Goal: Information Seeking & Learning: Learn about a topic

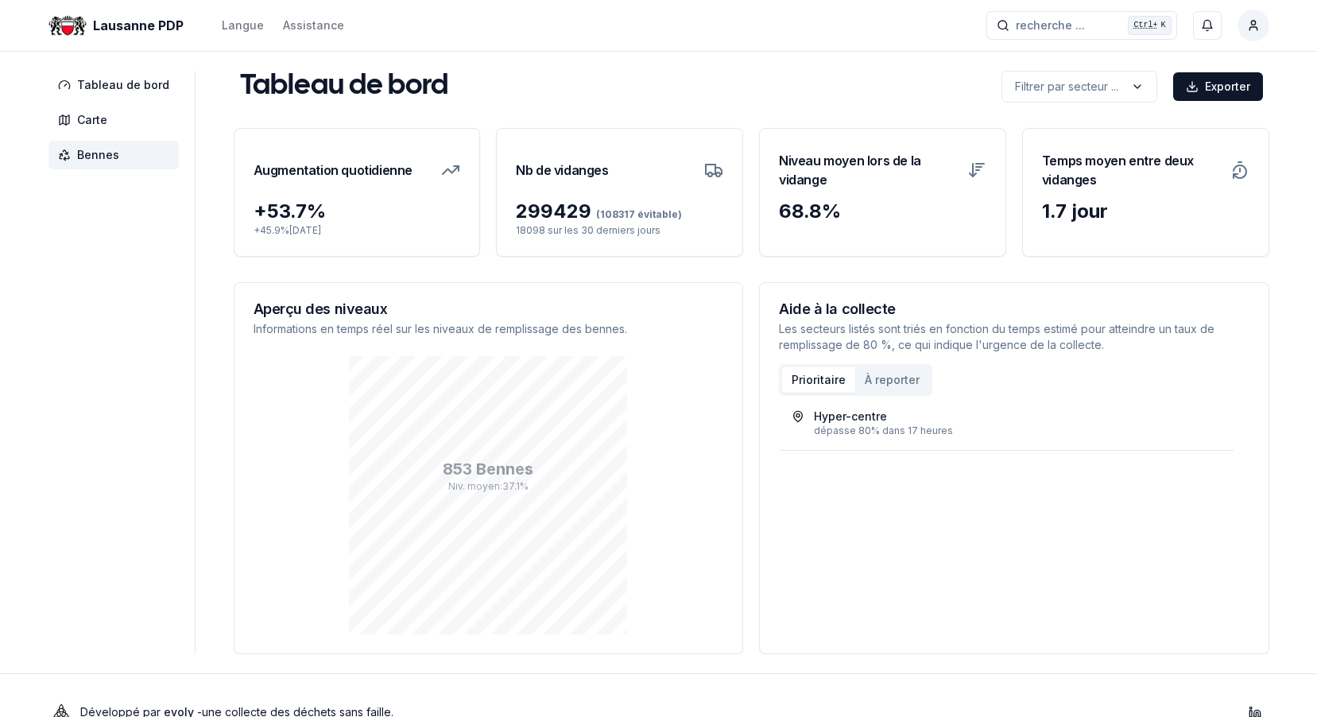
click at [87, 149] on span "Bennes" at bounding box center [98, 155] width 42 height 16
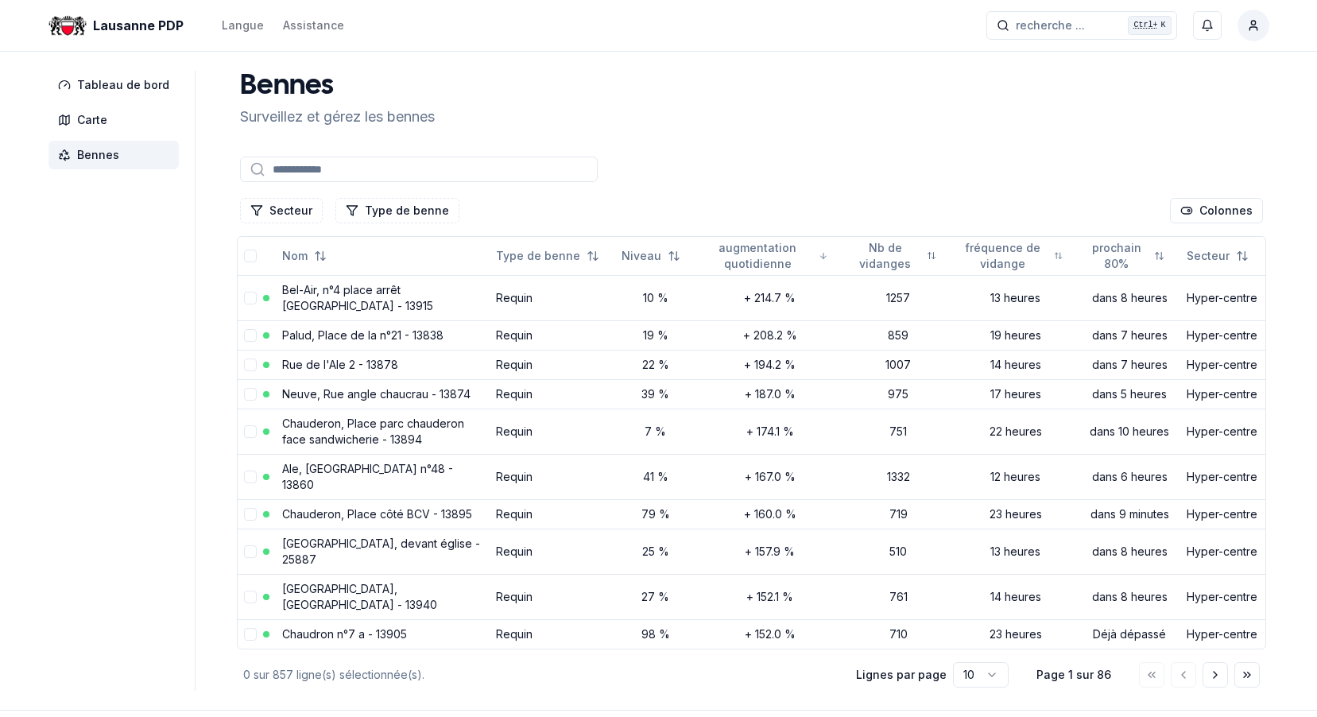
click at [451, 166] on input at bounding box center [419, 169] width 358 height 25
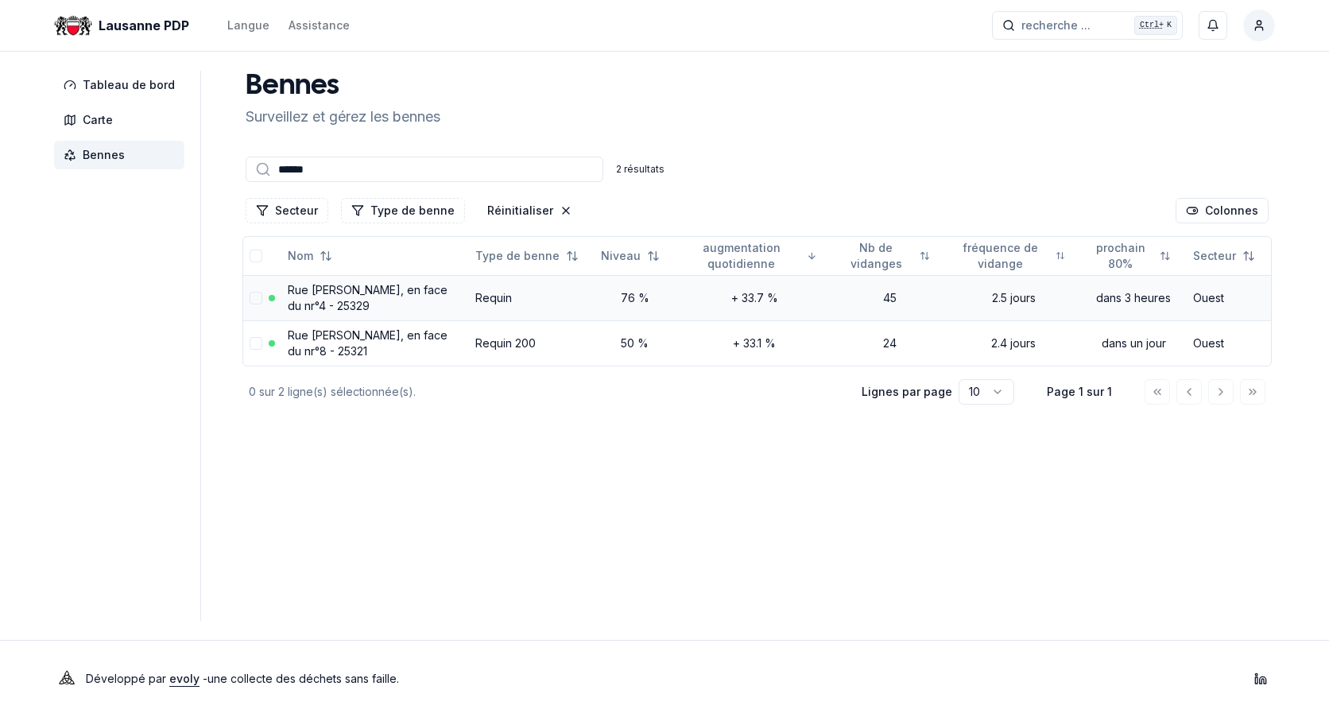
type input "******"
click at [335, 286] on link "Rue Edith-Burger, en face du nr°4 - 25329" at bounding box center [368, 297] width 160 height 29
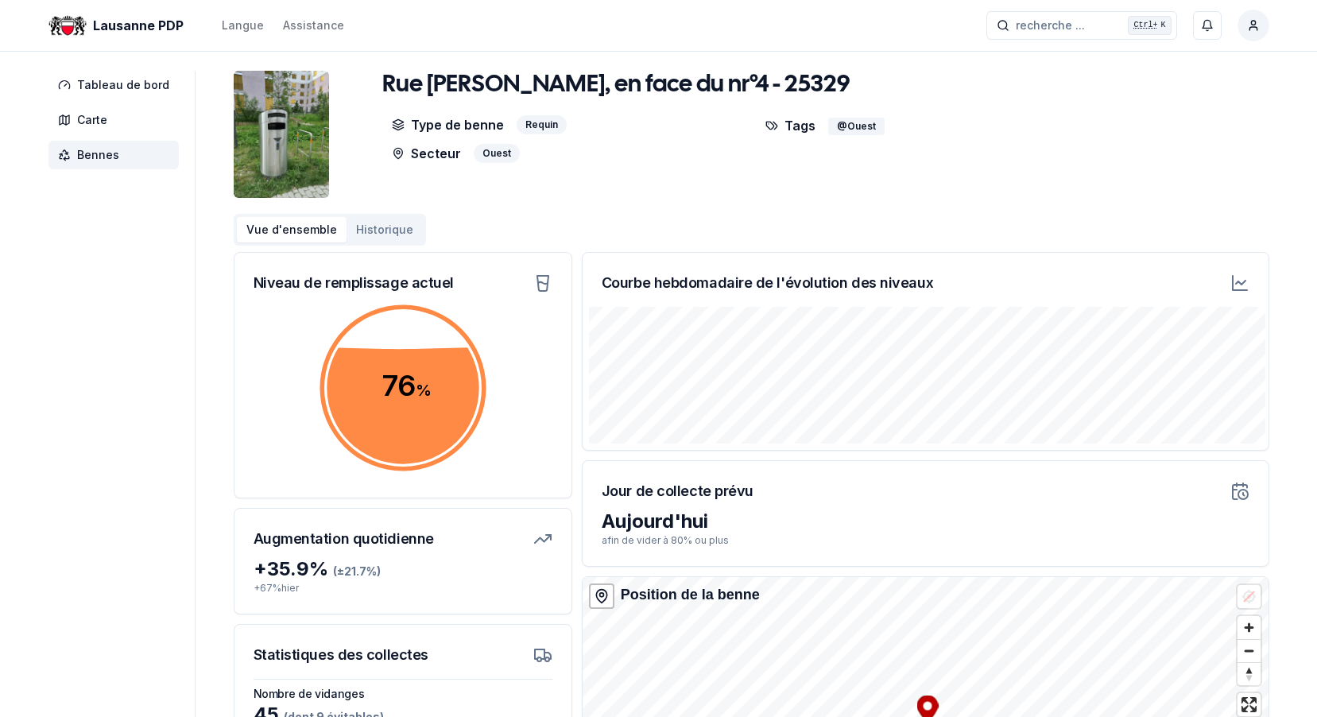
click at [1240, 283] on icon at bounding box center [1239, 282] width 19 height 19
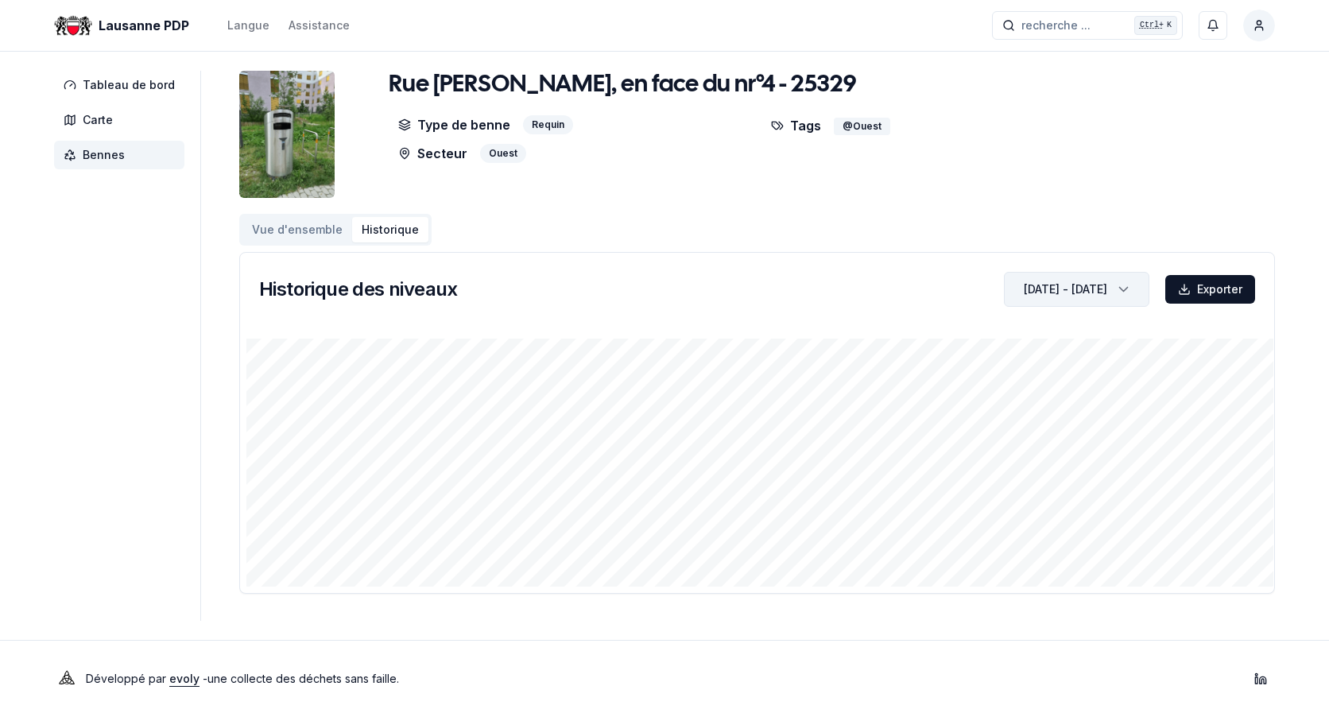
click at [1127, 288] on polyline "button" at bounding box center [1124, 290] width 8 height 4
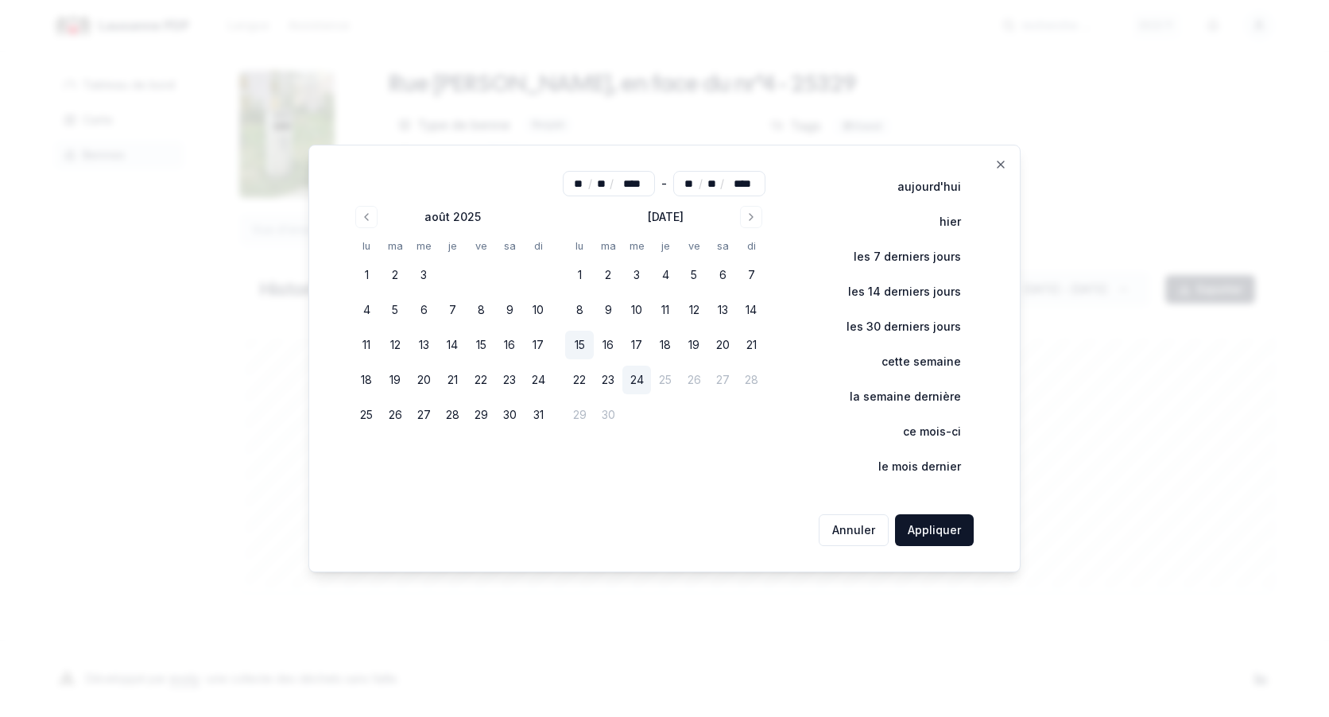
click at [578, 346] on button "15" at bounding box center [579, 345] width 29 height 29
type input "**"
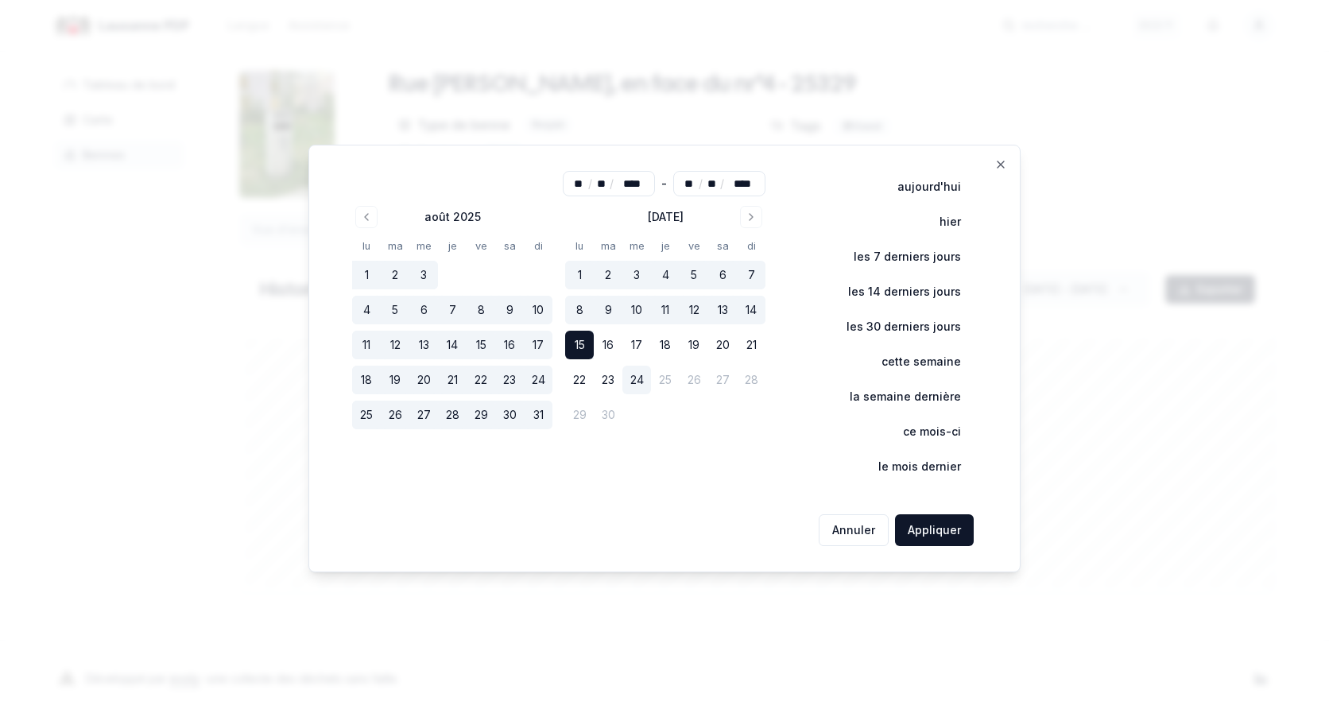
click at [578, 346] on button "15" at bounding box center [579, 345] width 29 height 29
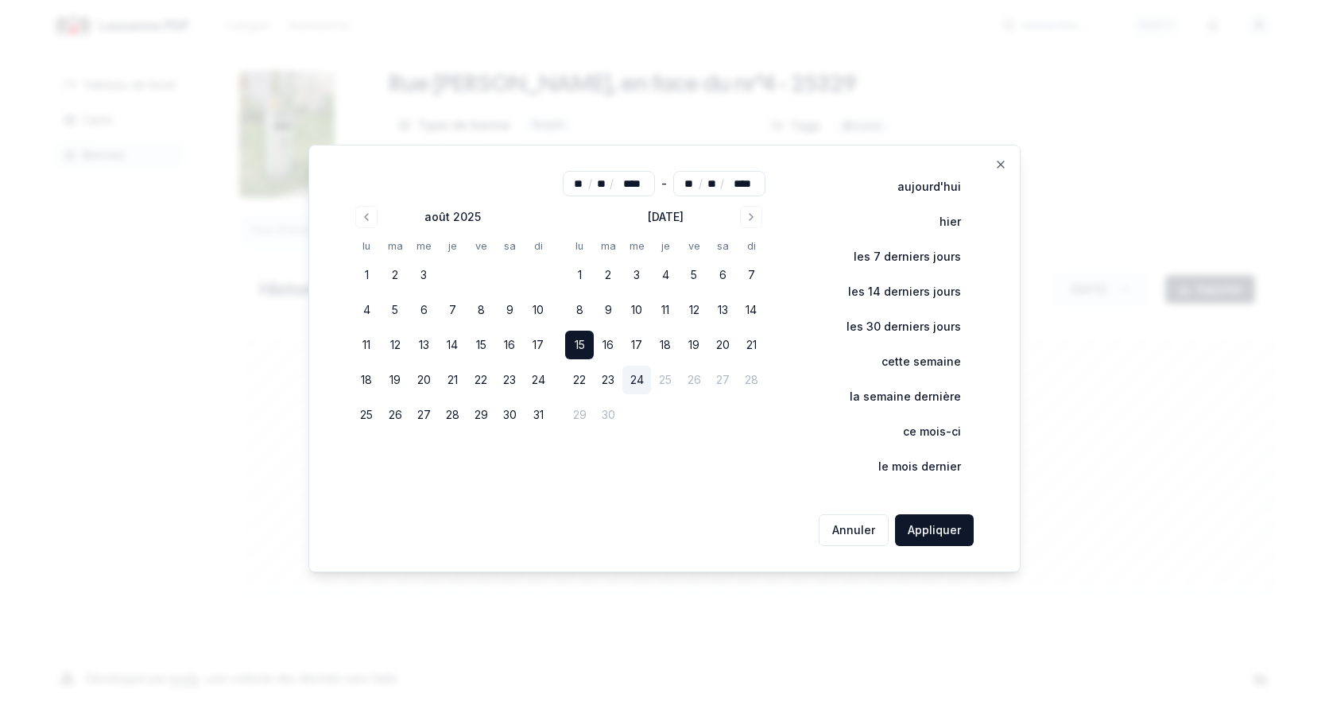
type input "**"
click at [933, 527] on button "Appliquer" at bounding box center [934, 530] width 79 height 32
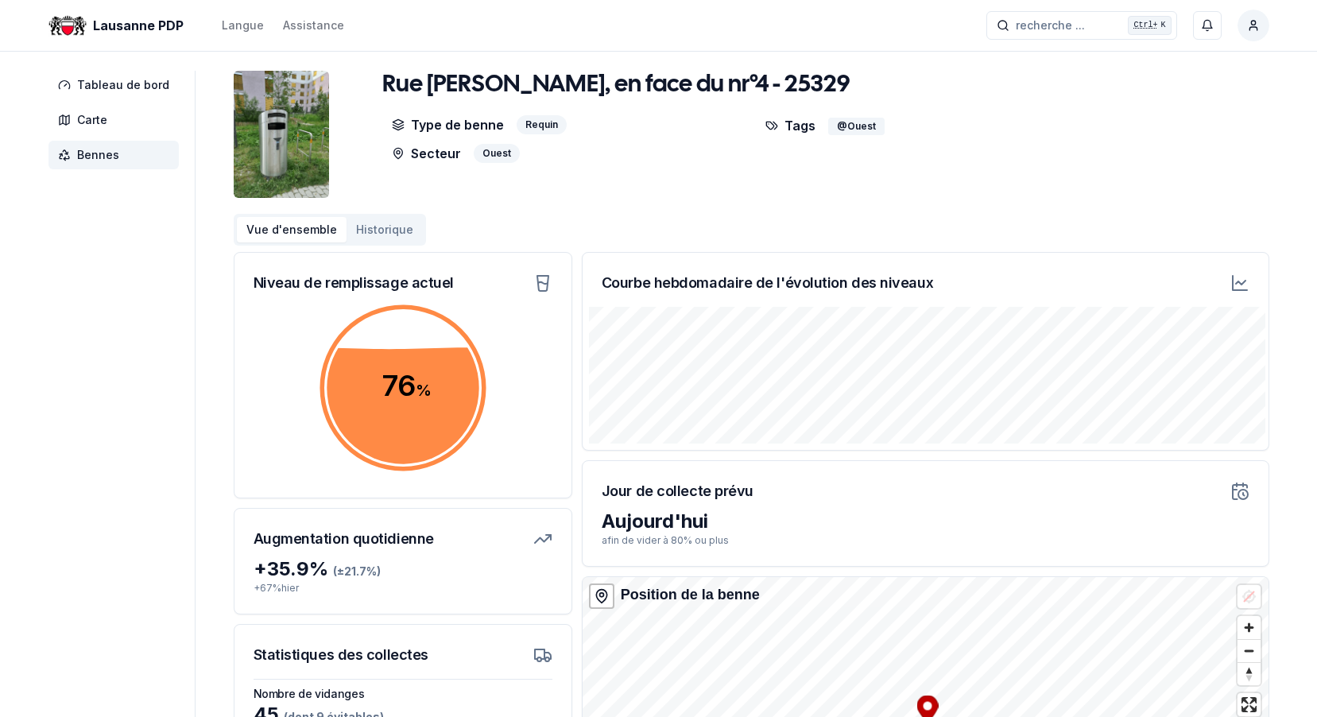
click at [75, 158] on span "Bennes" at bounding box center [113, 155] width 130 height 29
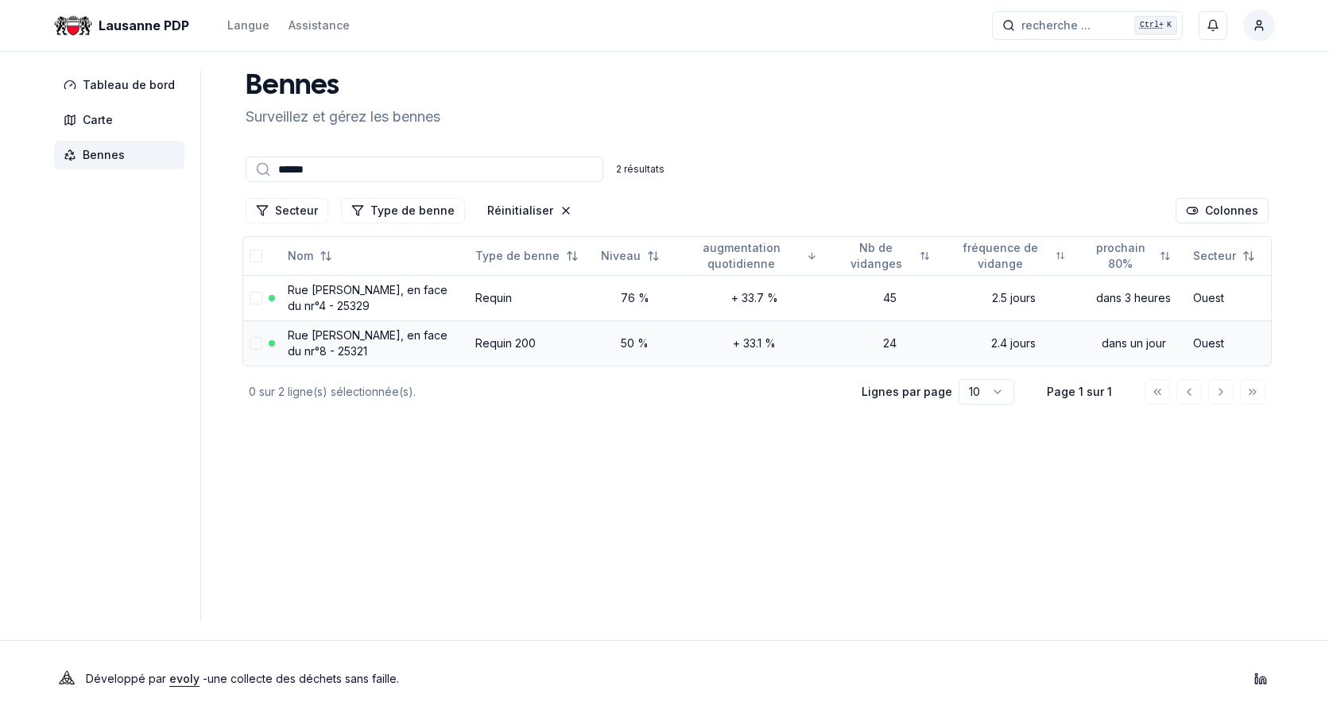
click at [321, 344] on link "Rue [PERSON_NAME], en face du nr°8 - 25321" at bounding box center [368, 342] width 160 height 29
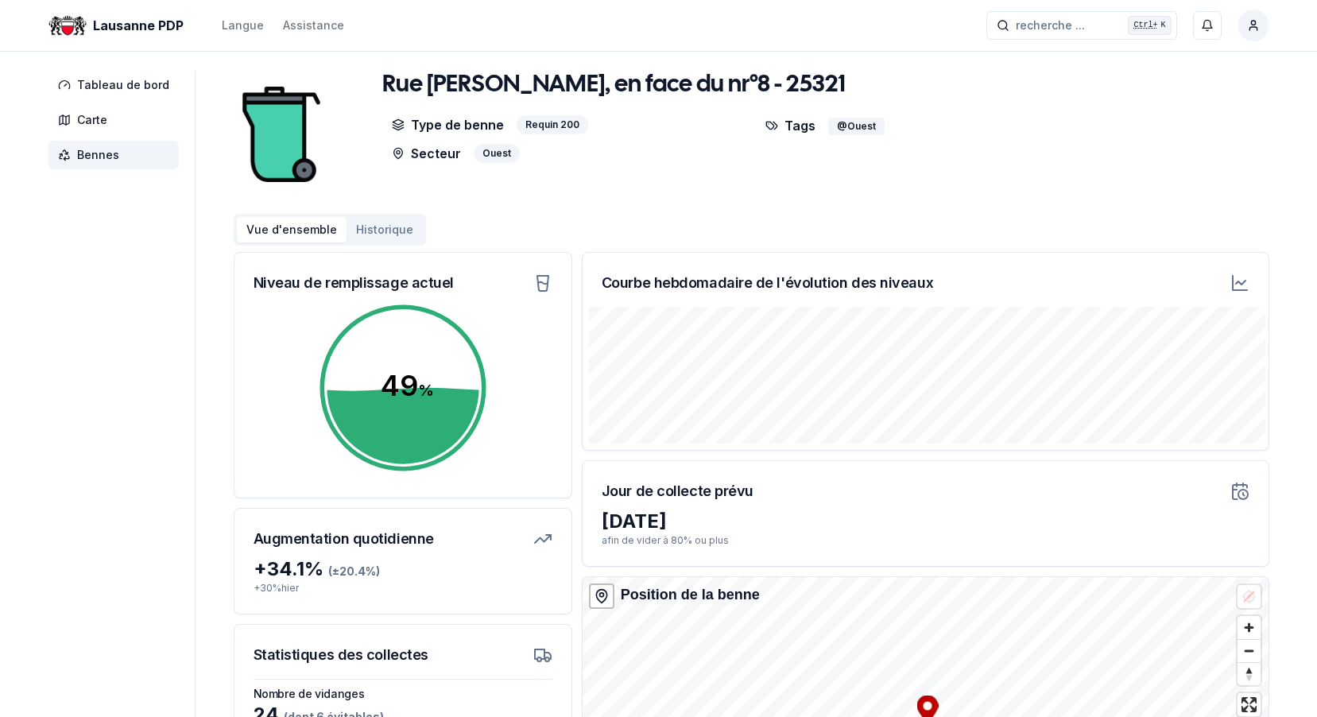
click at [1244, 284] on icon at bounding box center [1239, 282] width 19 height 19
click at [98, 155] on span "Bennes" at bounding box center [98, 155] width 42 height 16
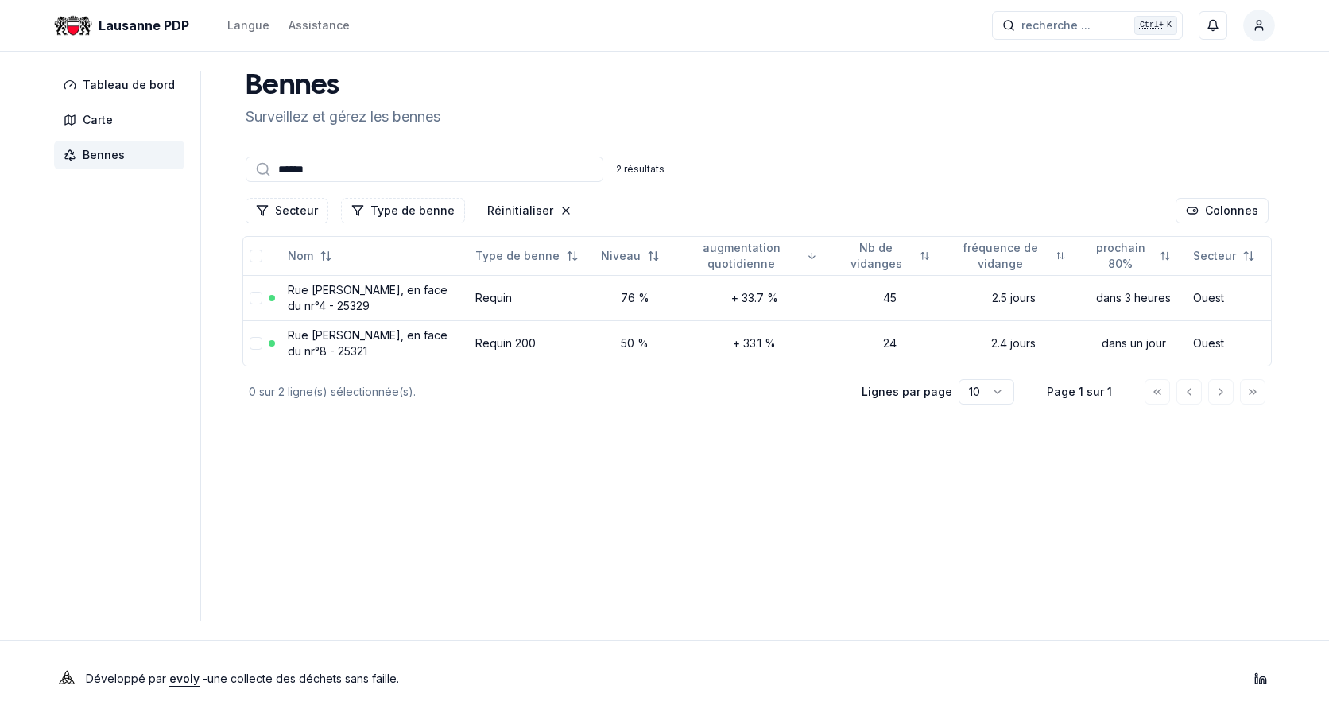
click at [329, 169] on input "******" at bounding box center [425, 169] width 358 height 25
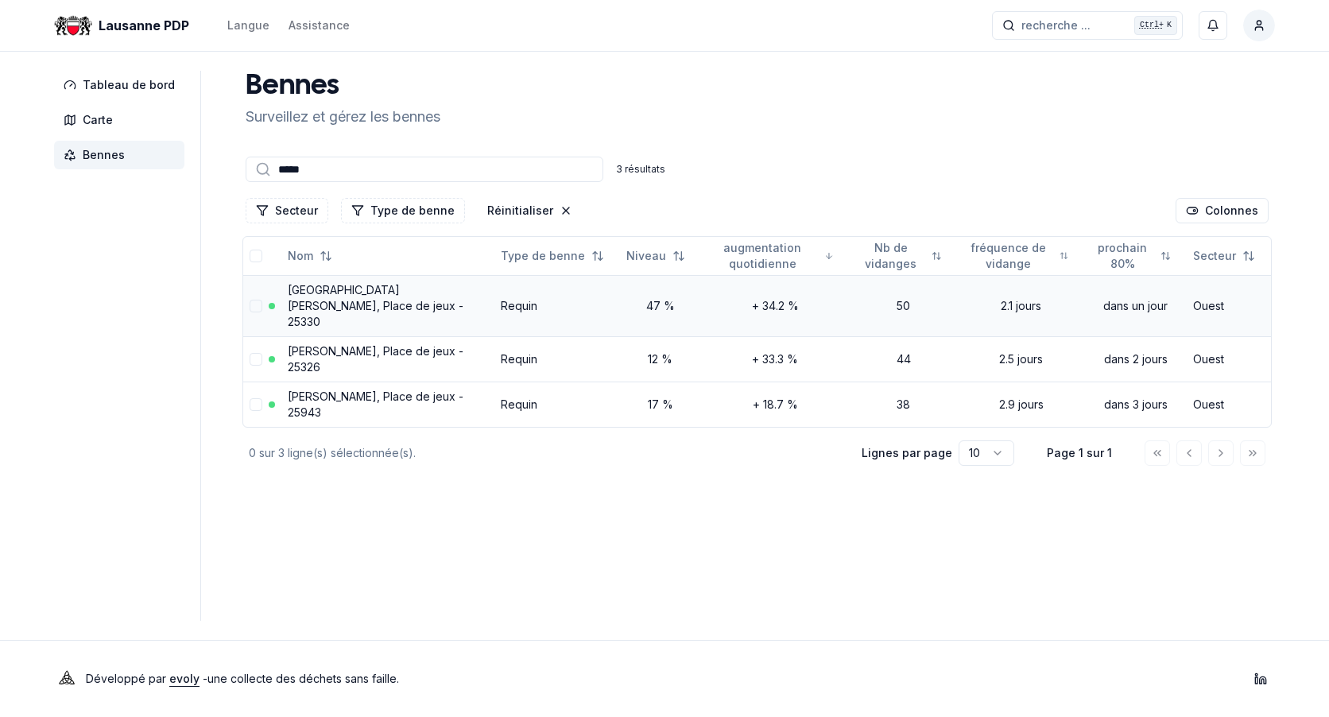
type input "*****"
click at [323, 294] on link "Rue Germaine-Ernst, Place de jeux - 25330" at bounding box center [376, 305] width 176 height 45
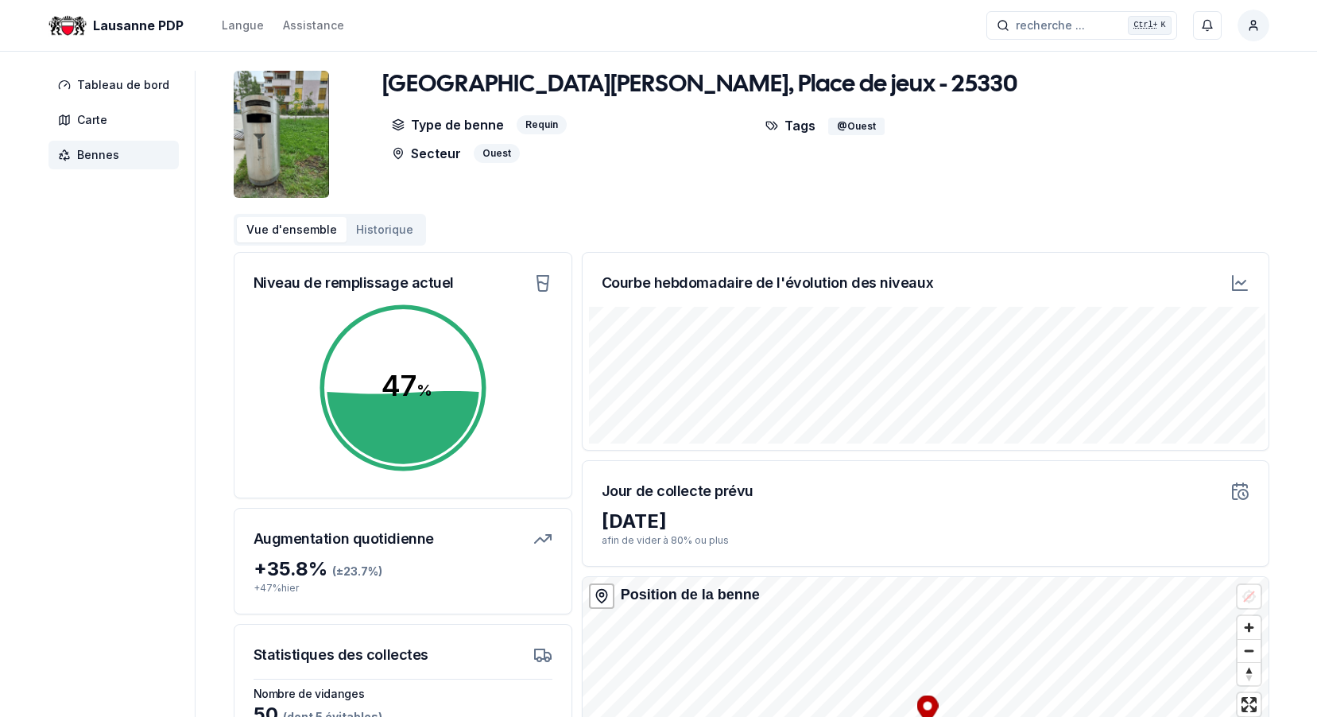
click at [1241, 281] on icon at bounding box center [1239, 282] width 19 height 19
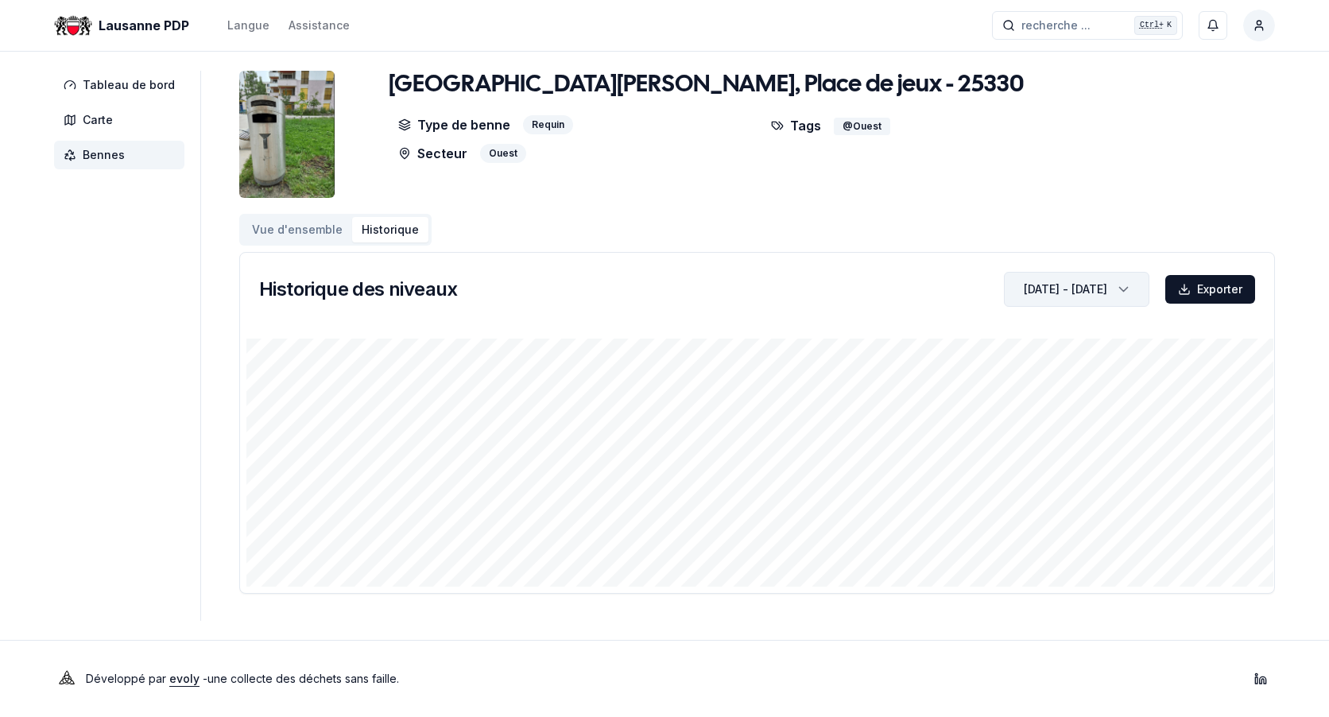
click at [1128, 288] on icon "button" at bounding box center [1124, 289] width 16 height 24
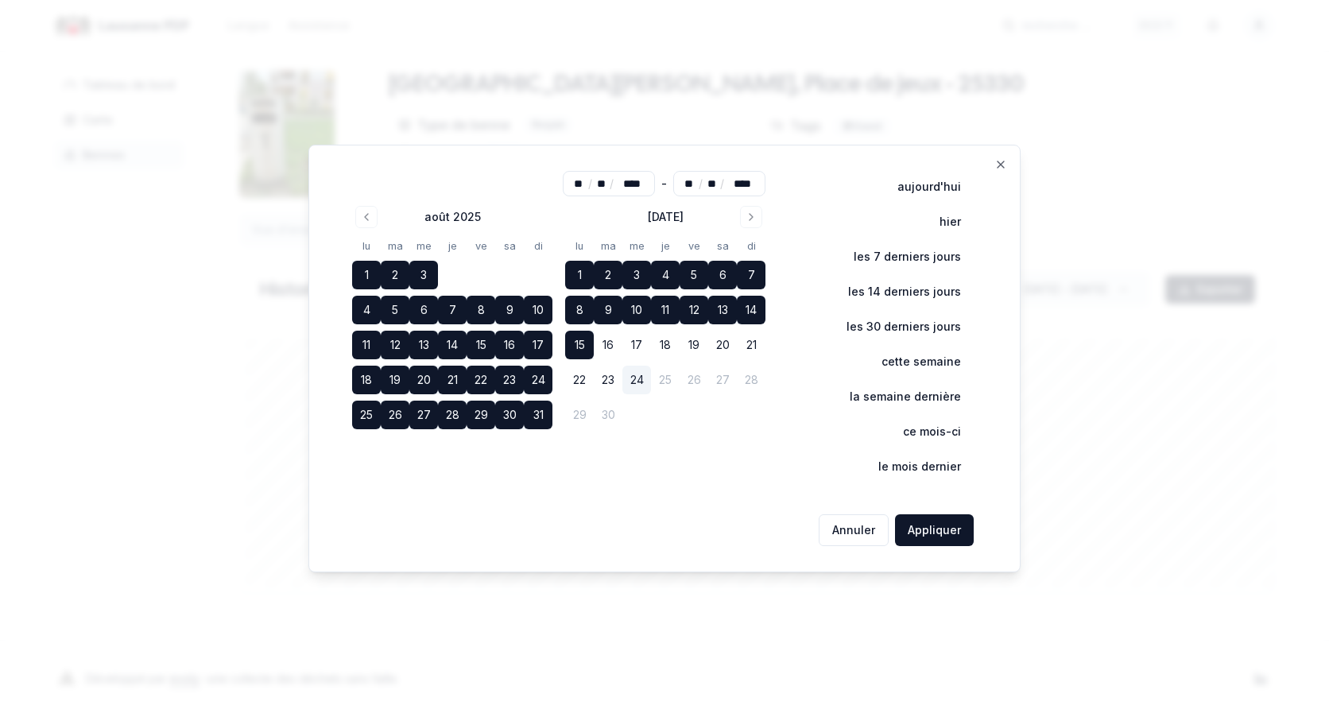
click at [584, 344] on button "15" at bounding box center [579, 345] width 29 height 29
click at [645, 379] on button "24" at bounding box center [636, 380] width 29 height 29
type input "**"
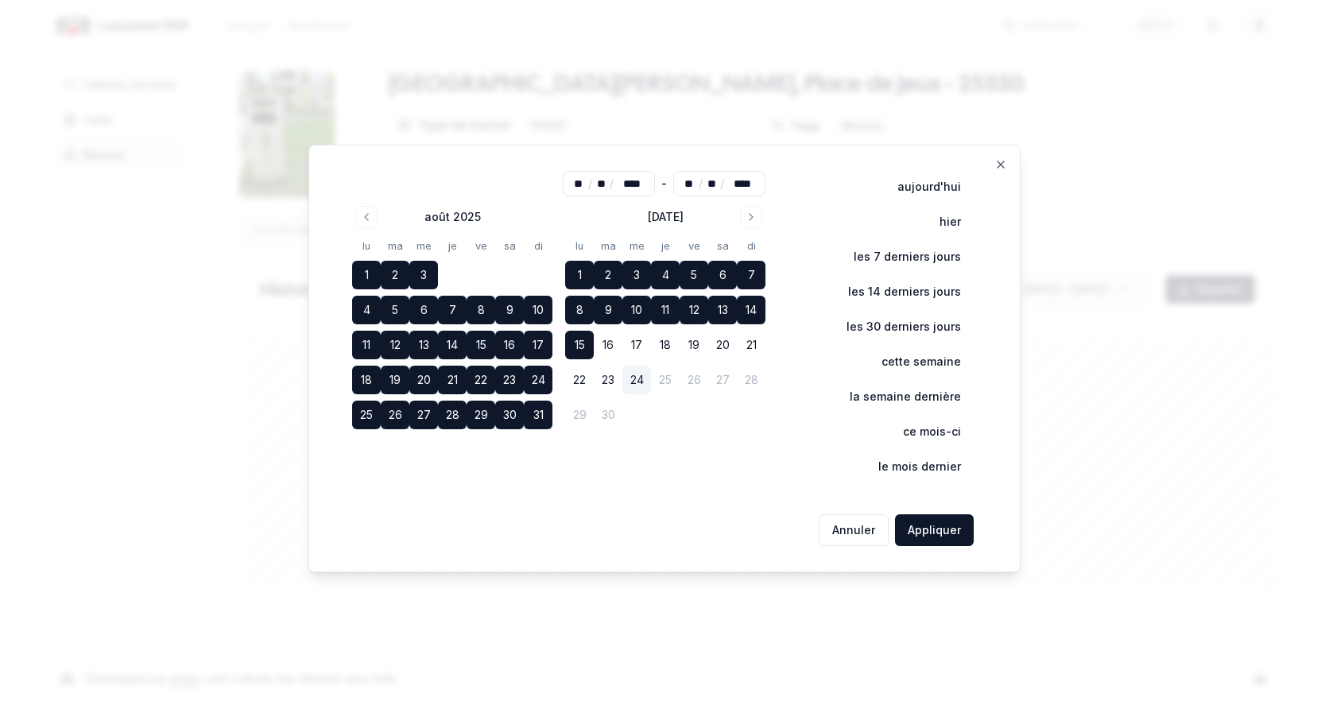
type input "**"
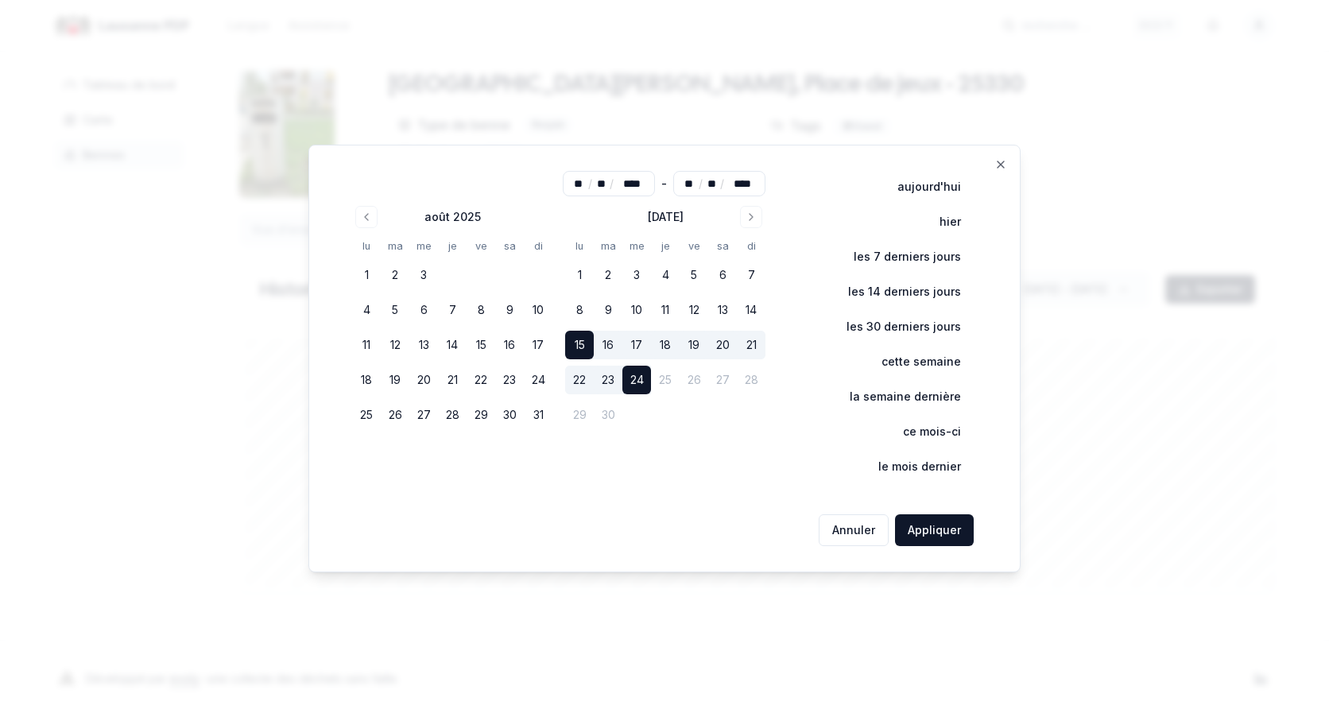
click at [645, 379] on button "24" at bounding box center [636, 380] width 29 height 29
click at [575, 340] on button "15" at bounding box center [579, 345] width 29 height 29
type input "**"
click at [575, 340] on button "15" at bounding box center [579, 345] width 29 height 29
click at [926, 530] on button "Appliquer" at bounding box center [934, 530] width 79 height 32
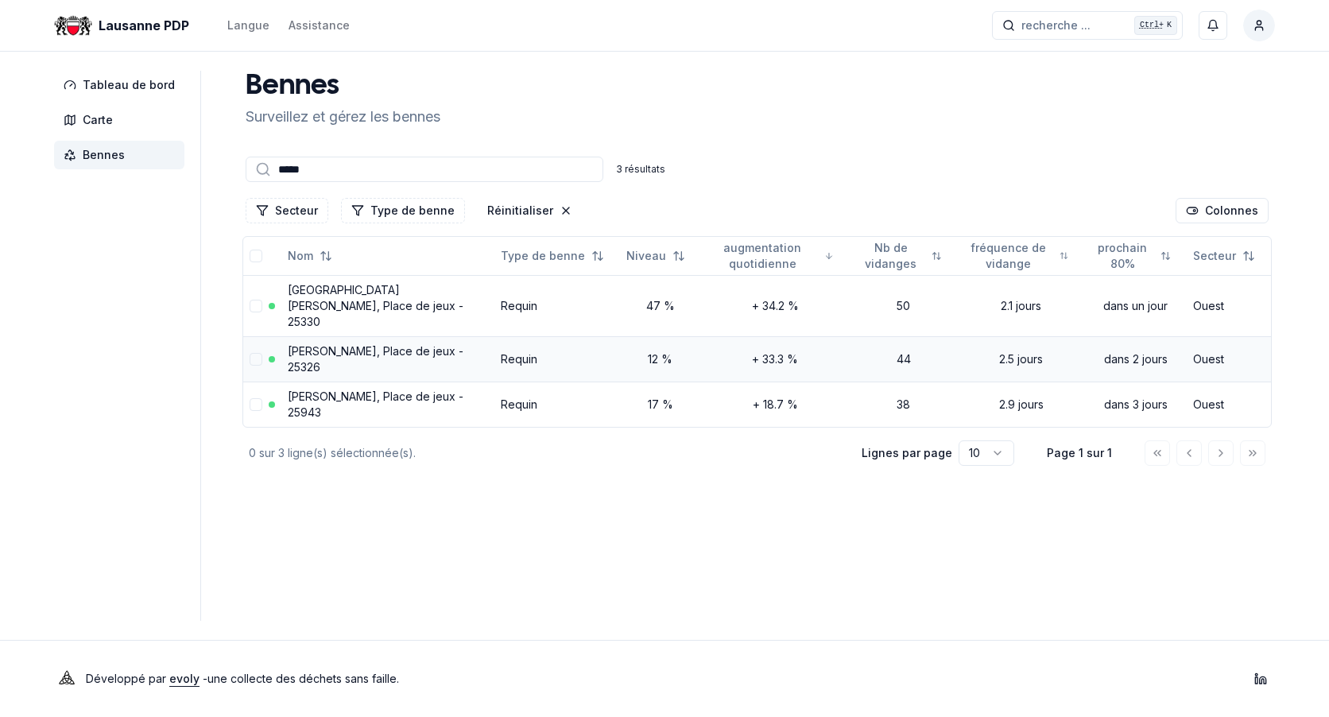
click at [326, 344] on link "Rue Germaine-Ernst, Place de jeux - 25326" at bounding box center [376, 358] width 176 height 29
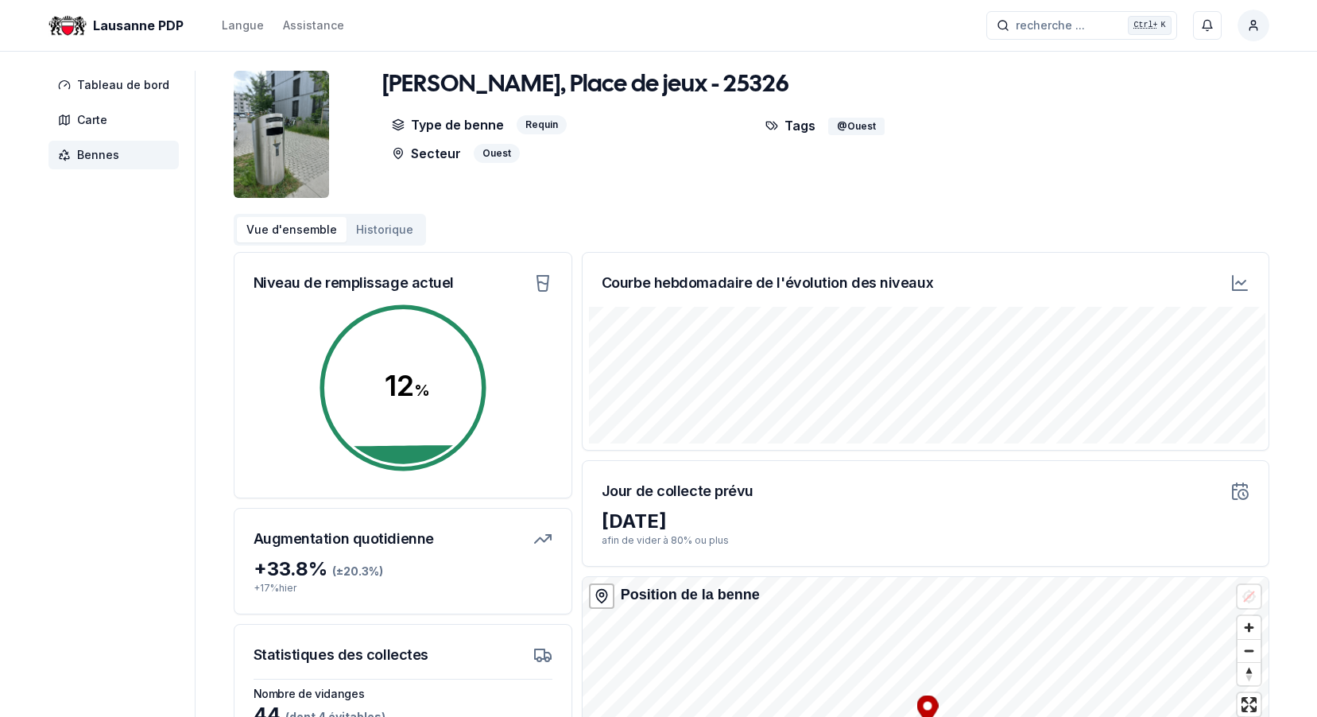
click at [1233, 288] on icon at bounding box center [1239, 282] width 19 height 19
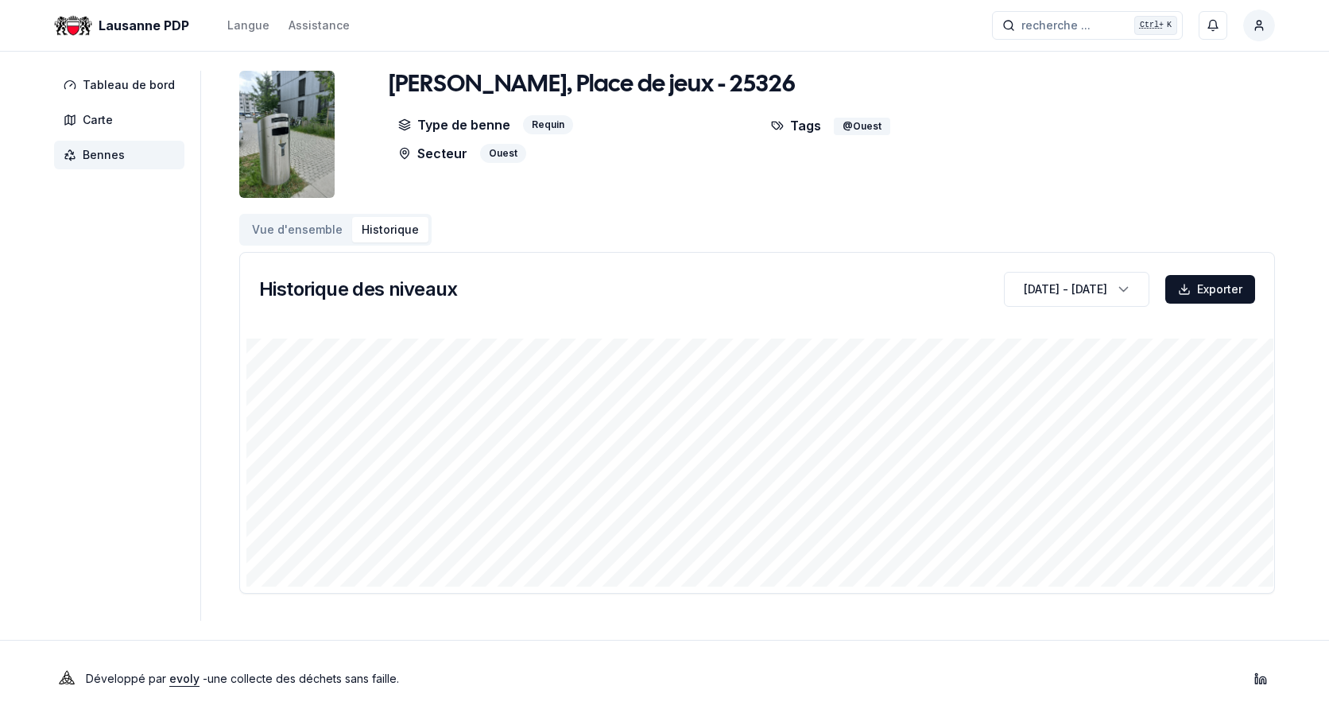
click at [87, 153] on span "Bennes" at bounding box center [104, 155] width 42 height 16
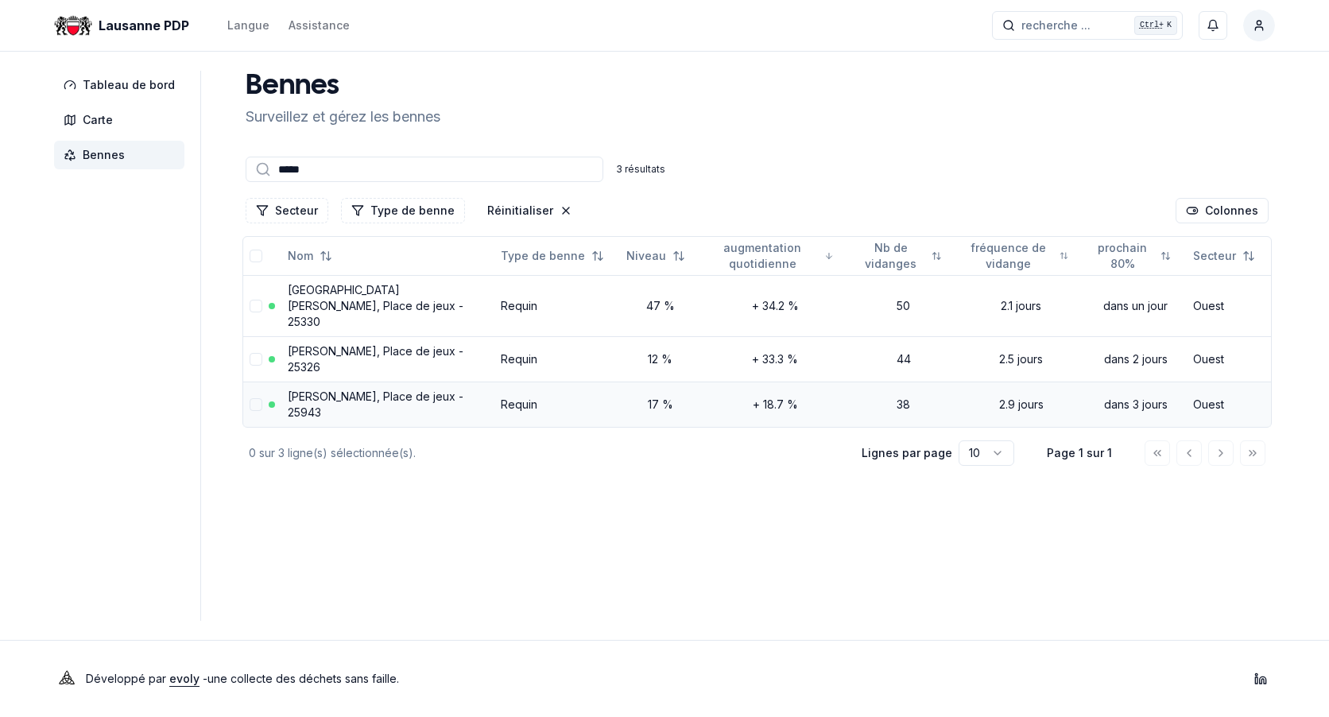
click at [315, 390] on link "Rue Germaine-Ernst, Place de jeux - 25943" at bounding box center [376, 403] width 176 height 29
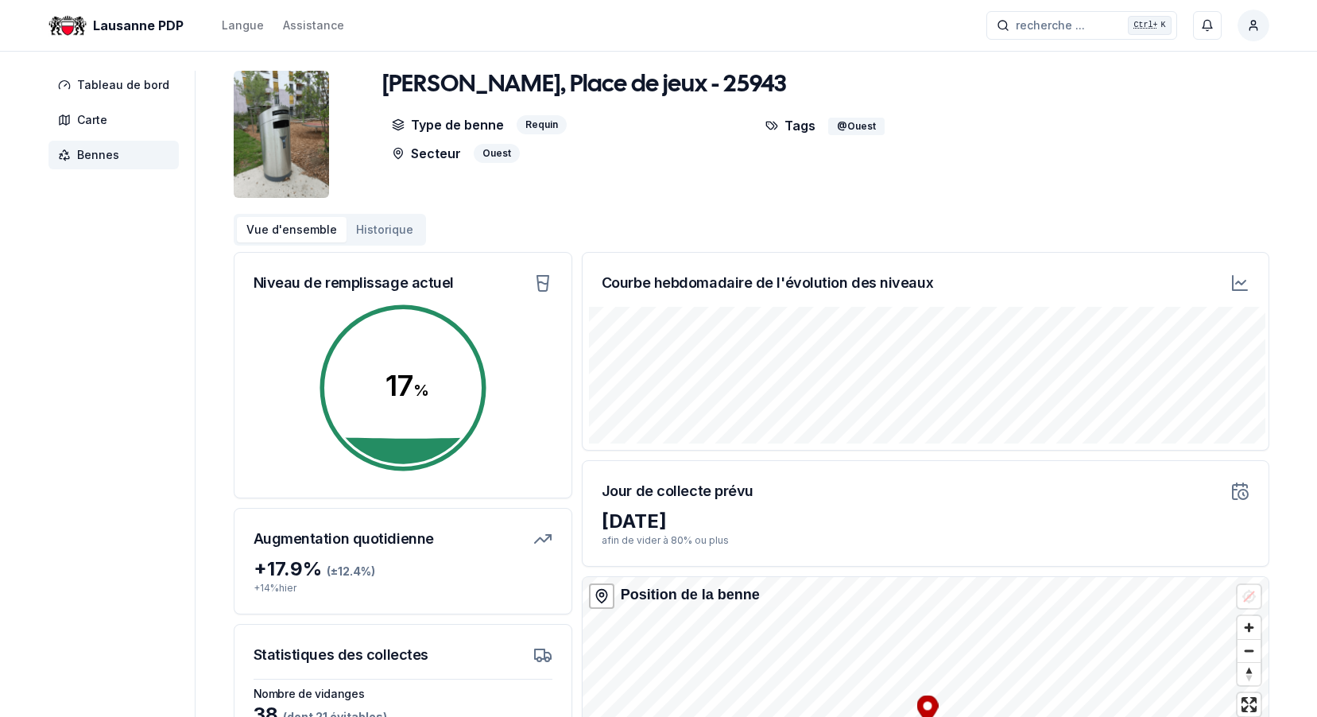
click at [1240, 283] on icon at bounding box center [1239, 282] width 19 height 19
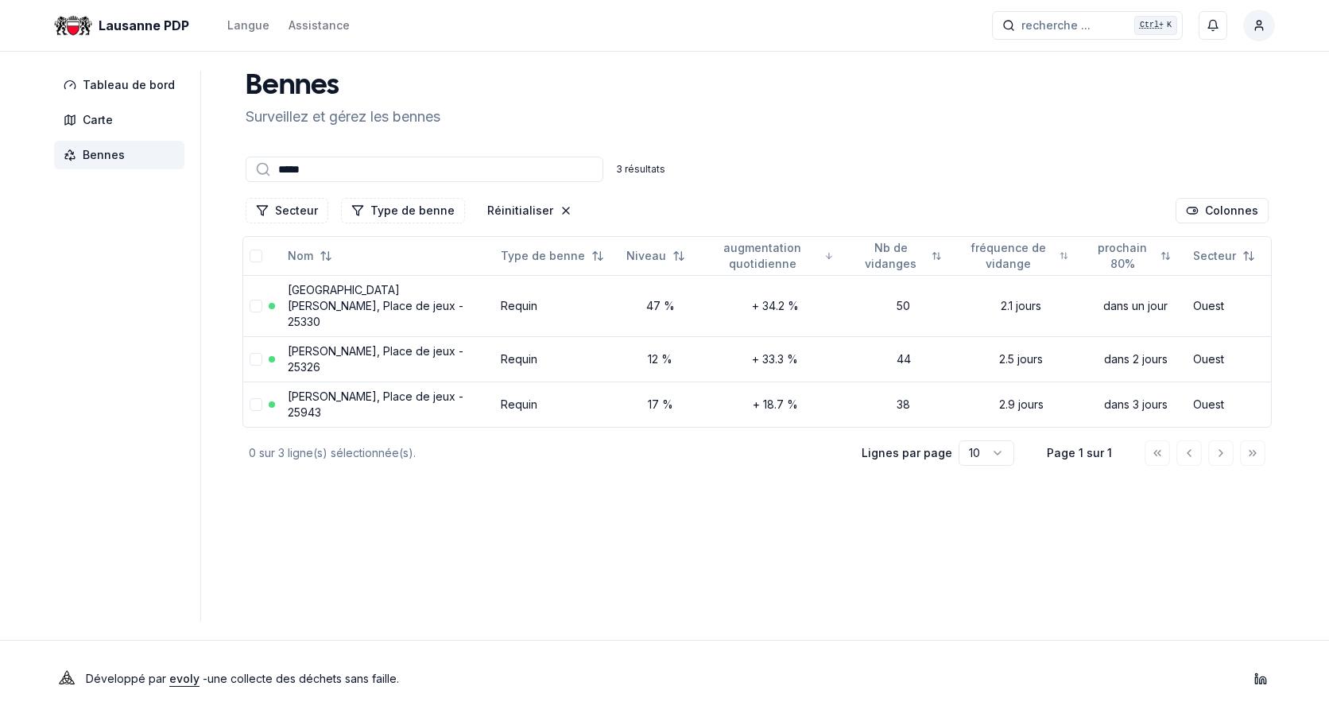
click at [367, 170] on input "*****" at bounding box center [425, 169] width 358 height 25
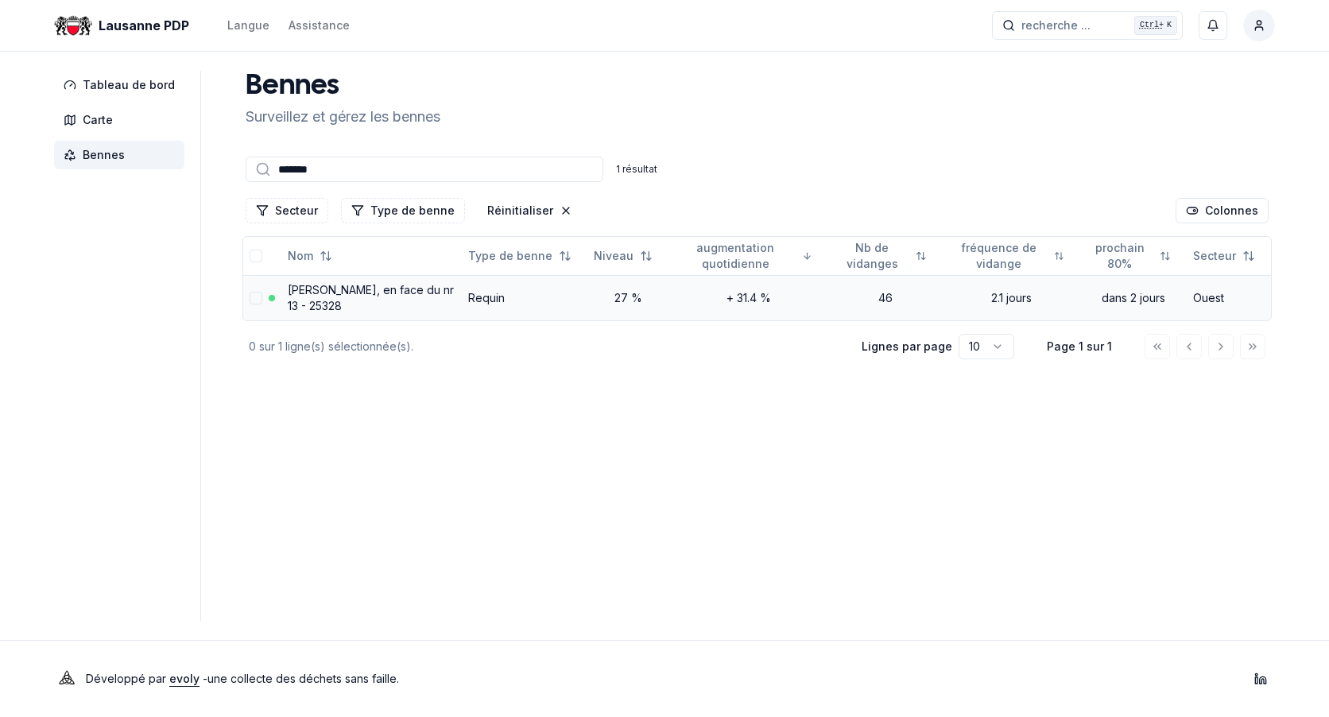
type input "*******"
click at [350, 291] on link "Elisa Serment, en face du nr 13 - 25328" at bounding box center [371, 297] width 166 height 29
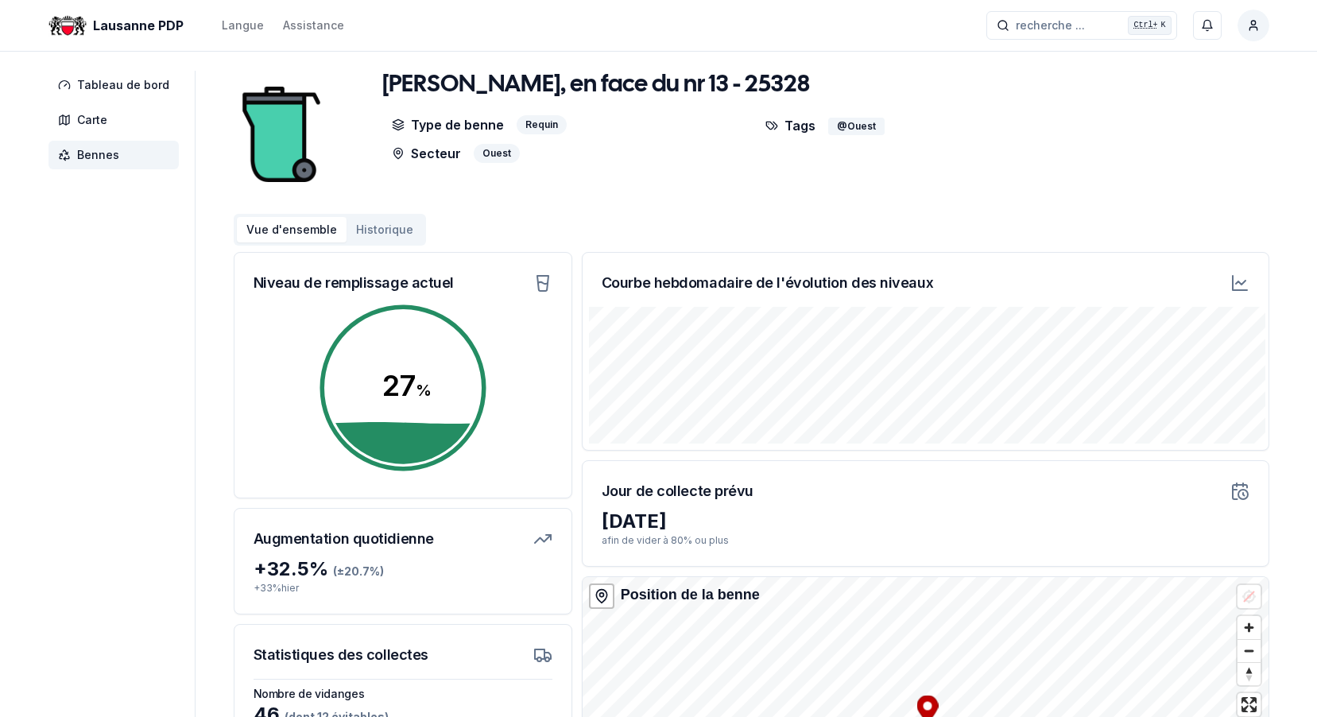
click at [1241, 283] on icon at bounding box center [1239, 282] width 19 height 19
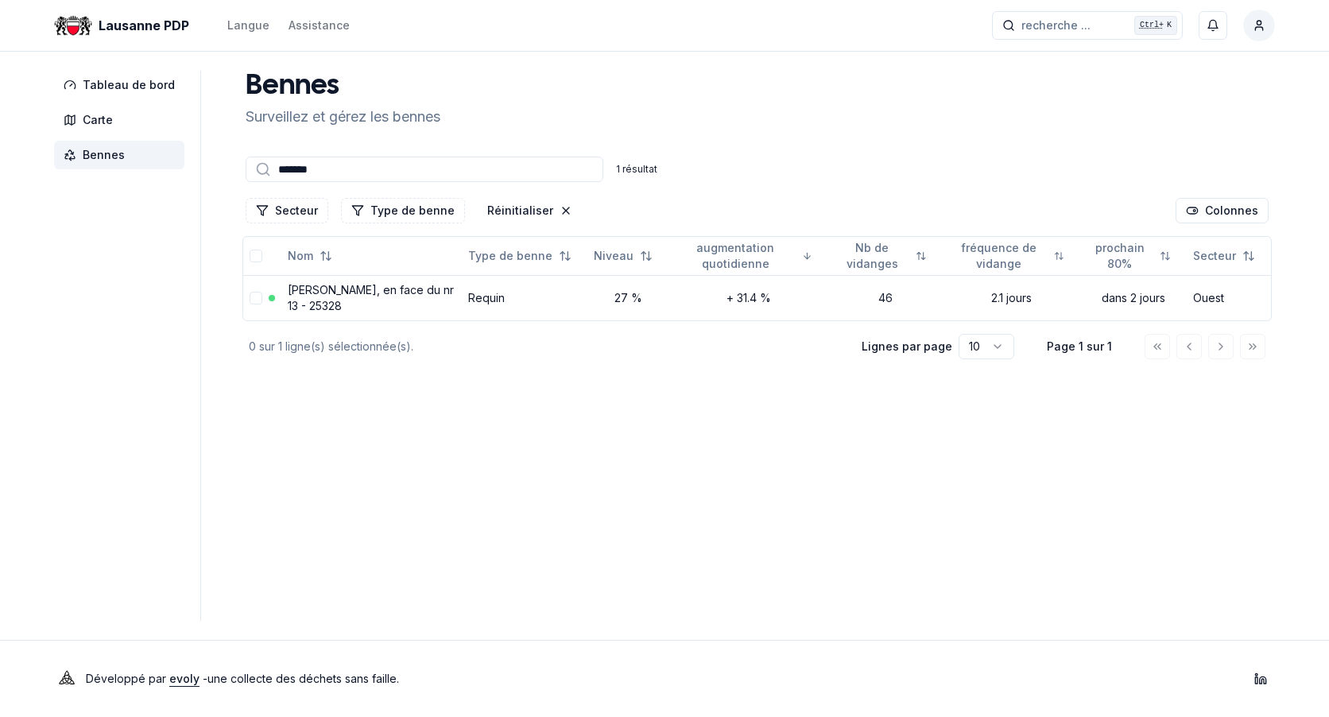
click at [376, 168] on input "*******" at bounding box center [425, 169] width 358 height 25
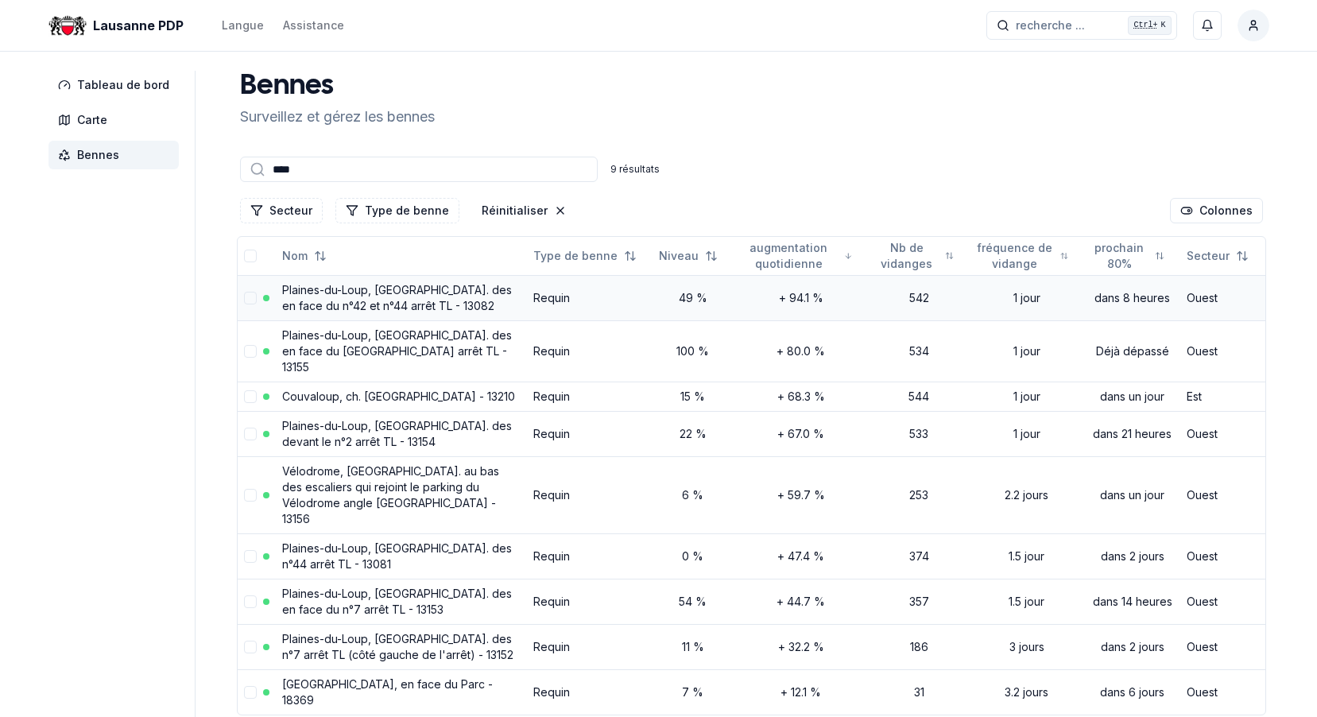
type input "****"
click at [354, 297] on td "Plaines-du-Loup, av. des en face du n°42 et n°44 arrêt TL - 13082" at bounding box center [401, 297] width 251 height 45
click at [358, 291] on link "Plaines-du-Loup, av. des en face du n°42 et n°44 arrêt TL - 13082" at bounding box center [397, 297] width 230 height 29
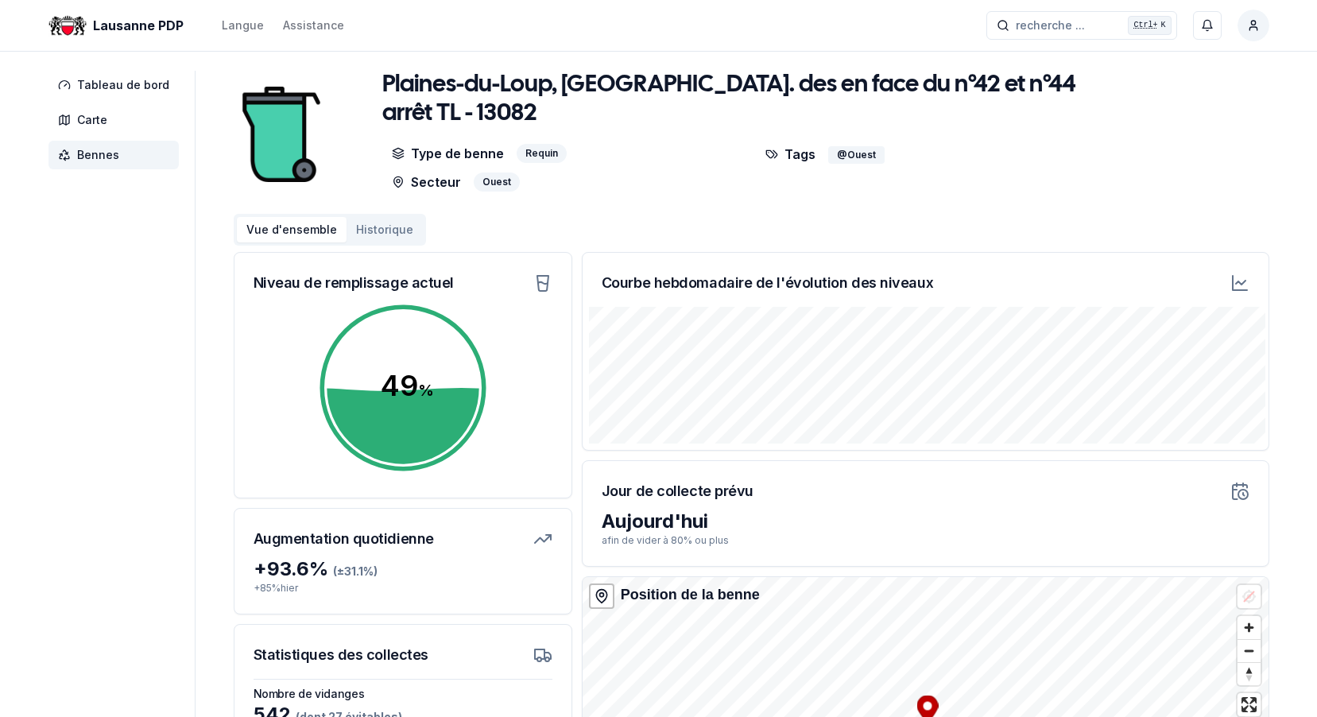
click at [1244, 284] on icon at bounding box center [1239, 282] width 19 height 19
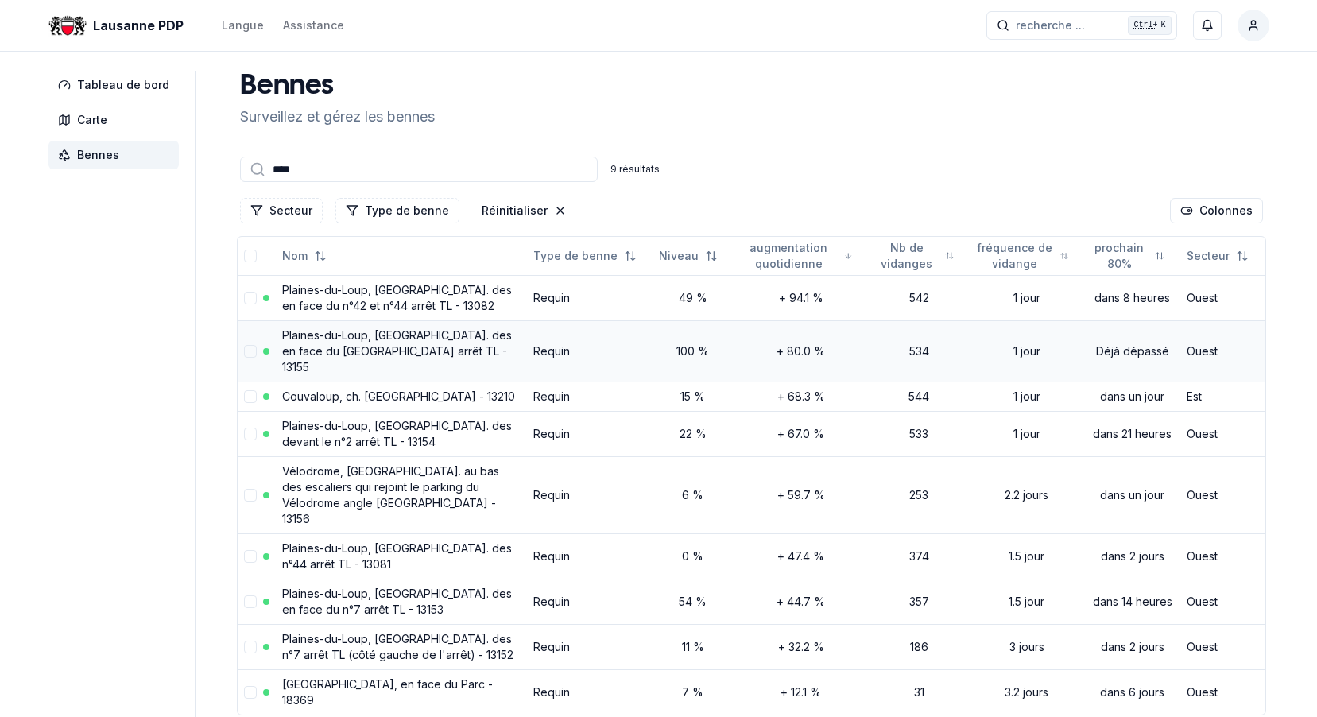
click at [394, 334] on link "Plaines-du-Loup, av. des en face du stade des Marronniers arrêt TL - 13155" at bounding box center [397, 350] width 230 height 45
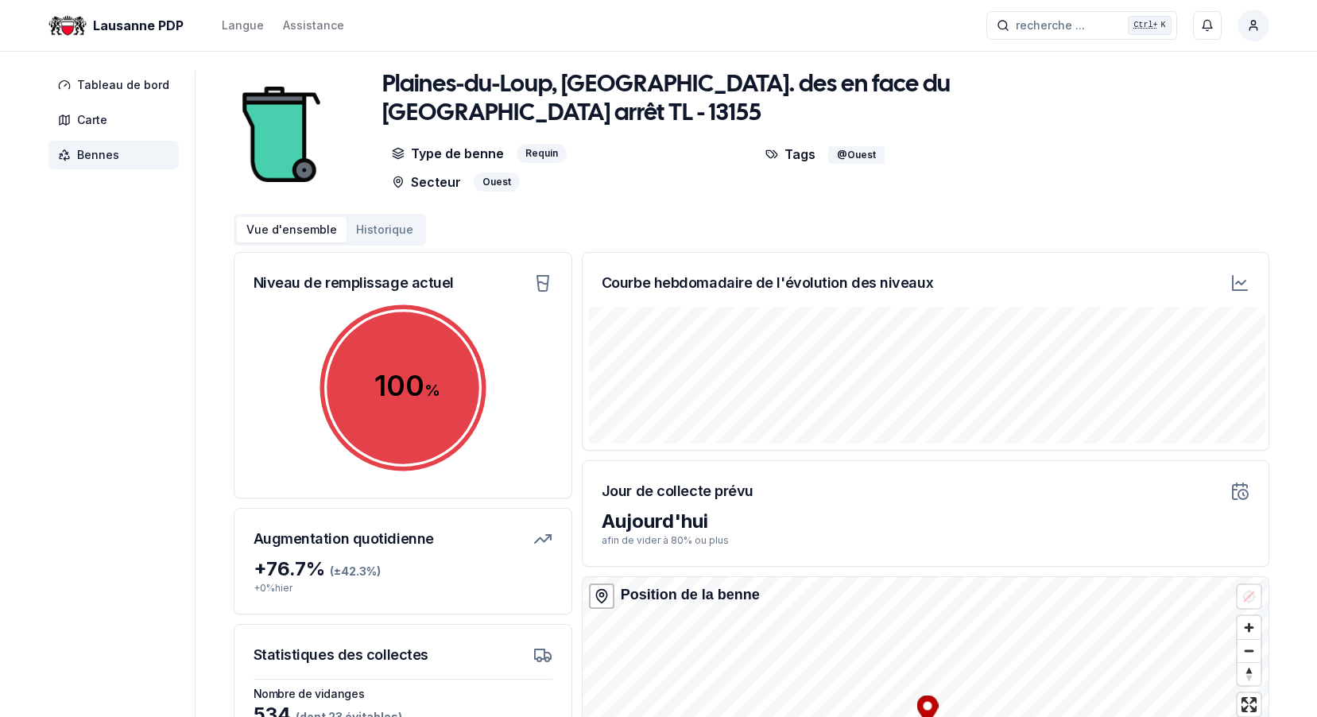
click at [1241, 284] on icon at bounding box center [1239, 282] width 19 height 19
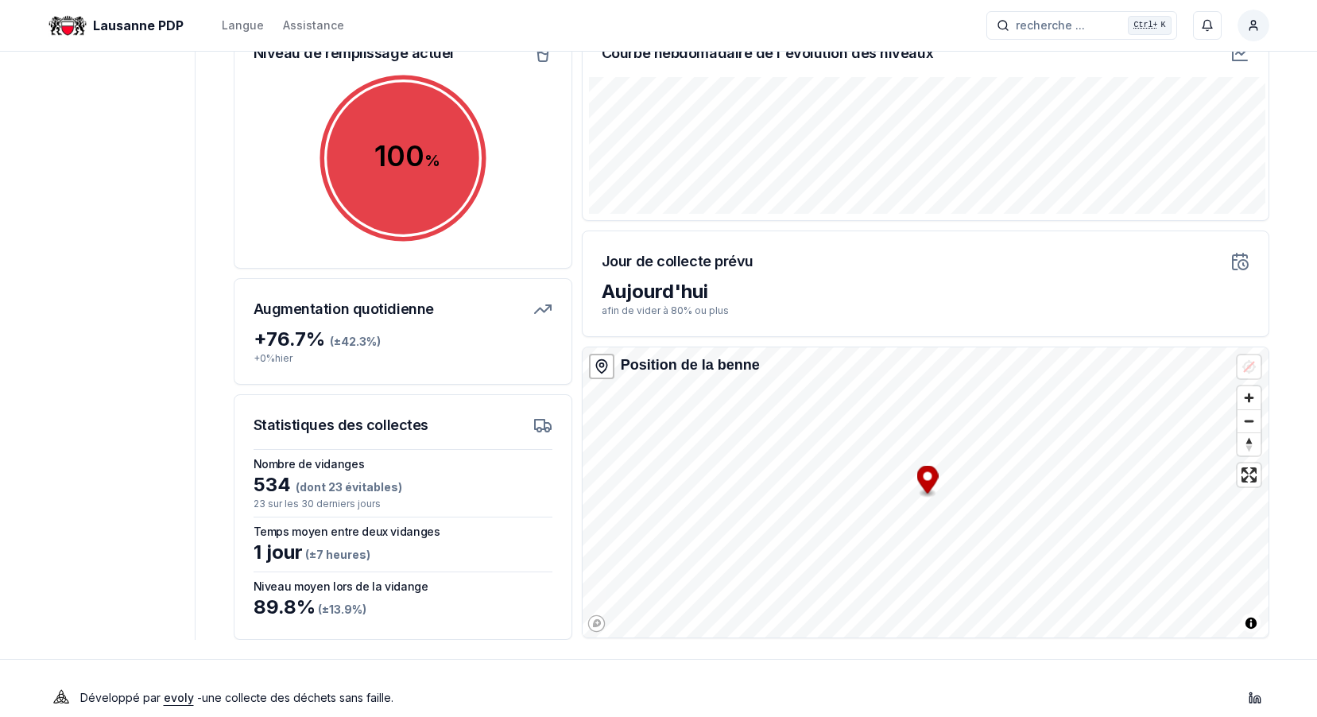
scroll to position [232, 0]
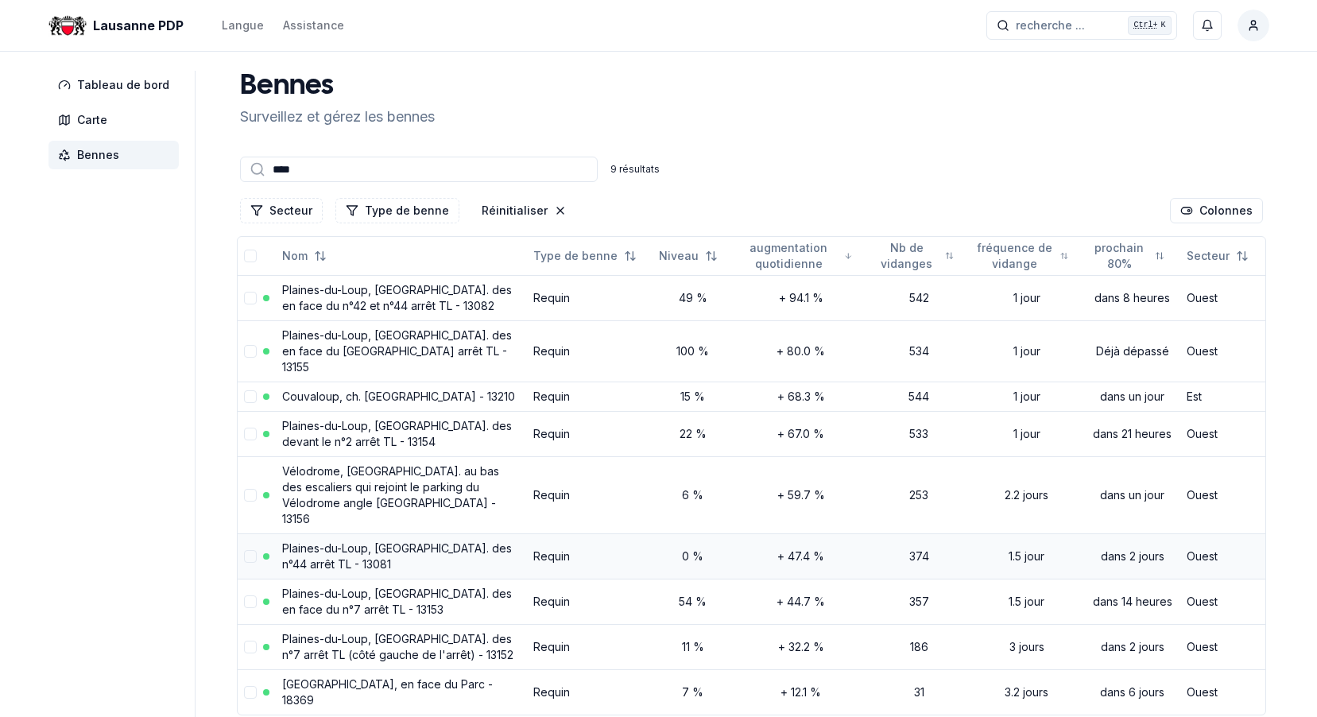
click at [302, 541] on link "Plaines-du-Loup, av. des n°44 arrêt TL - 13081" at bounding box center [397, 555] width 230 height 29
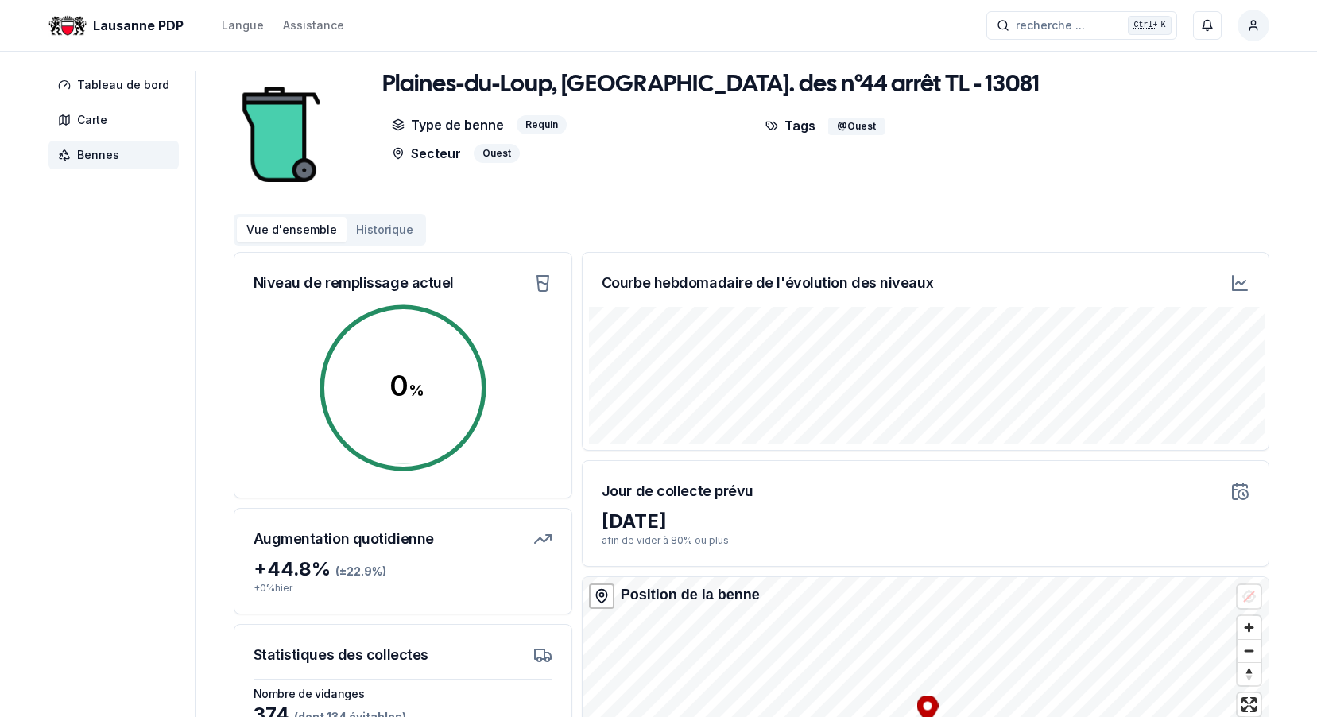
click at [1242, 281] on icon at bounding box center [1239, 282] width 19 height 19
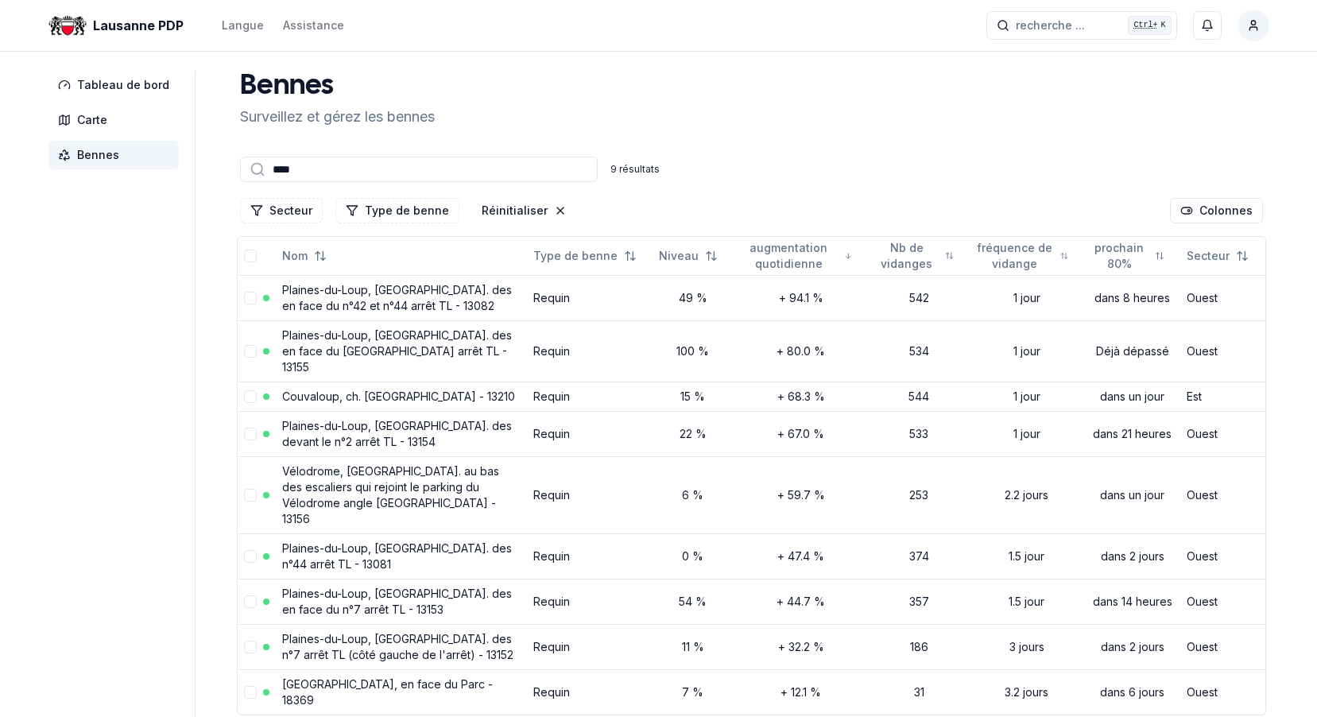
click at [346, 171] on input "****" at bounding box center [419, 169] width 358 height 25
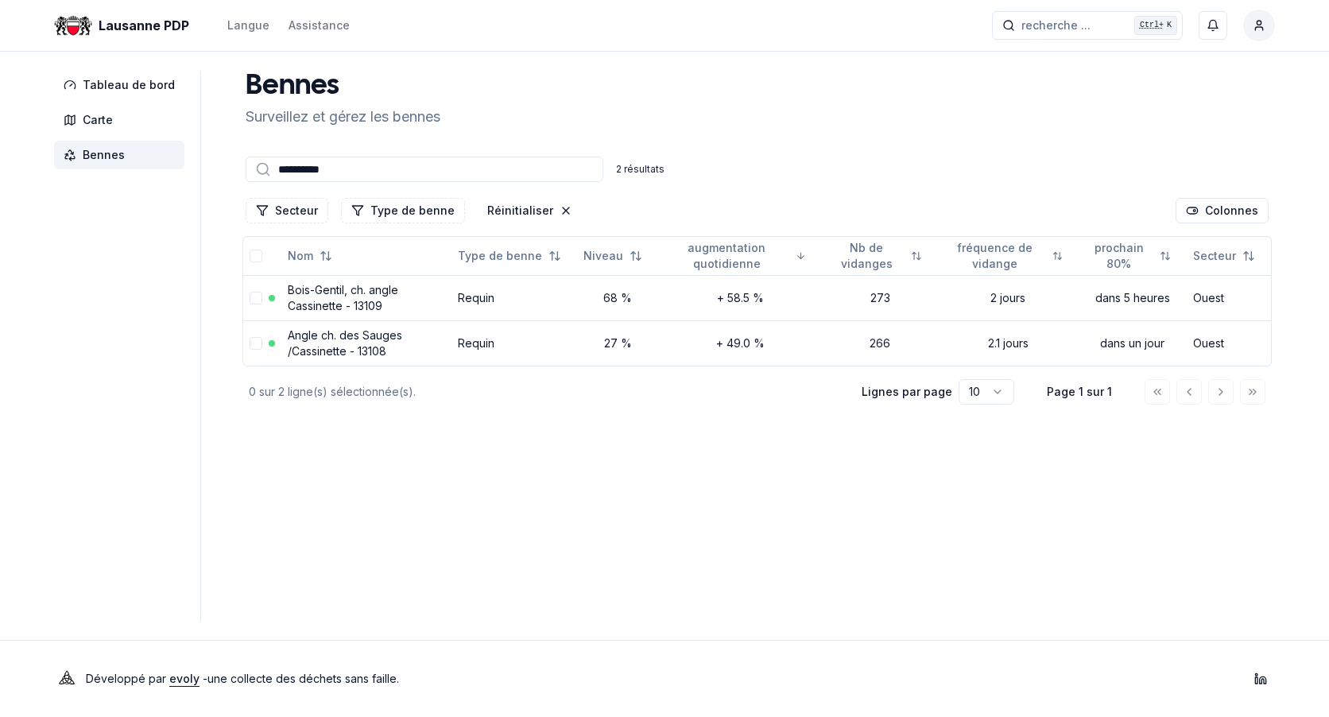
type input "**********"
click at [333, 294] on link "Bois-Gentil, ch. angle Cassinette - 13109" at bounding box center [343, 297] width 110 height 29
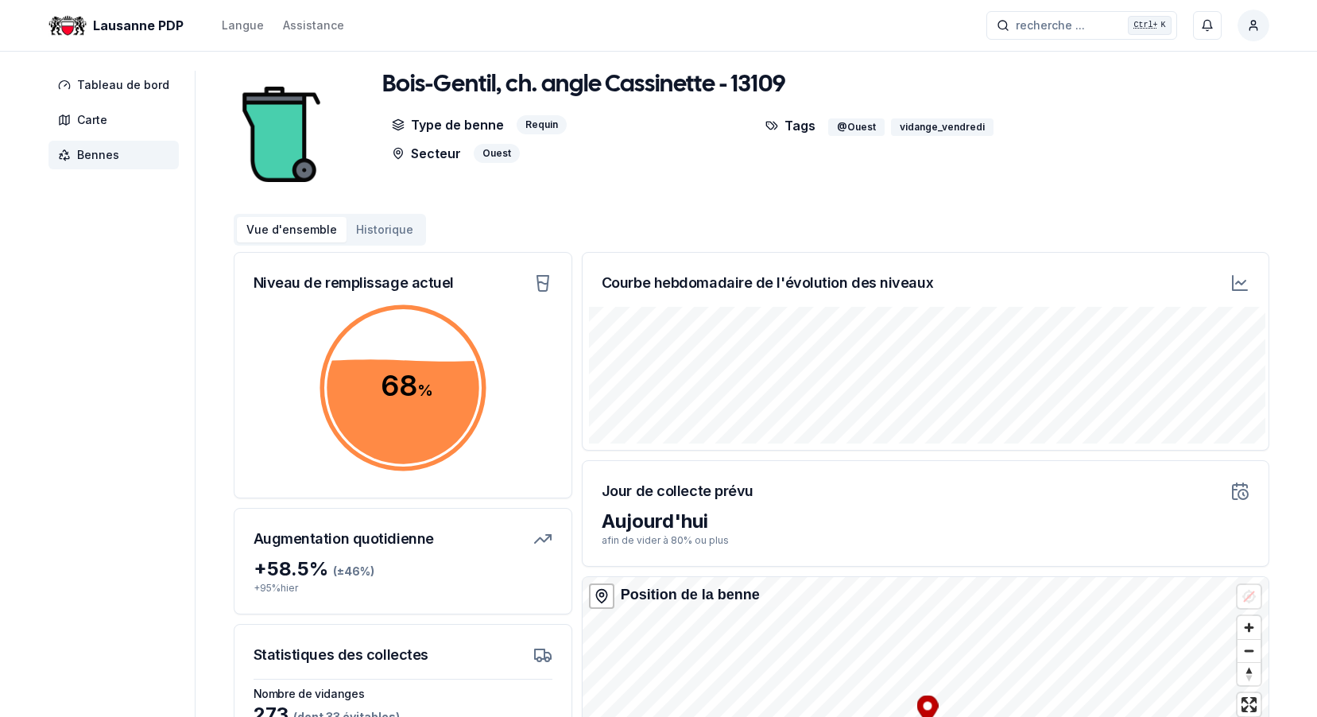
click at [1247, 283] on icon at bounding box center [1239, 282] width 19 height 19
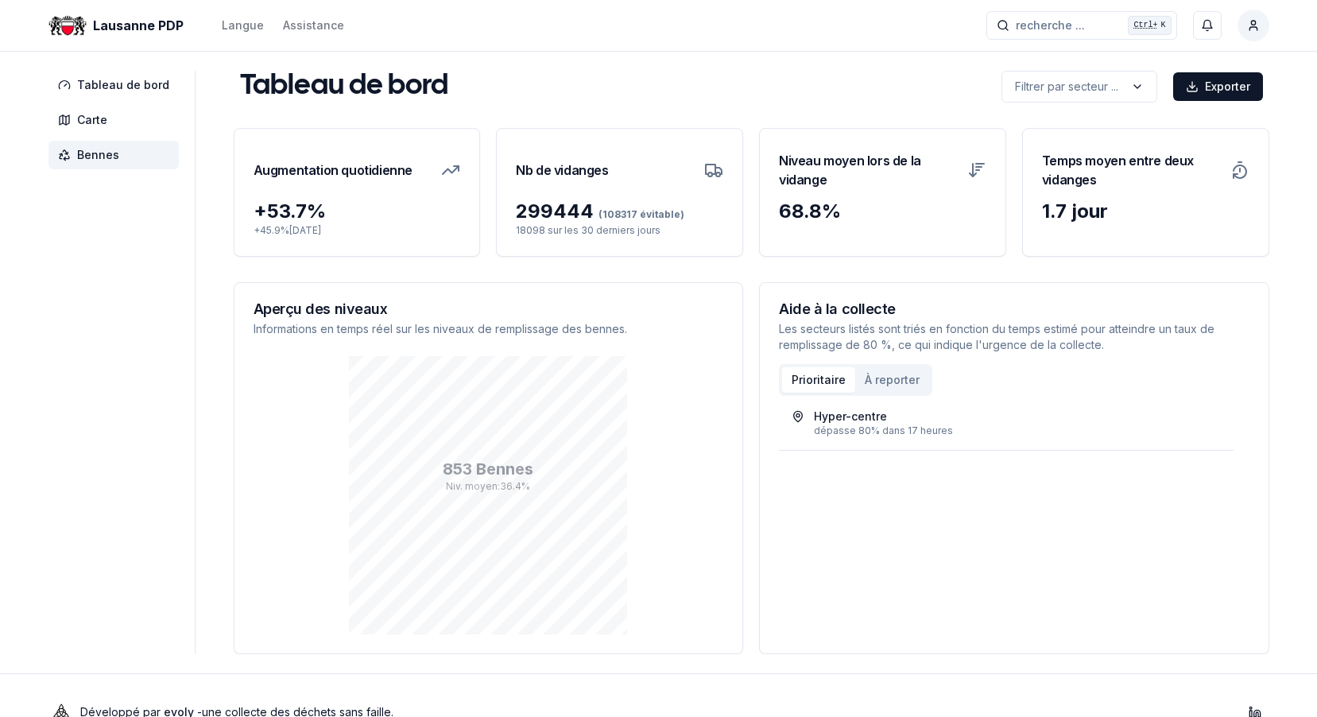
click at [95, 155] on span "Bennes" at bounding box center [98, 155] width 42 height 16
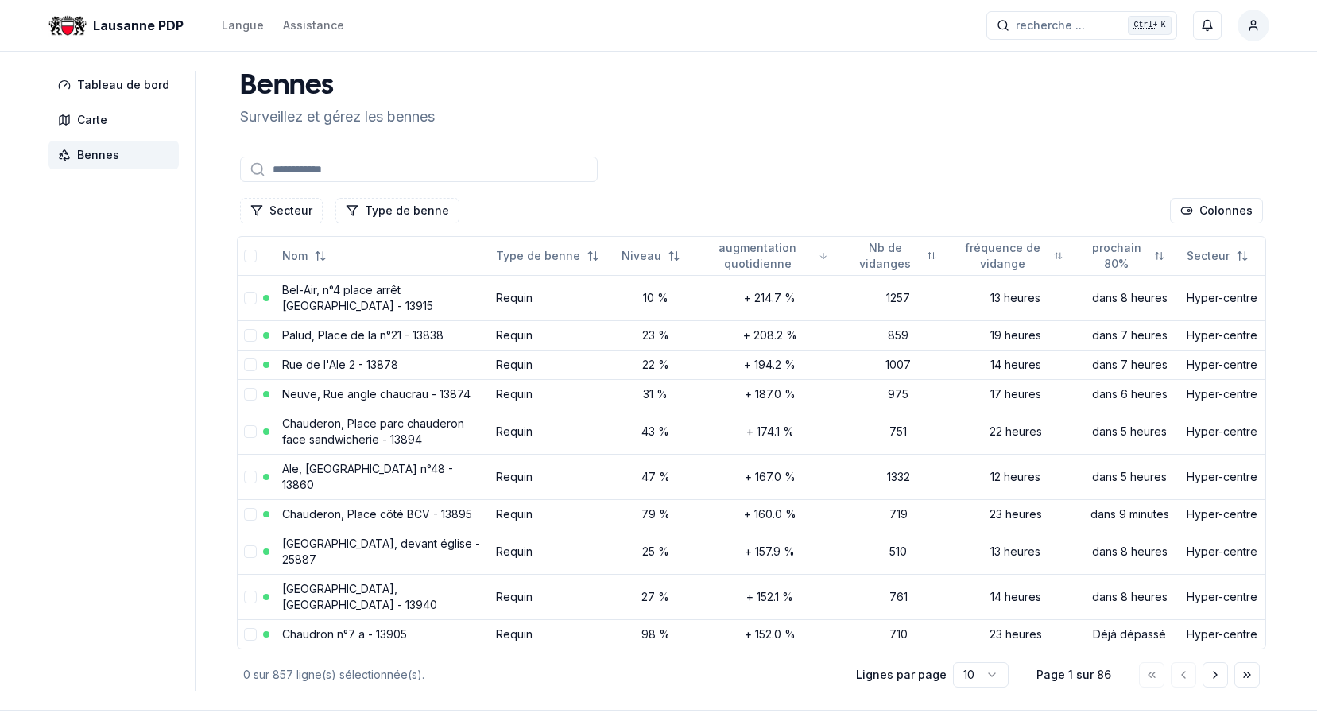
click at [382, 168] on input at bounding box center [419, 169] width 358 height 25
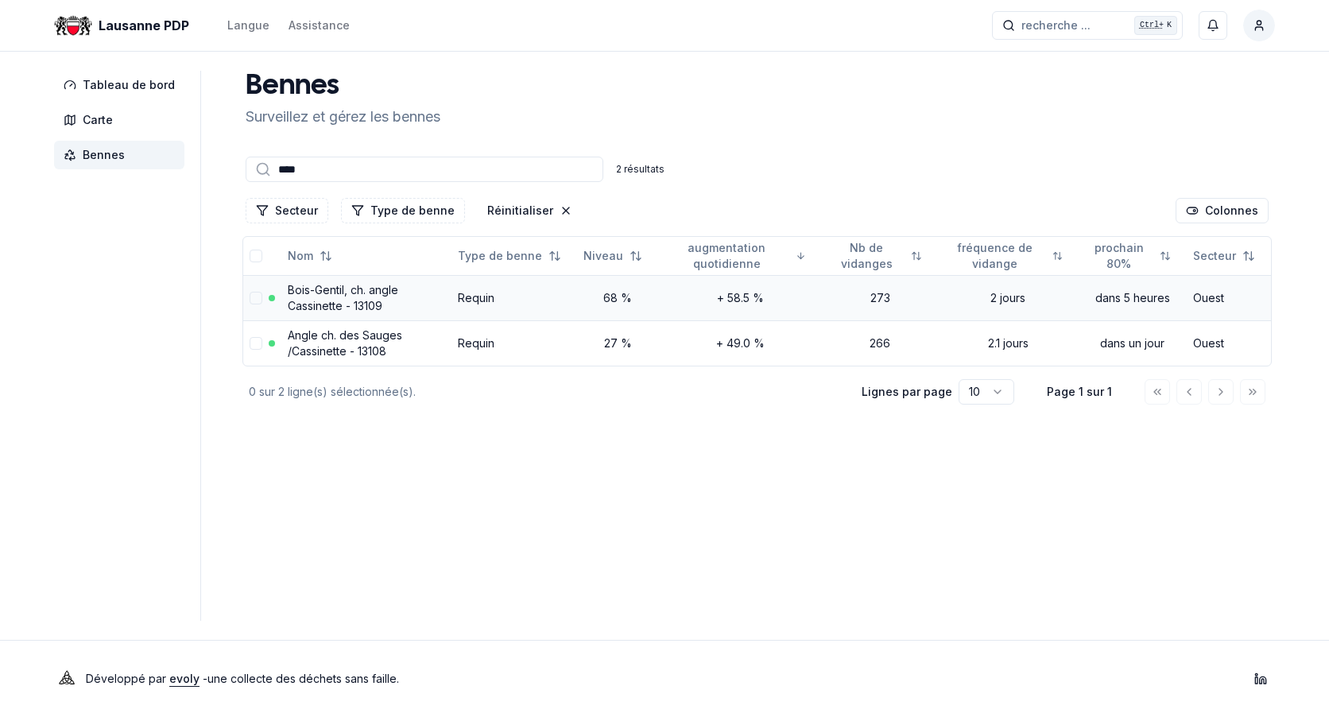
type input "****"
click at [304, 296] on td "Bois-Gentil, ch. angle Cassinette - 13109" at bounding box center [366, 297] width 170 height 45
click at [300, 335] on link "Angle ch. des Sauges /Cassinette - 13108" at bounding box center [345, 342] width 114 height 29
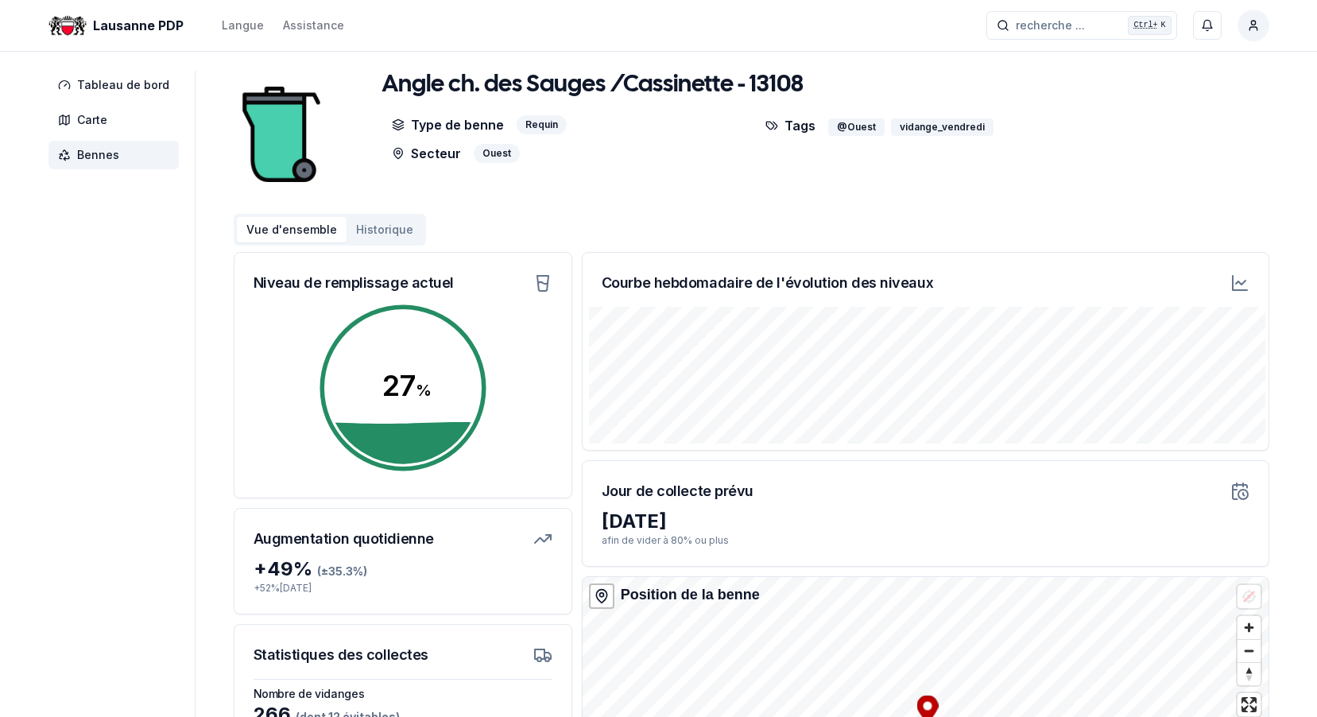
click at [1245, 281] on icon at bounding box center [1239, 282] width 19 height 19
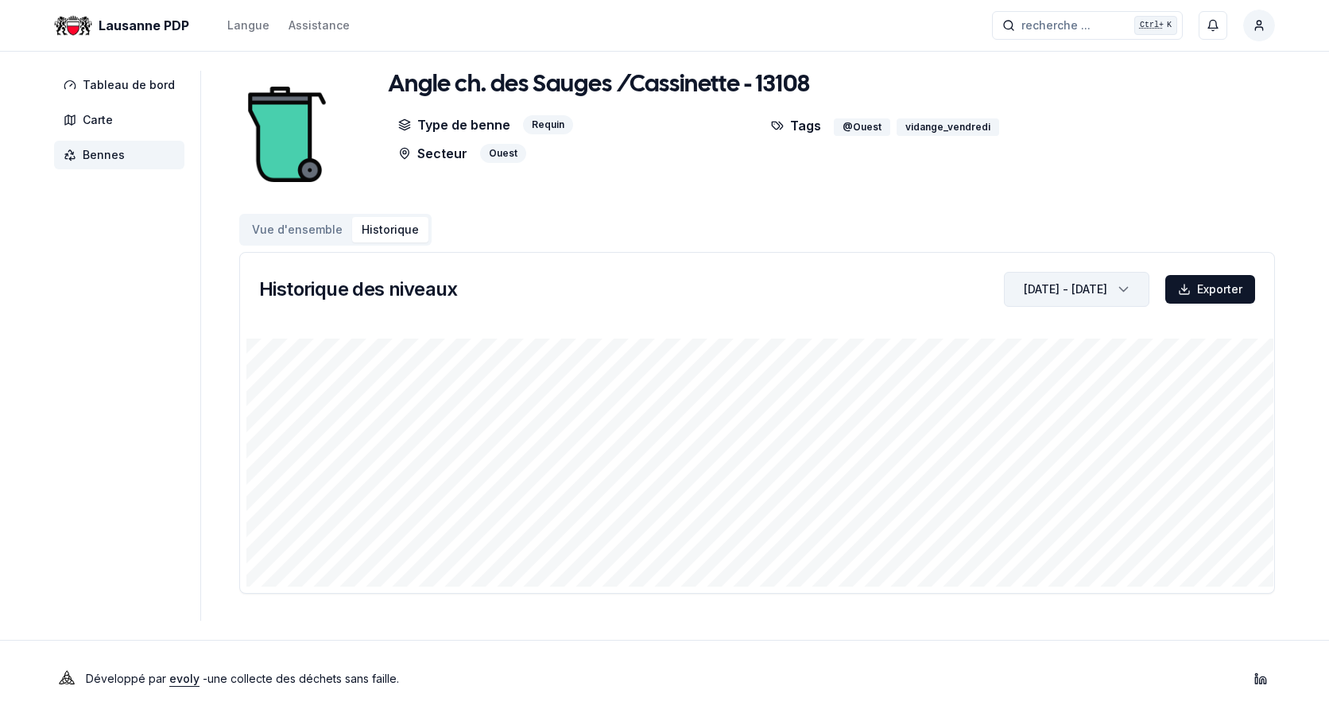
click at [1126, 288] on polyline "button" at bounding box center [1124, 290] width 8 height 4
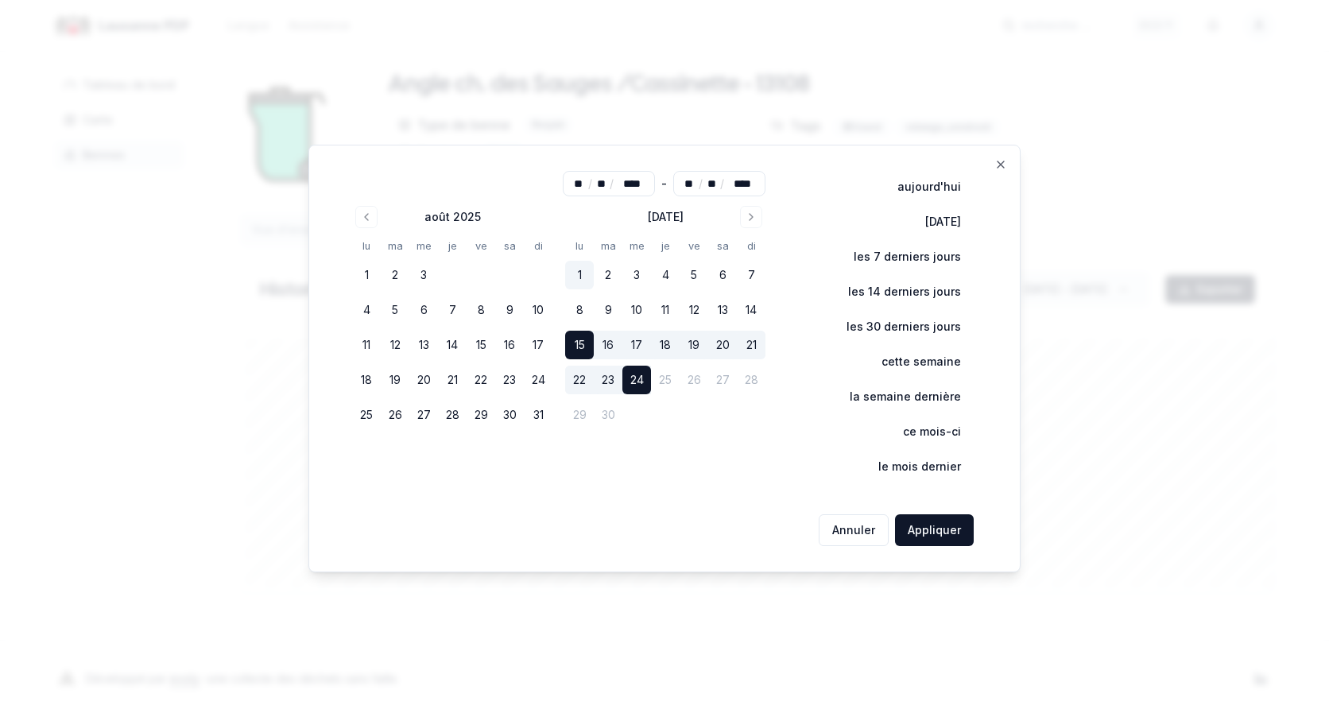
click at [587, 275] on button "1" at bounding box center [579, 275] width 29 height 29
type input "**"
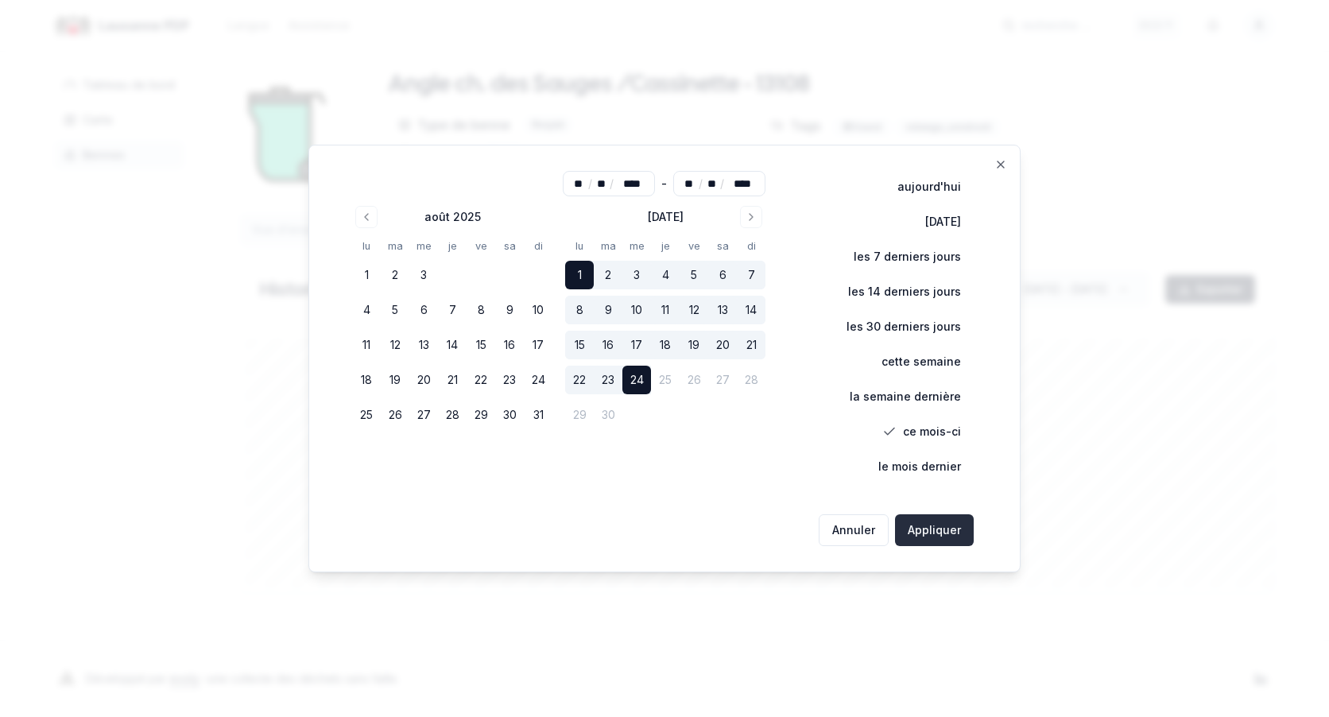
click at [940, 530] on button "Appliquer" at bounding box center [934, 530] width 79 height 32
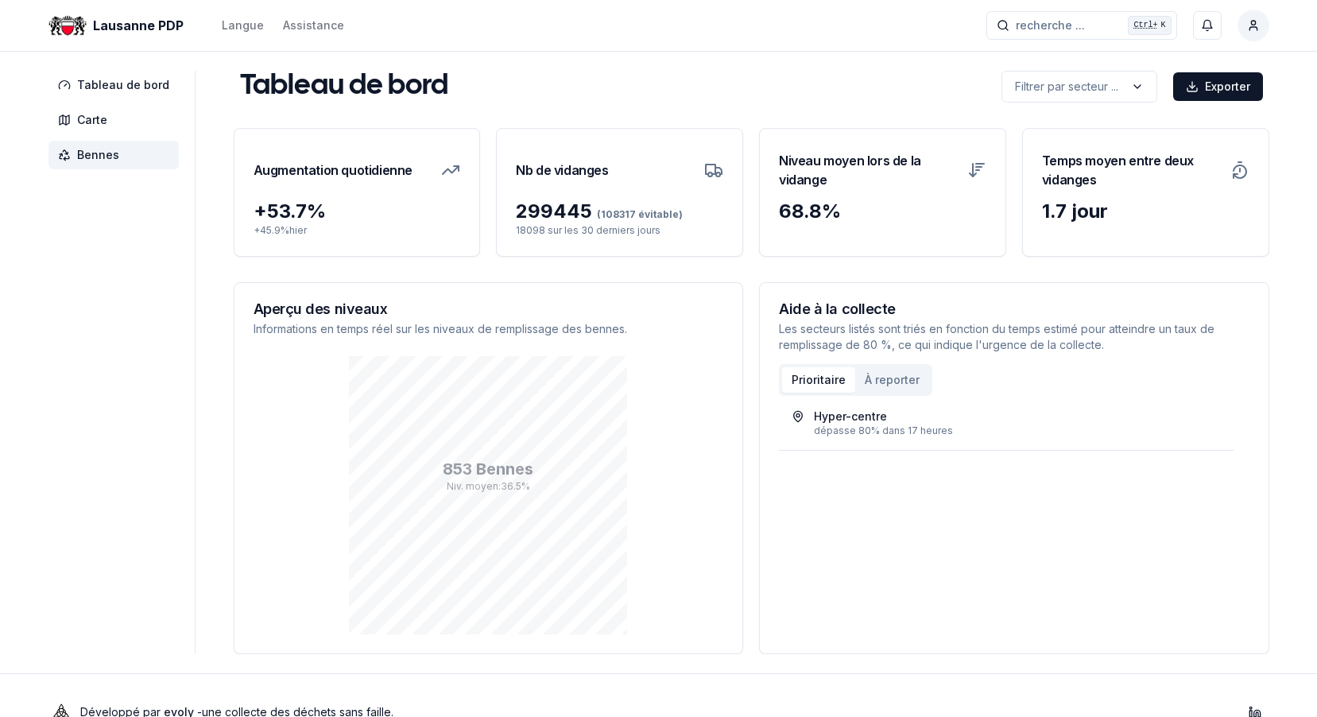
click at [87, 157] on span "Bennes" at bounding box center [98, 155] width 42 height 16
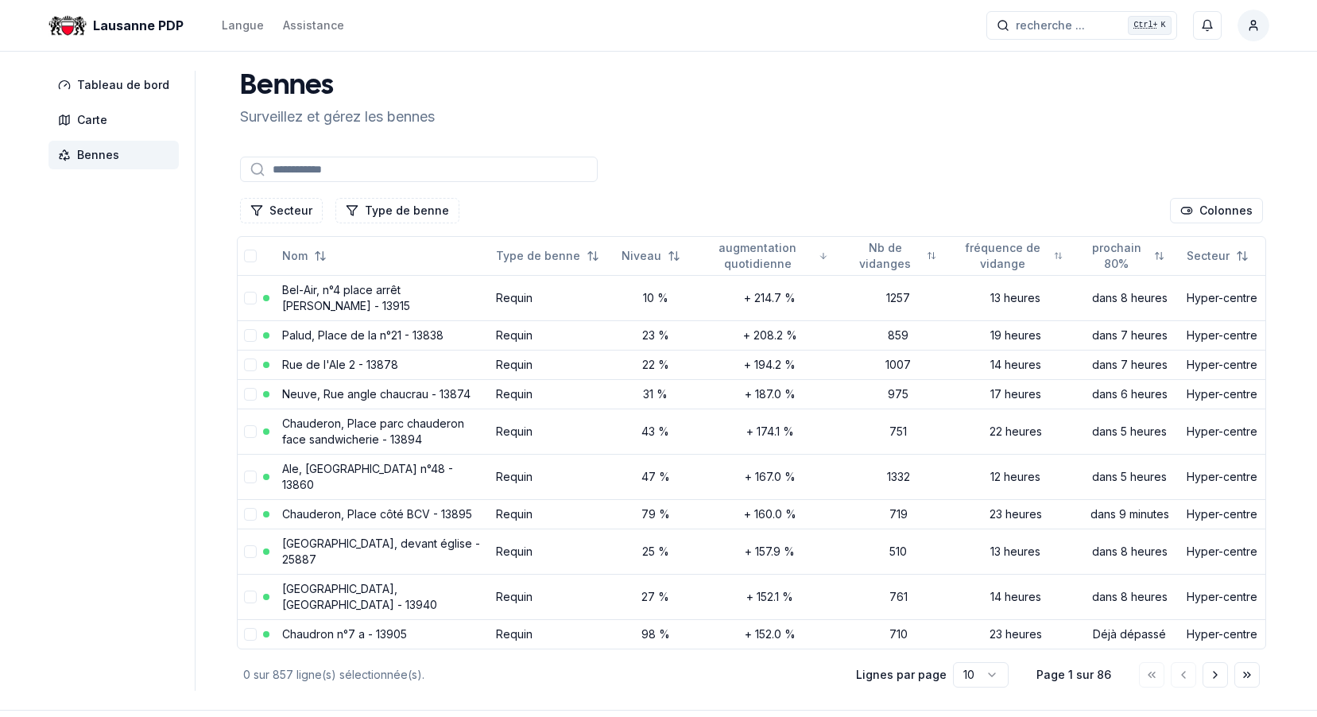
click at [339, 171] on input at bounding box center [419, 169] width 358 height 25
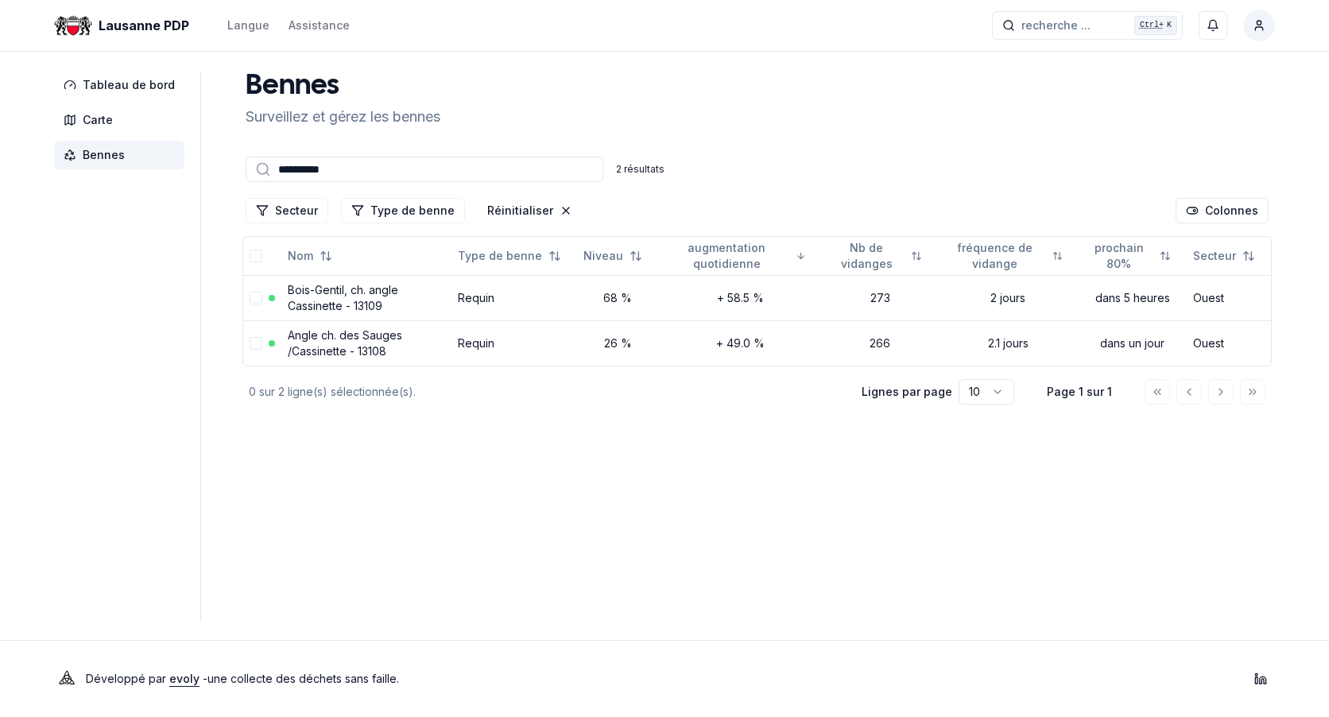
type input "**********"
click at [316, 293] on link "Bois-Gentil, ch. angle Cassinette - 13109" at bounding box center [343, 297] width 110 height 29
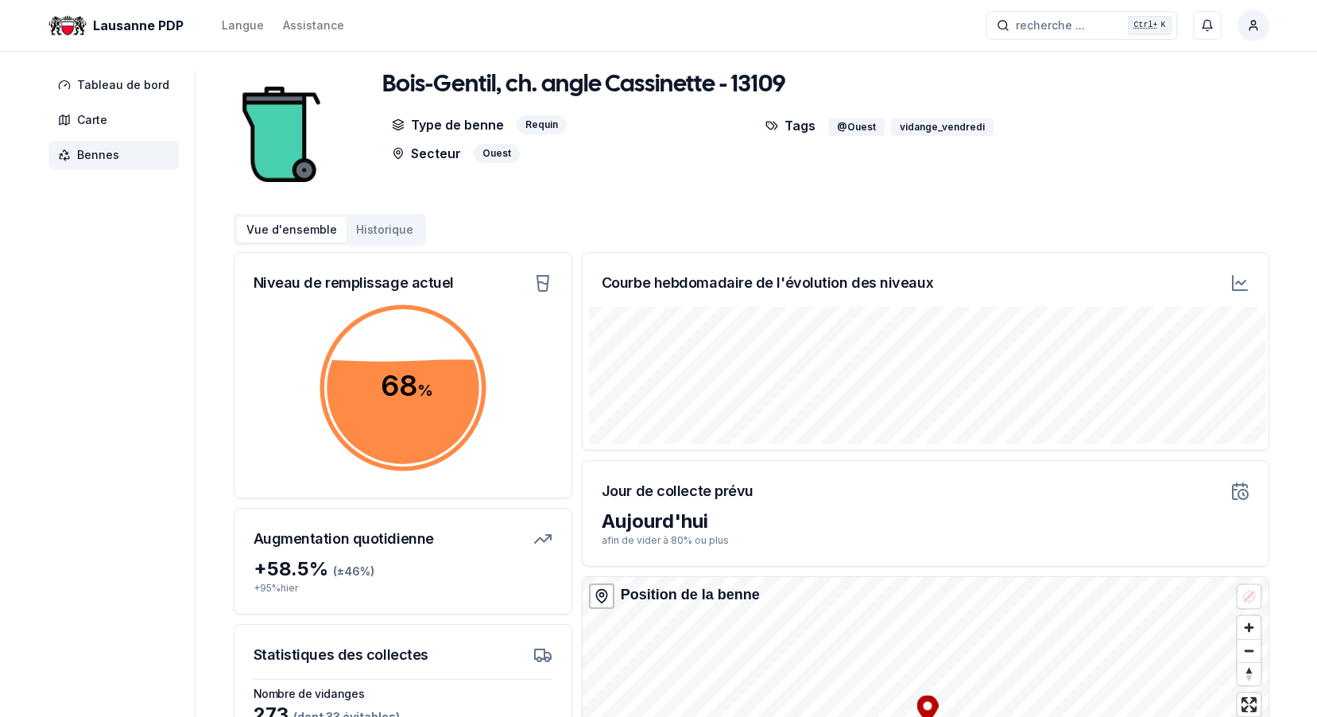
click at [1236, 284] on icon at bounding box center [1241, 283] width 10 height 4
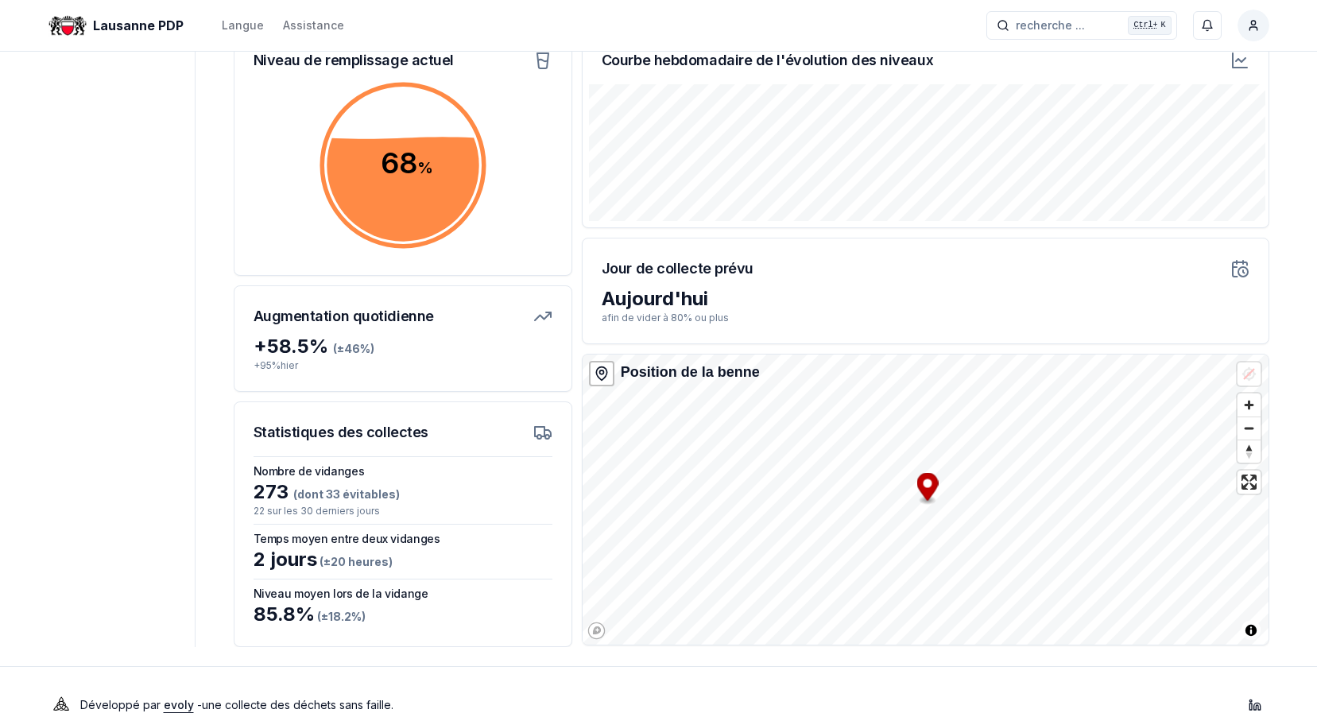
scroll to position [249, 0]
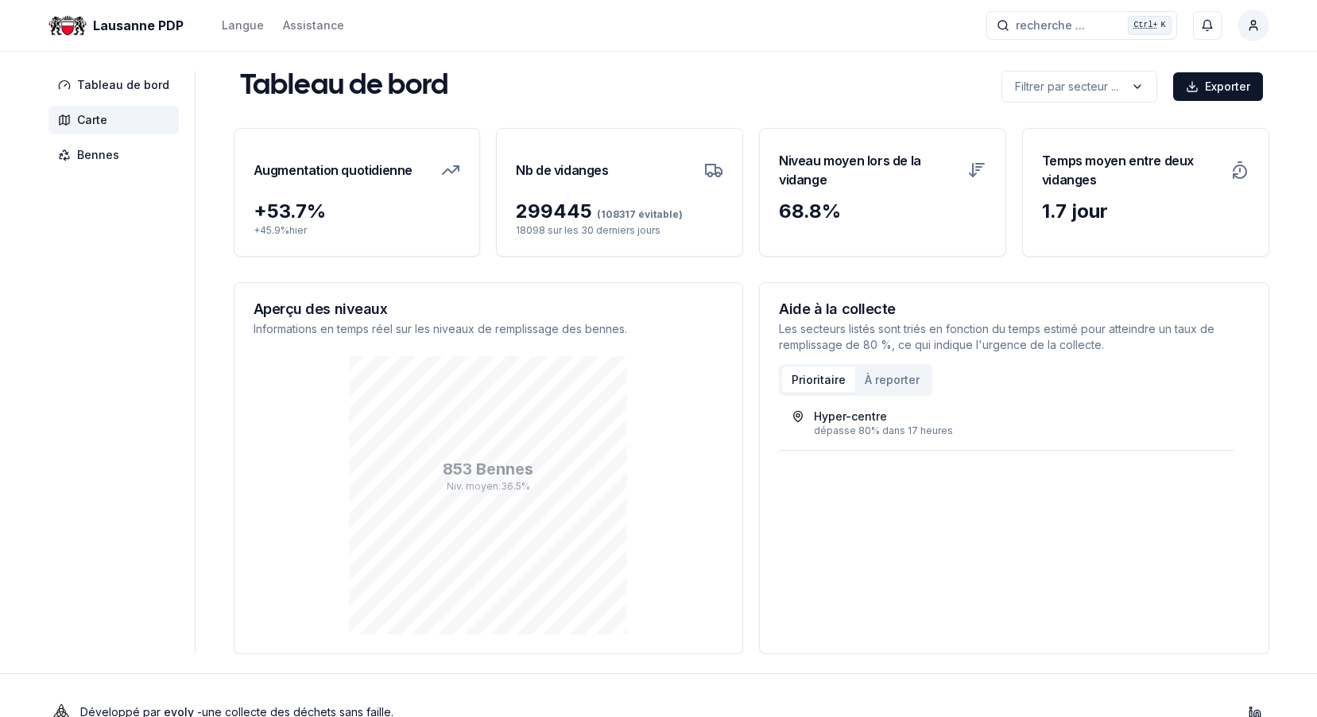
click at [81, 120] on span "Carte" at bounding box center [92, 120] width 30 height 16
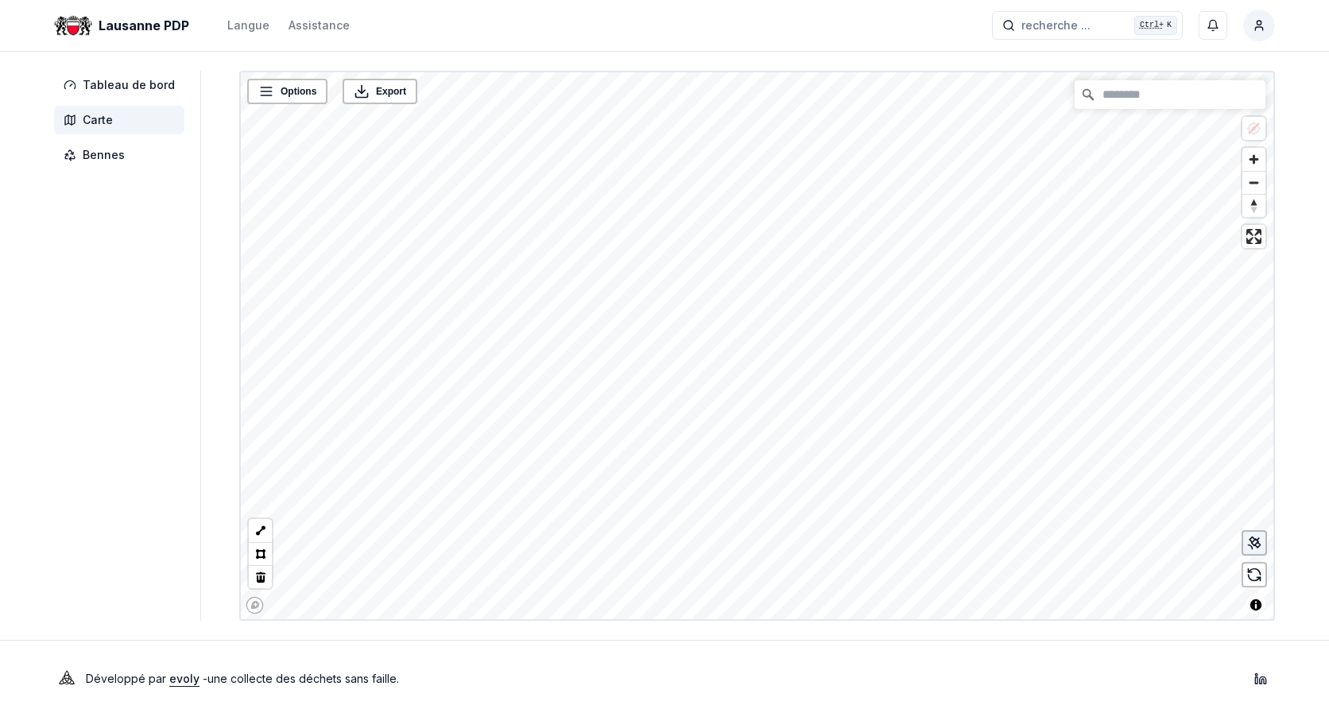
click at [1256, 546] on icon at bounding box center [1258, 545] width 6 height 6
click at [705, 716] on html "Lausanne PDP Langue Assistance recherche ... recherche ... Ctrl+ K Adriano Lomm…" at bounding box center [664, 358] width 1329 height 717
click at [597, 221] on link "[PERSON_NAME], en face du nr°4 - 25329" at bounding box center [601, 220] width 203 height 11
click at [781, 211] on link "Bois-Gentil, ch. angle Cassinette - 13109" at bounding box center [774, 212] width 173 height 11
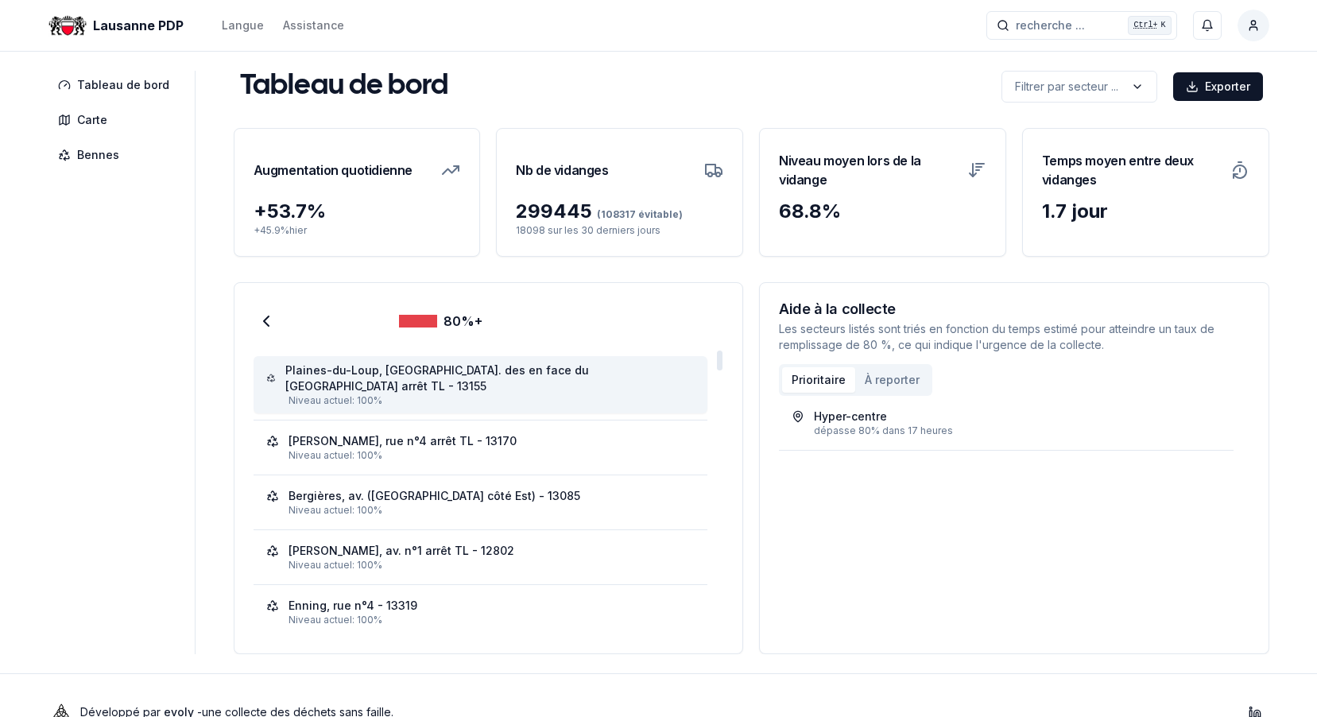
click at [369, 370] on div "Plaines-du-Loup, [GEOGRAPHIC_DATA]. des en face du [GEOGRAPHIC_DATA] arrêt TL -…" at bounding box center [489, 378] width 409 height 32
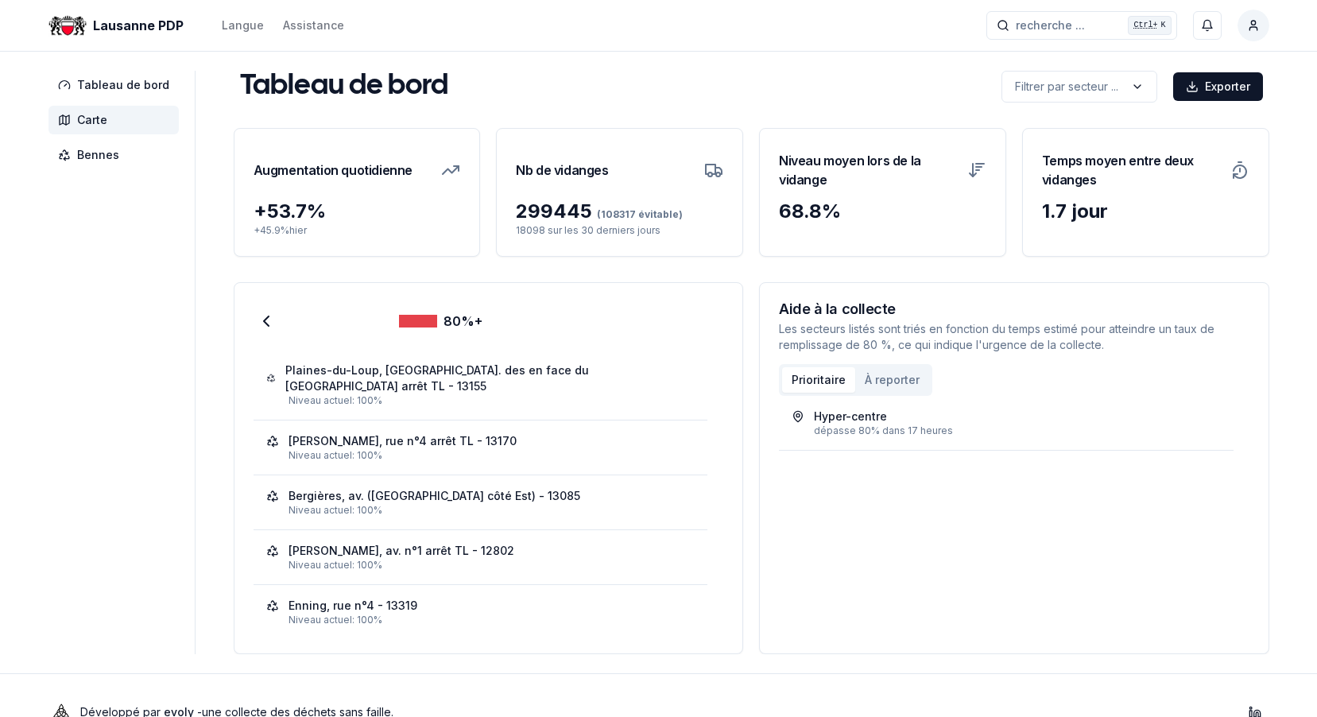
click at [89, 118] on span "Carte" at bounding box center [92, 120] width 30 height 16
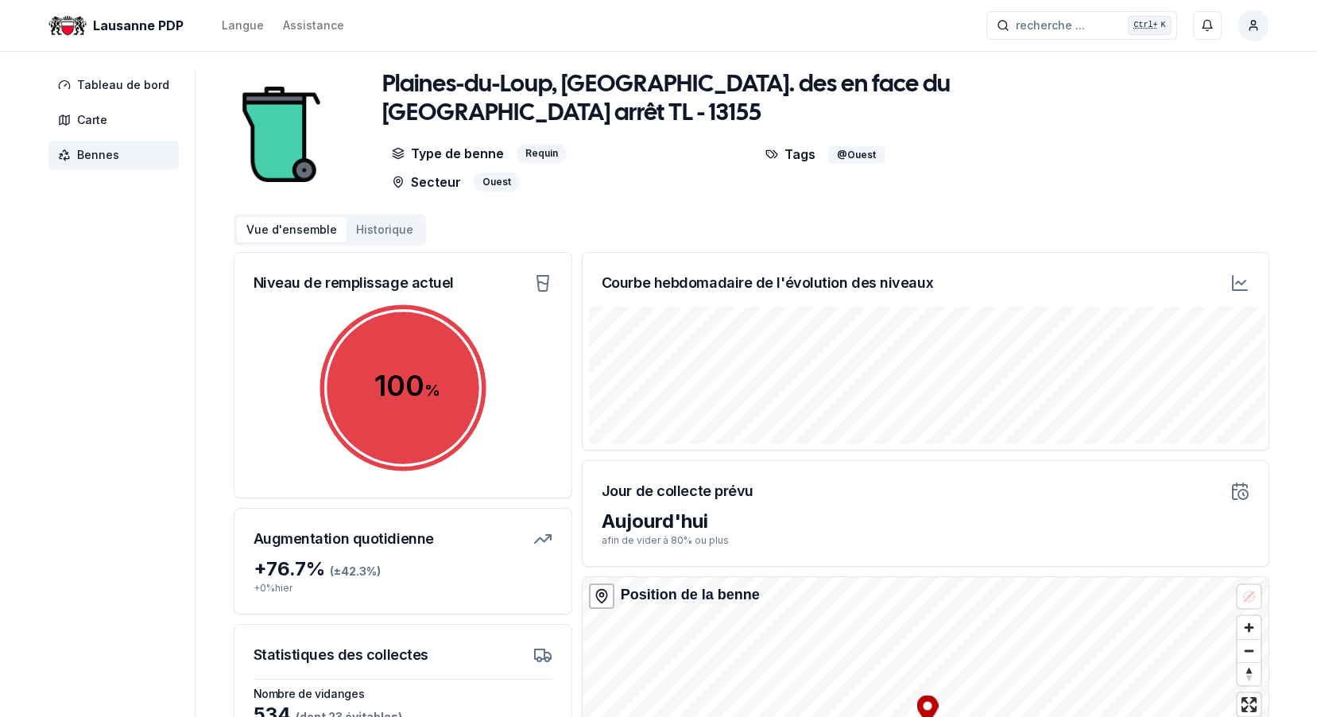
click at [1236, 280] on icon at bounding box center [1239, 282] width 19 height 19
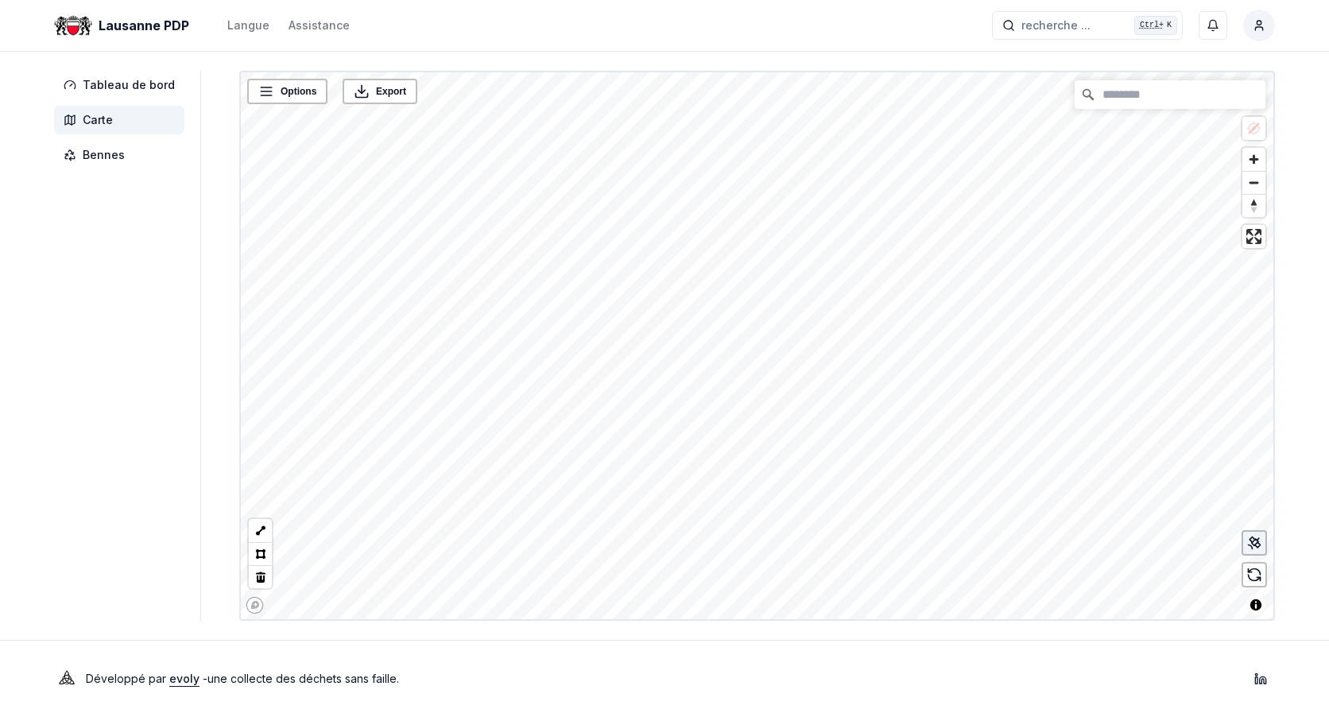
click at [1251, 548] on icon at bounding box center [1254, 543] width 16 height 16
click at [1252, 544] on icon at bounding box center [1255, 542] width 6 height 6
click at [1250, 543] on icon at bounding box center [1254, 543] width 16 height 16
click at [514, 547] on link "Grey, av. n°49 arrêt TL - 13099" at bounding box center [526, 545] width 130 height 11
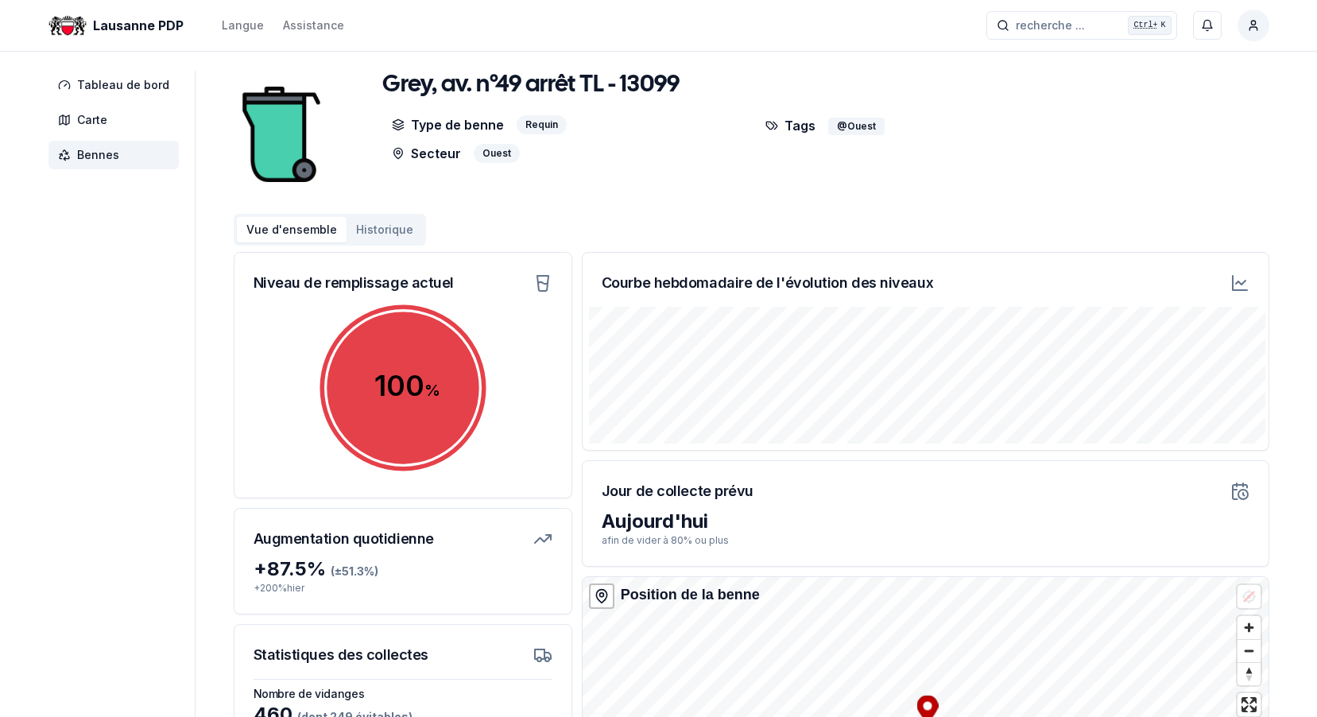
click at [1053, 144] on div "Tags @Ouest" at bounding box center [938, 139] width 364 height 48
click at [1245, 285] on icon at bounding box center [1239, 282] width 19 height 19
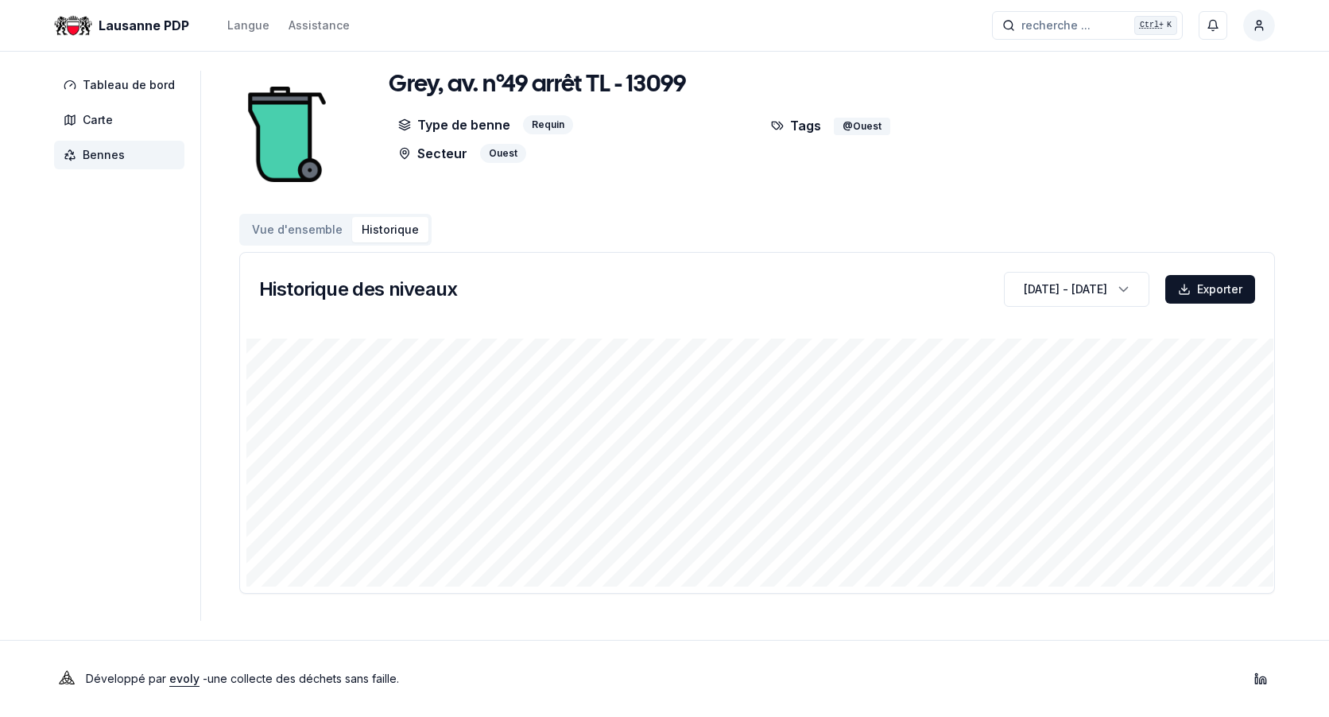
click at [287, 143] on img at bounding box center [286, 134] width 95 height 127
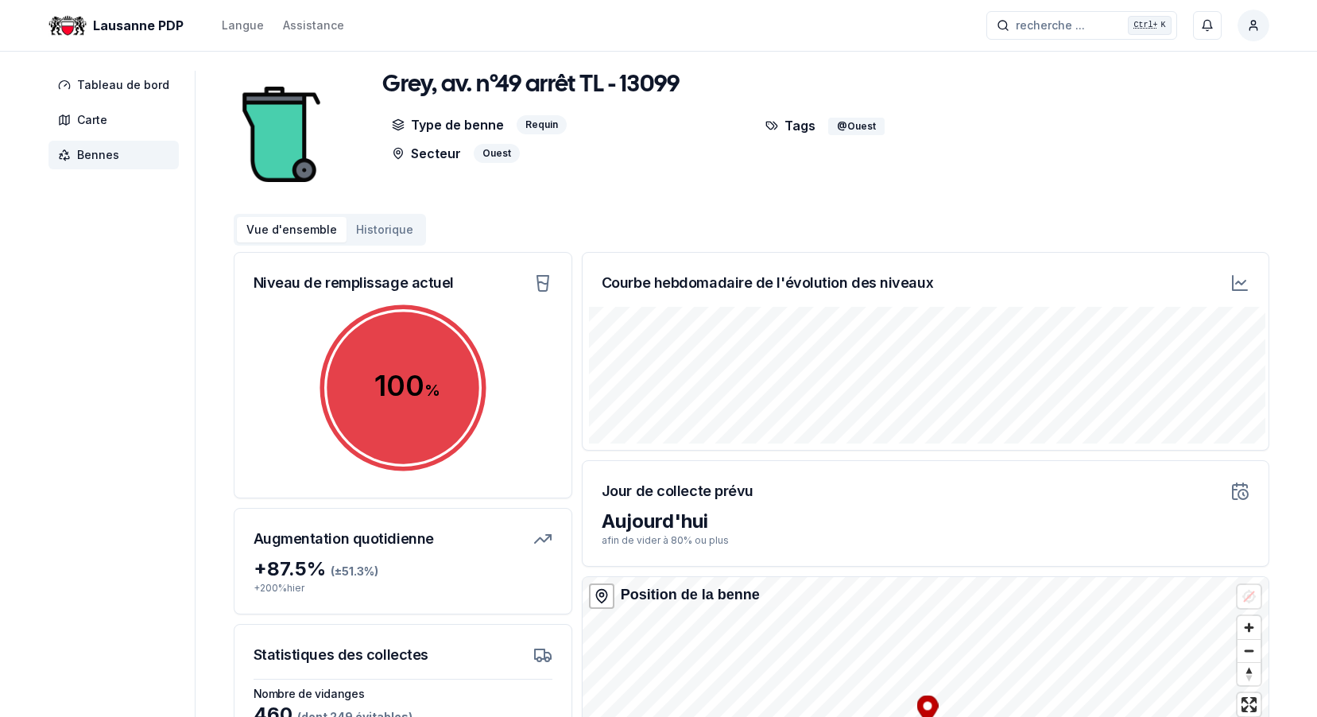
click at [1236, 285] on icon at bounding box center [1239, 282] width 19 height 19
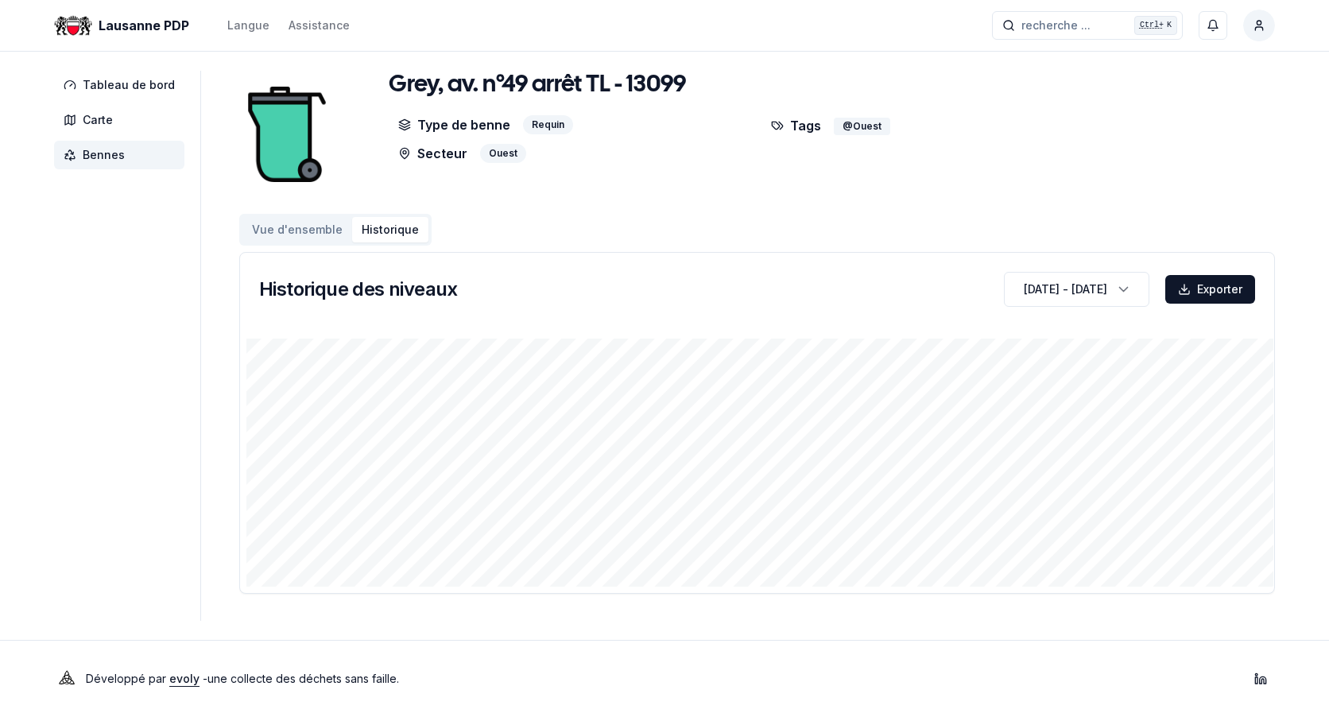
click at [86, 156] on span "Bennes" at bounding box center [104, 155] width 42 height 16
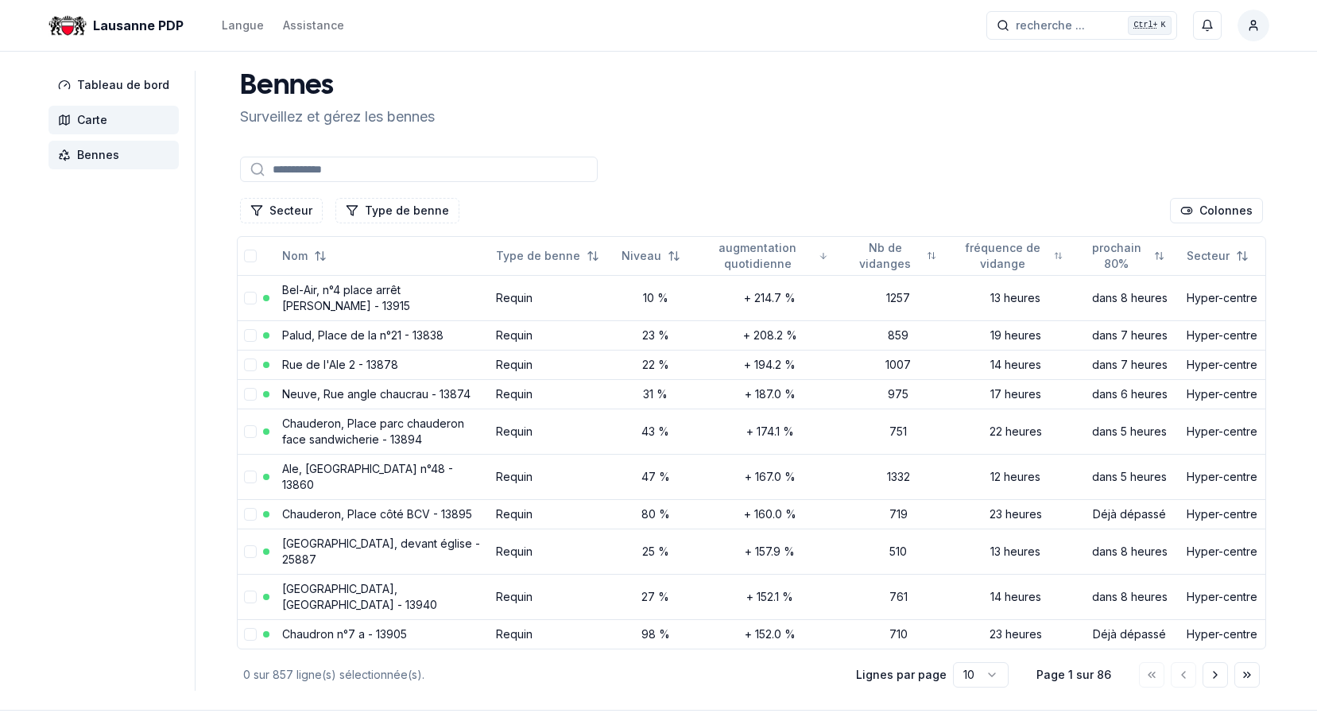
click at [87, 126] on span "Carte" at bounding box center [92, 120] width 30 height 16
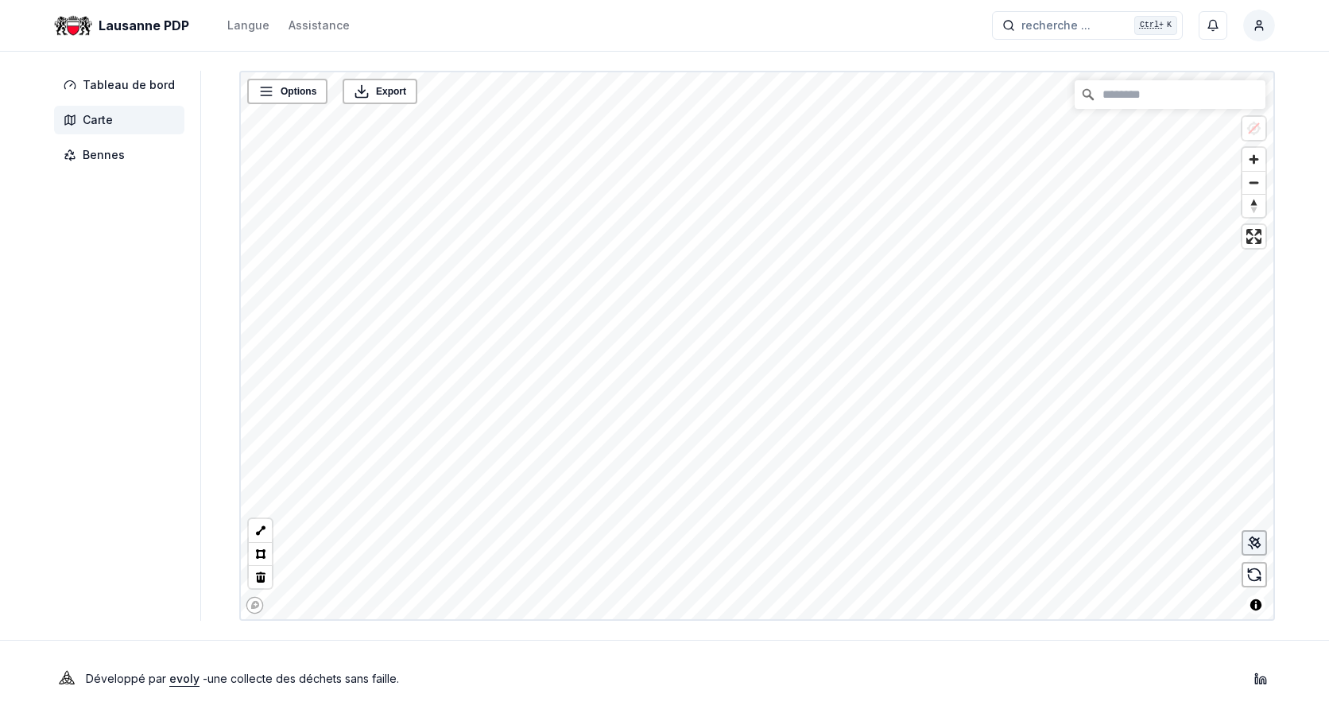
click at [1252, 548] on icon at bounding box center [1250, 547] width 4 height 4
click at [941, 447] on link "Plaines-du-Loup, av. des en face du stade des Marronniers arrêt TL - 13155" at bounding box center [924, 445] width 414 height 11
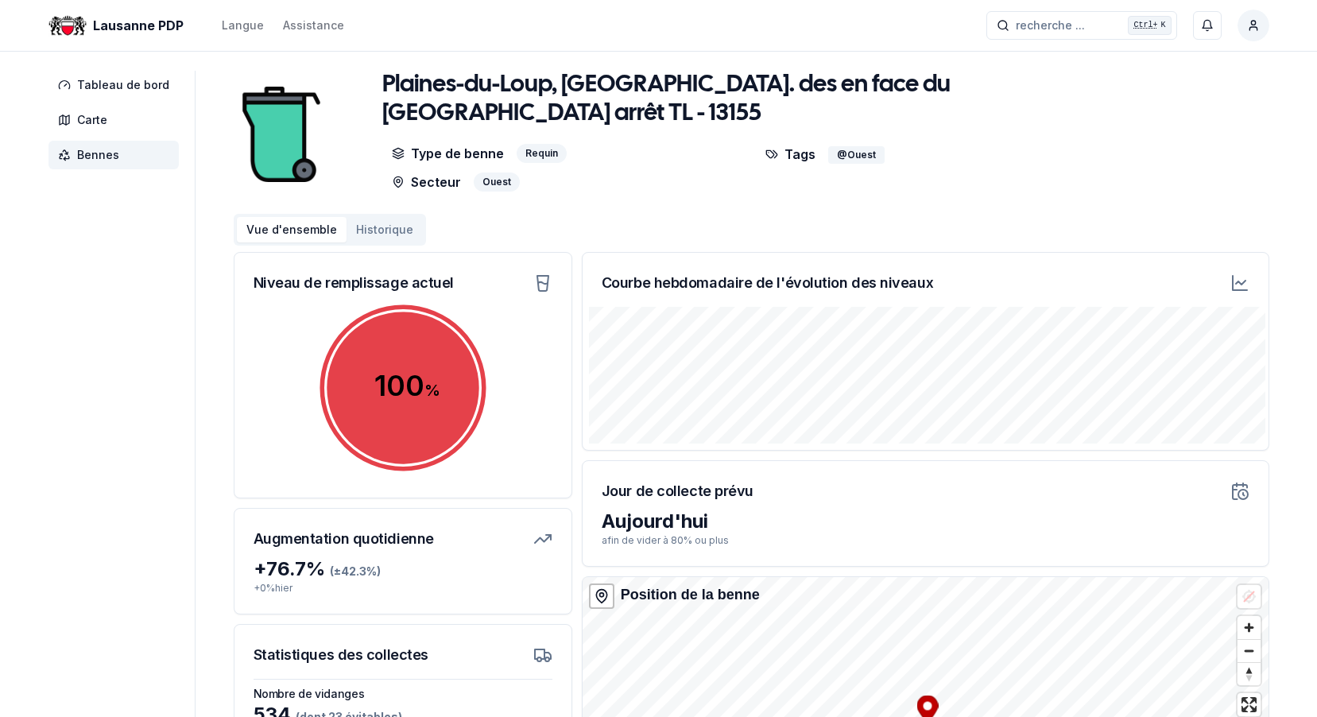
click at [1234, 283] on icon at bounding box center [1239, 282] width 19 height 19
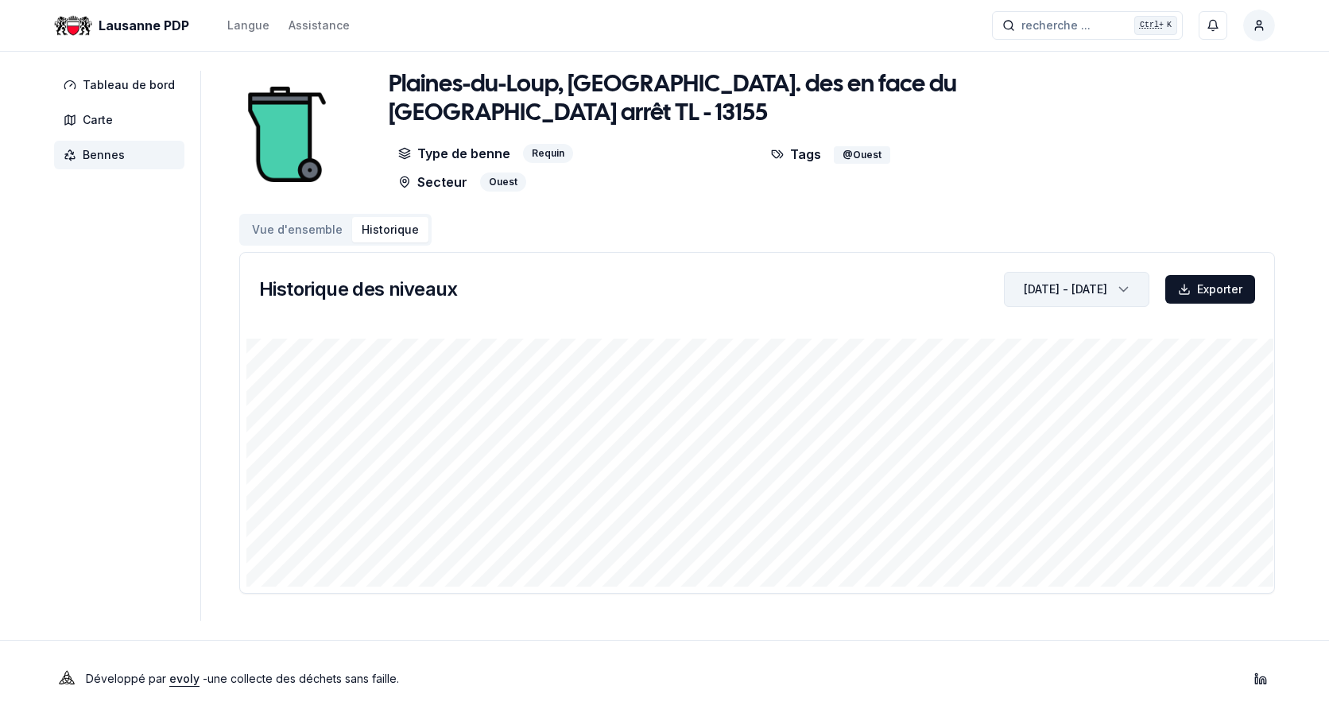
click at [1123, 288] on icon "button" at bounding box center [1124, 289] width 16 height 24
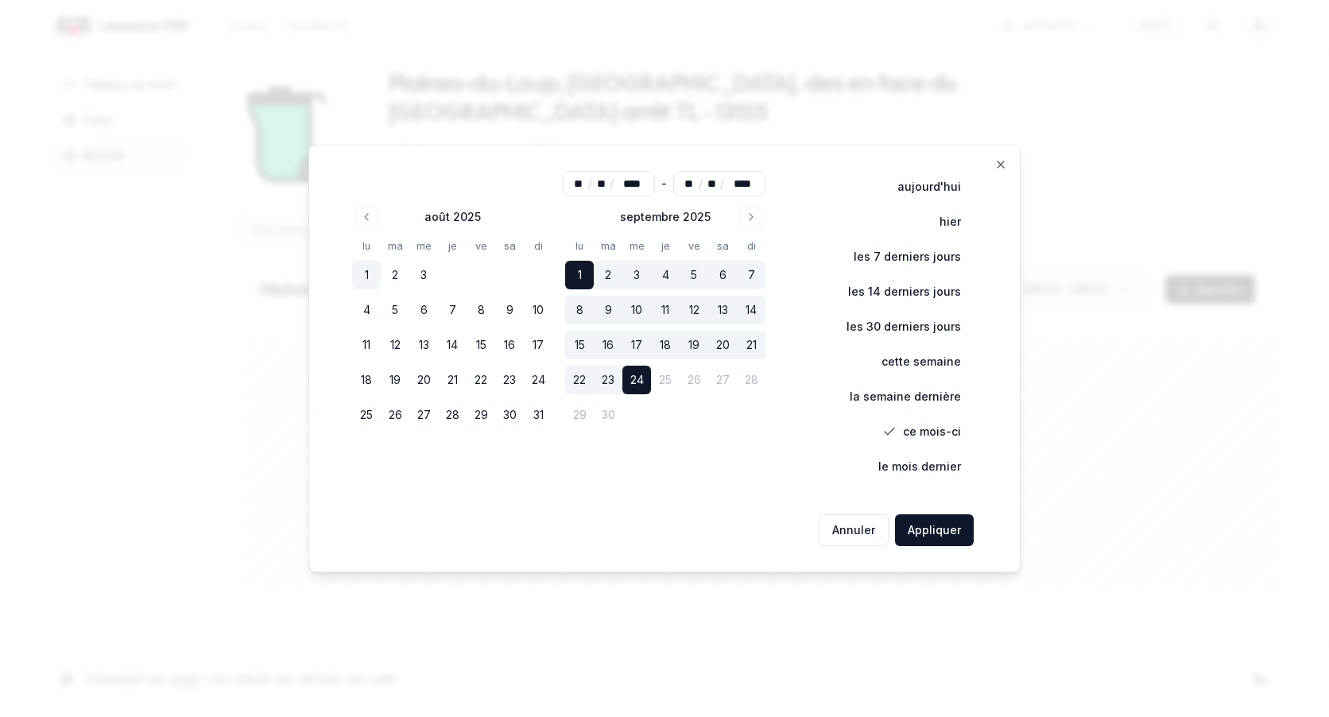
click at [370, 273] on button "1" at bounding box center [366, 275] width 29 height 29
type input "**"
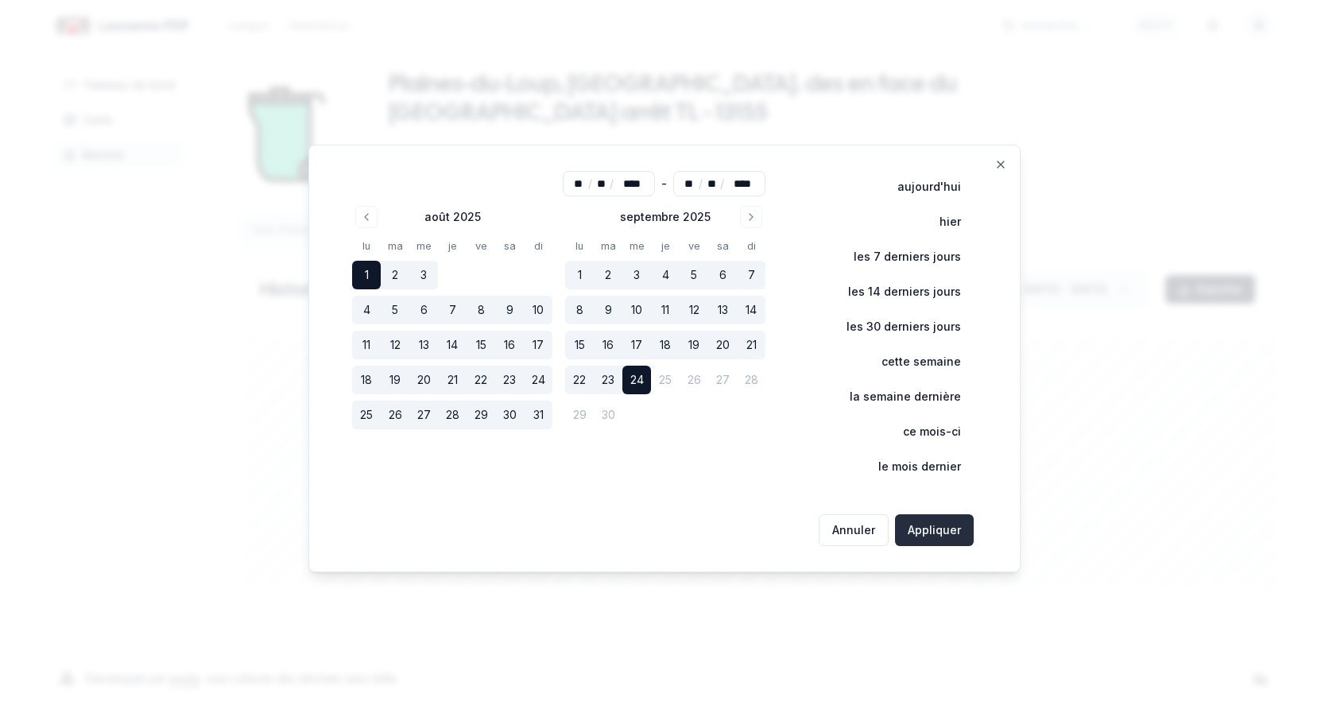
click at [946, 528] on button "Appliquer" at bounding box center [934, 530] width 79 height 32
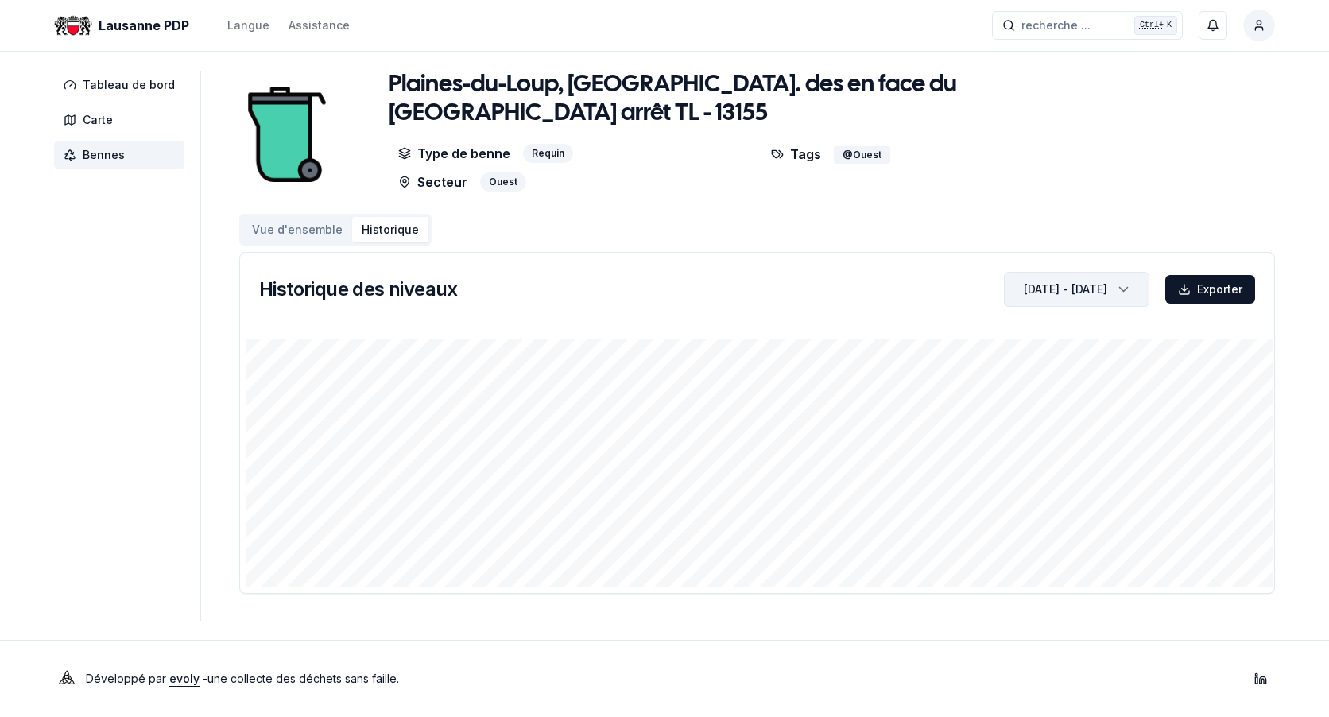
click at [1132, 290] on div "button" at bounding box center [1122, 289] width 36 height 24
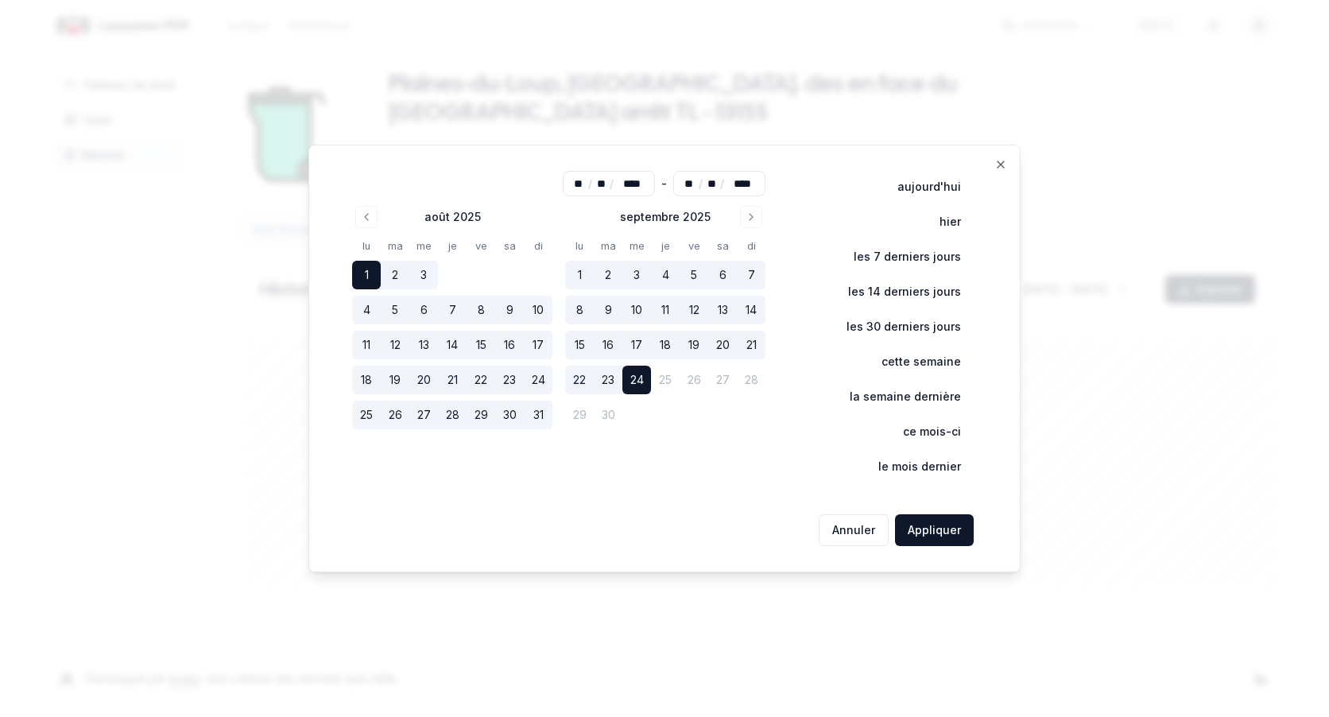
click at [583, 273] on button "1" at bounding box center [579, 275] width 29 height 29
type input "**"
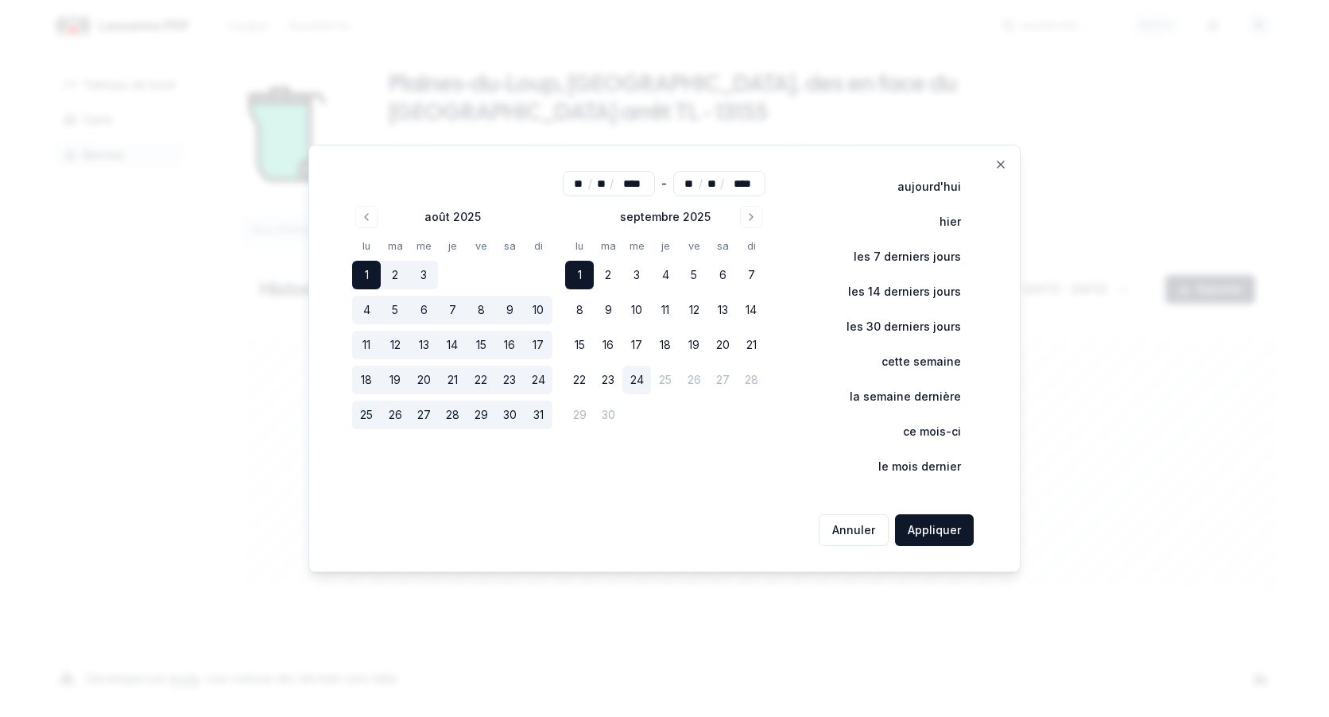
click at [578, 269] on button "1" at bounding box center [579, 275] width 29 height 29
type input "**"
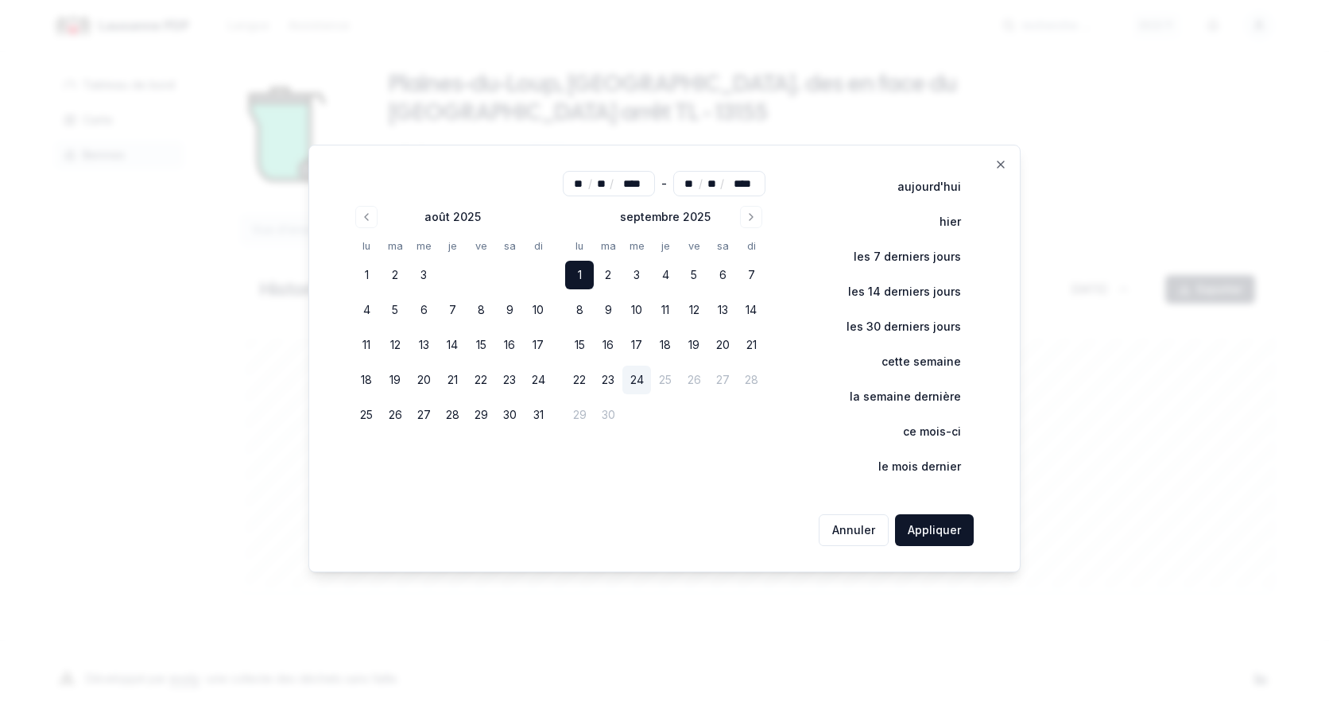
click at [578, 269] on button "1" at bounding box center [579, 275] width 29 height 29
click at [644, 384] on button "24" at bounding box center [636, 380] width 29 height 29
type input "**"
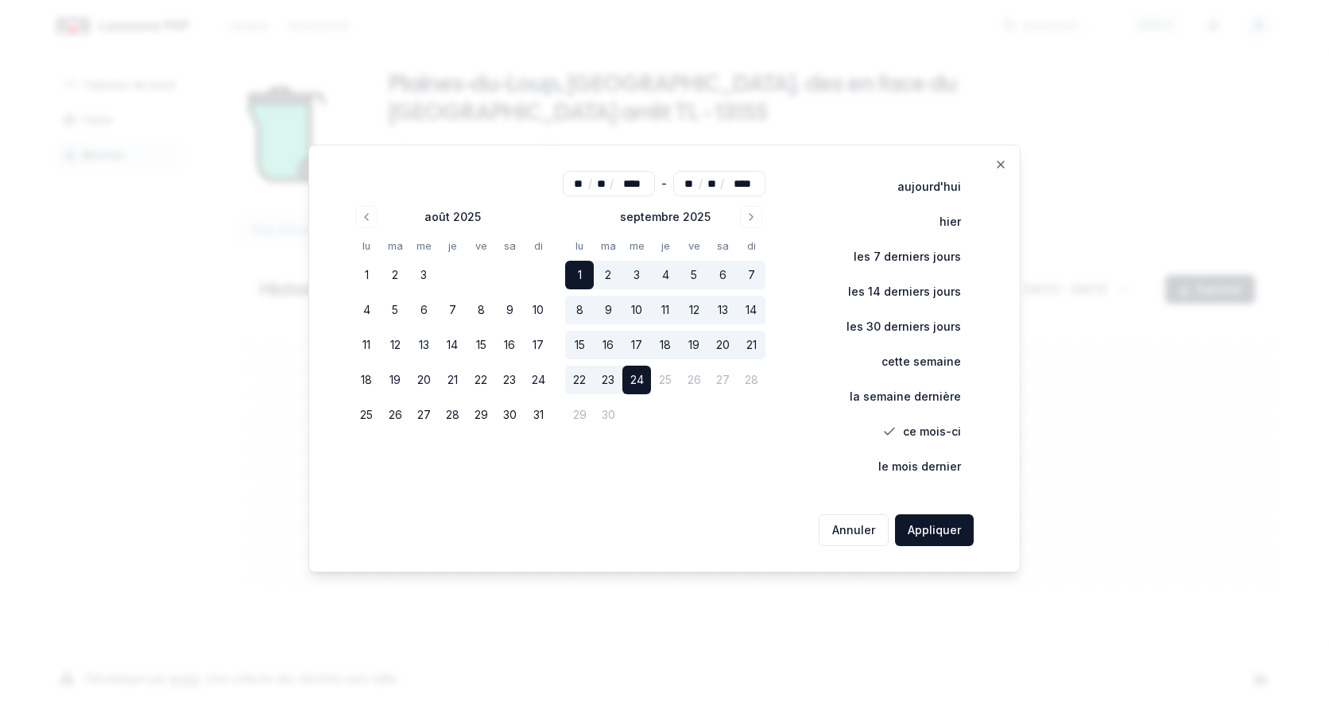
click at [644, 384] on button "24" at bounding box center [636, 380] width 29 height 29
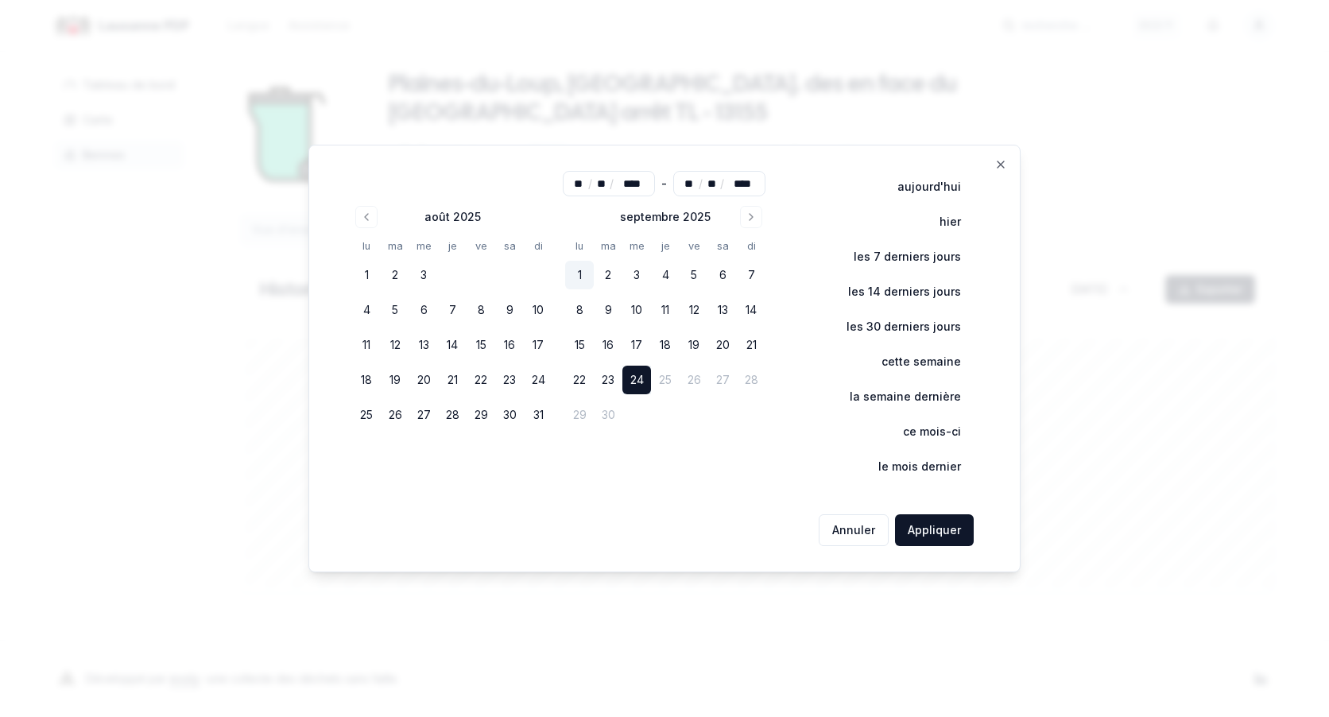
click at [582, 277] on button "1" at bounding box center [579, 275] width 29 height 29
type input "**"
click at [582, 277] on button "1" at bounding box center [579, 275] width 29 height 29
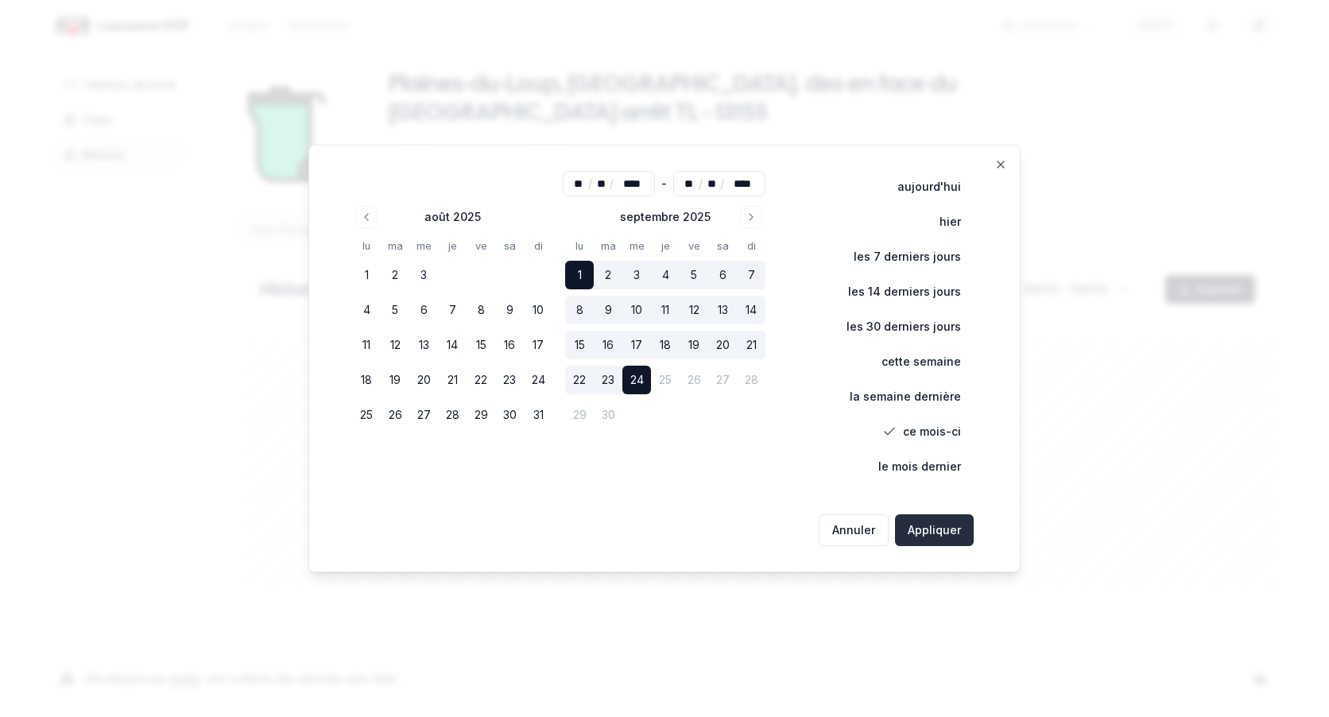
click at [952, 529] on button "Appliquer" at bounding box center [934, 530] width 79 height 32
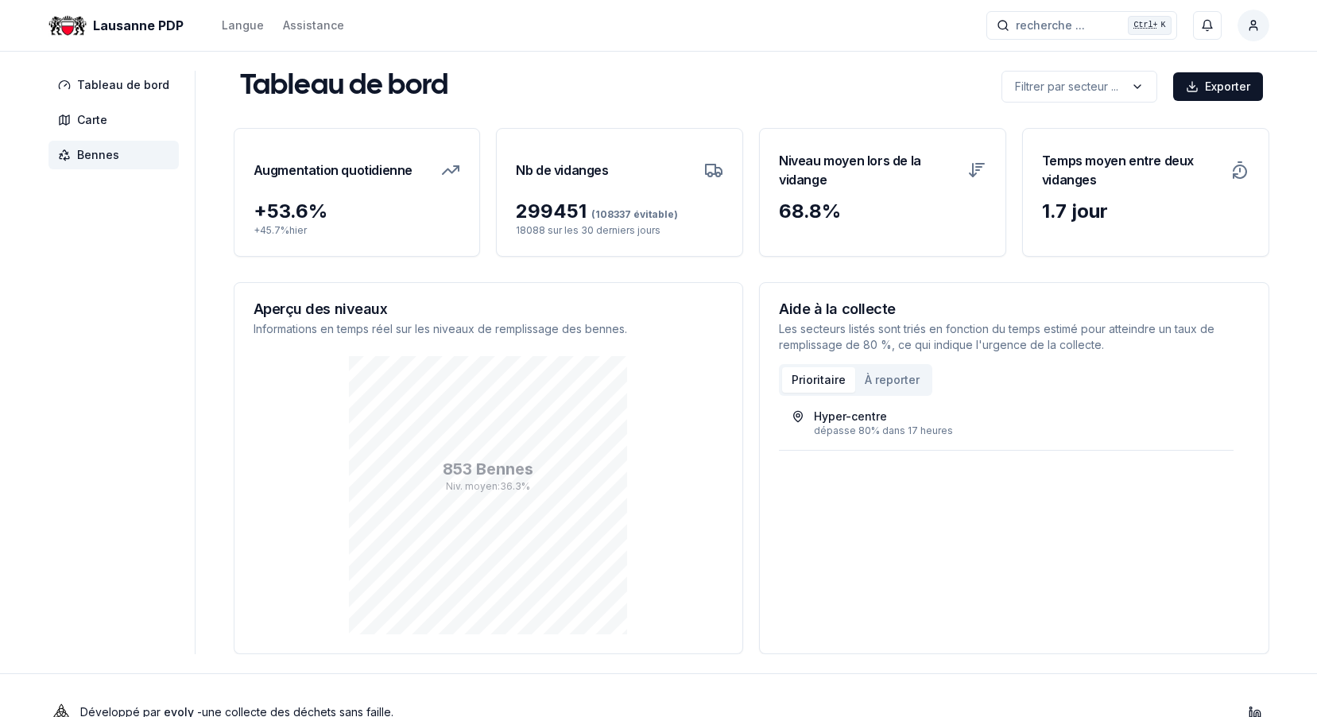
click at [90, 149] on span "Bennes" at bounding box center [98, 155] width 42 height 16
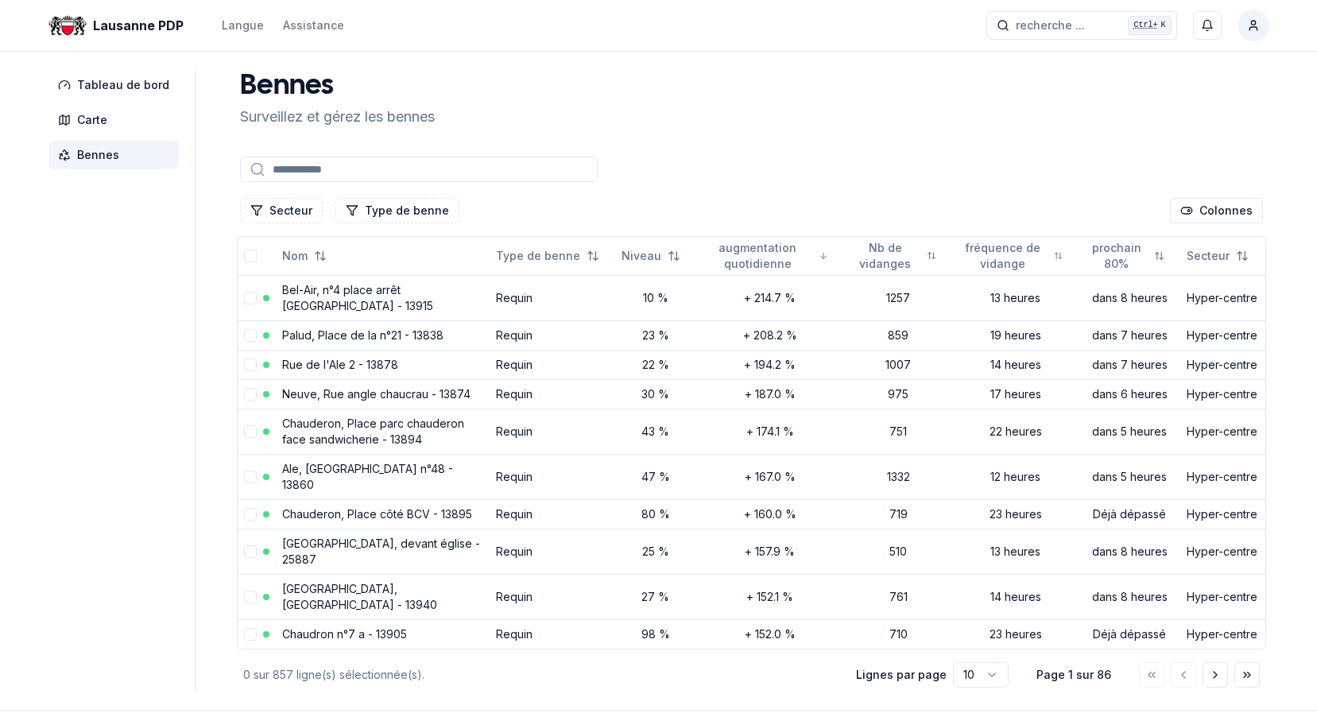
click at [389, 168] on input at bounding box center [419, 169] width 358 height 25
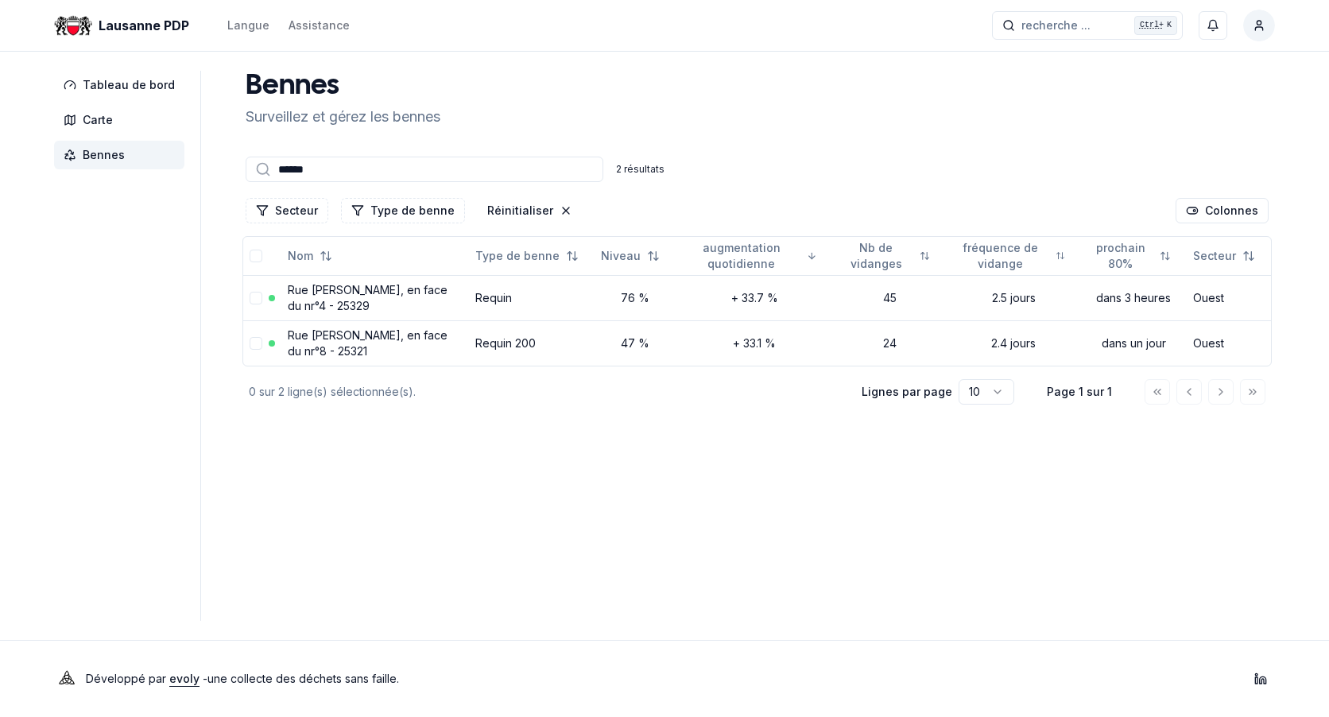
type input "******"
click at [335, 292] on link "Rue [PERSON_NAME], en face du nr°4 - 25329" at bounding box center [368, 297] width 160 height 29
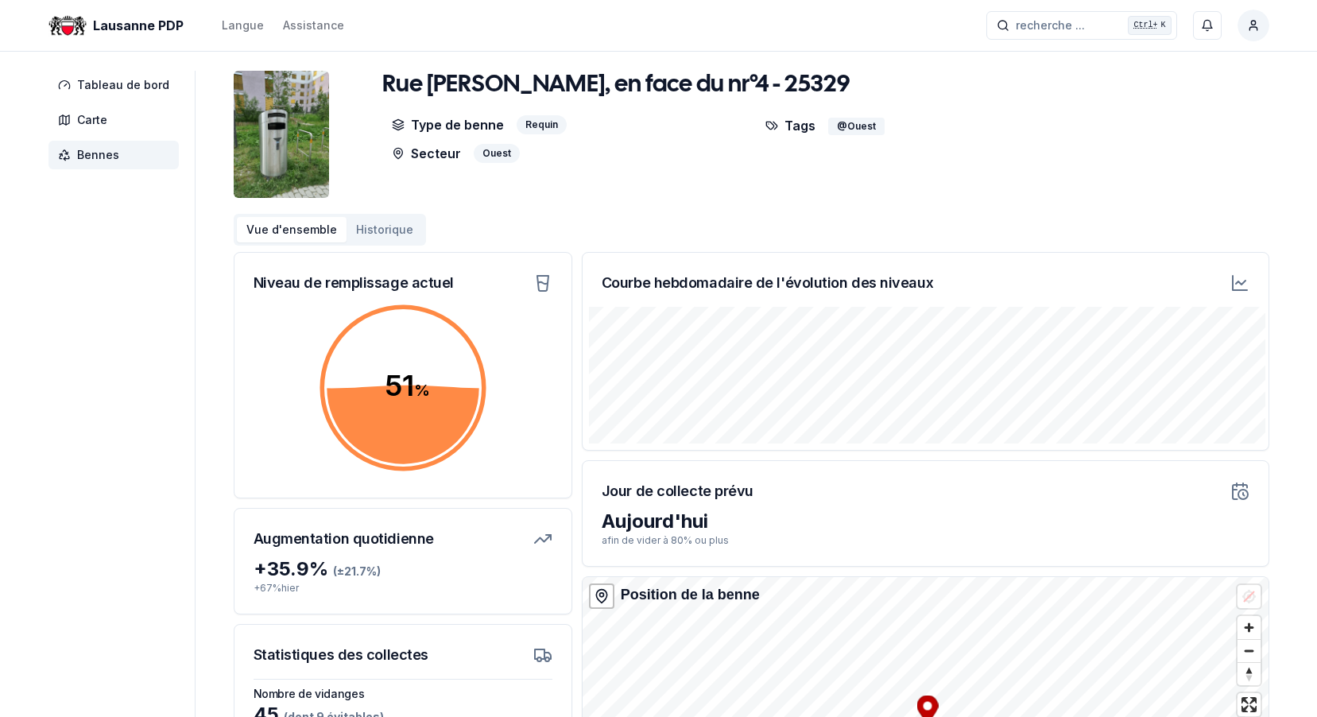
click at [1236, 277] on icon at bounding box center [1239, 282] width 19 height 19
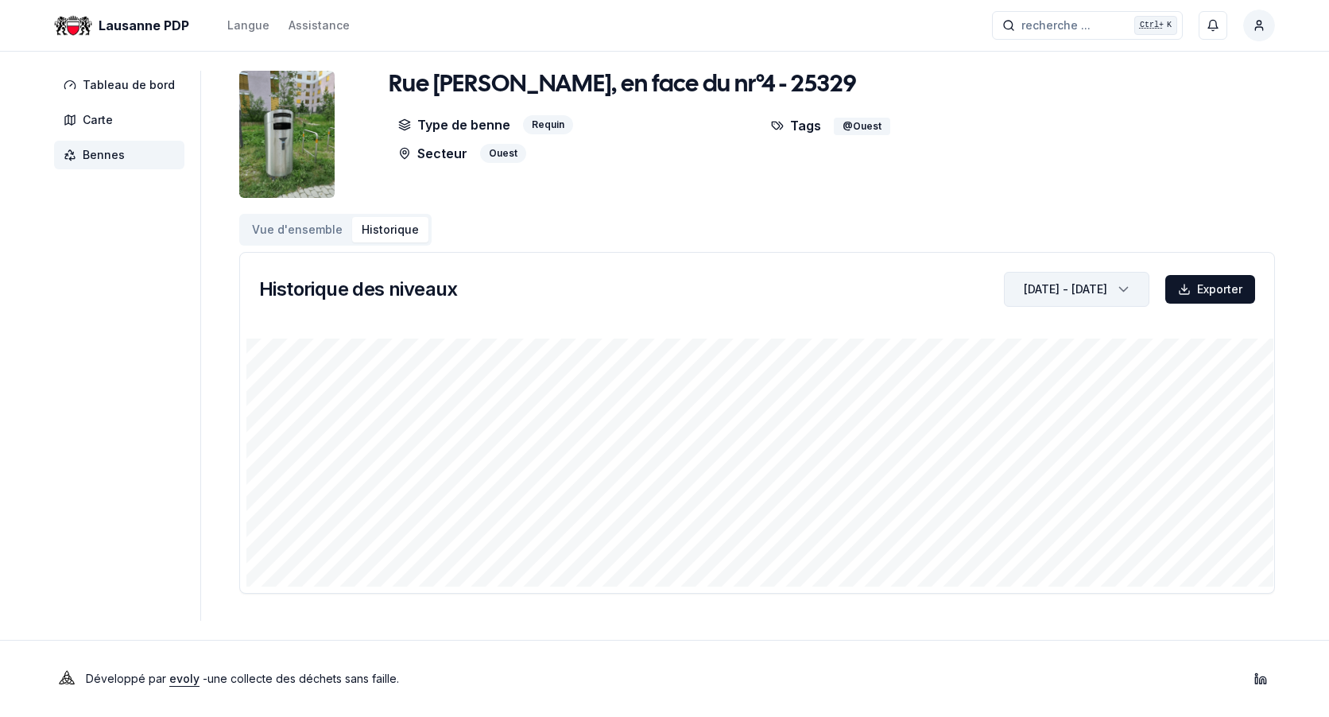
click at [1120, 287] on icon "button" at bounding box center [1124, 289] width 16 height 24
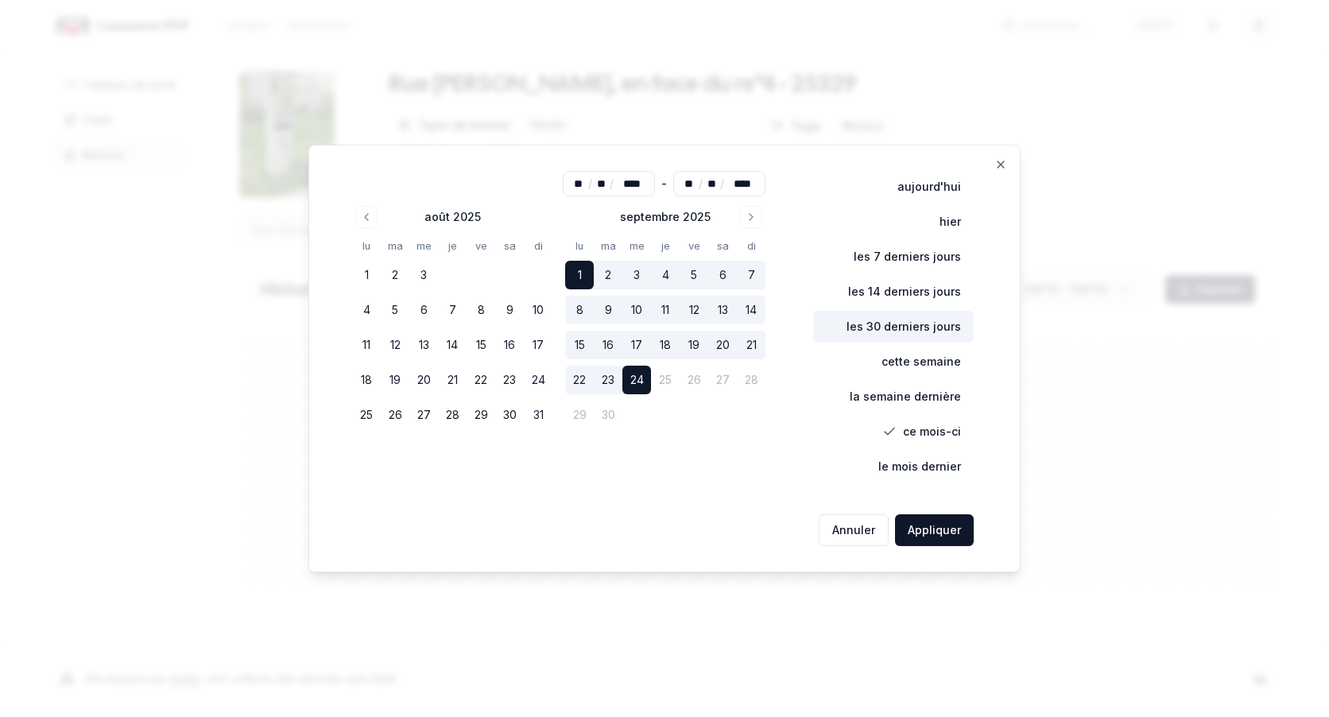
click at [935, 321] on button "les 30 derniers jours" at bounding box center [893, 327] width 161 height 32
type input "**"
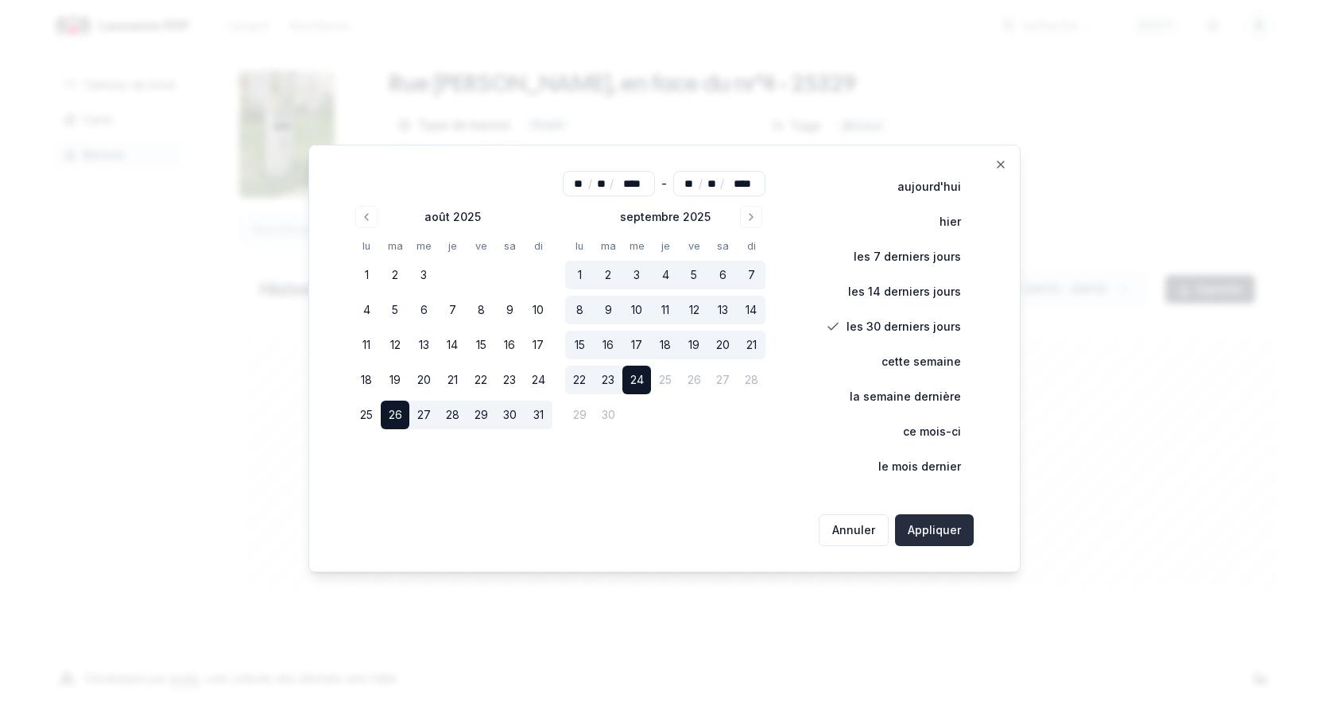
click at [939, 529] on button "Appliquer" at bounding box center [934, 530] width 79 height 32
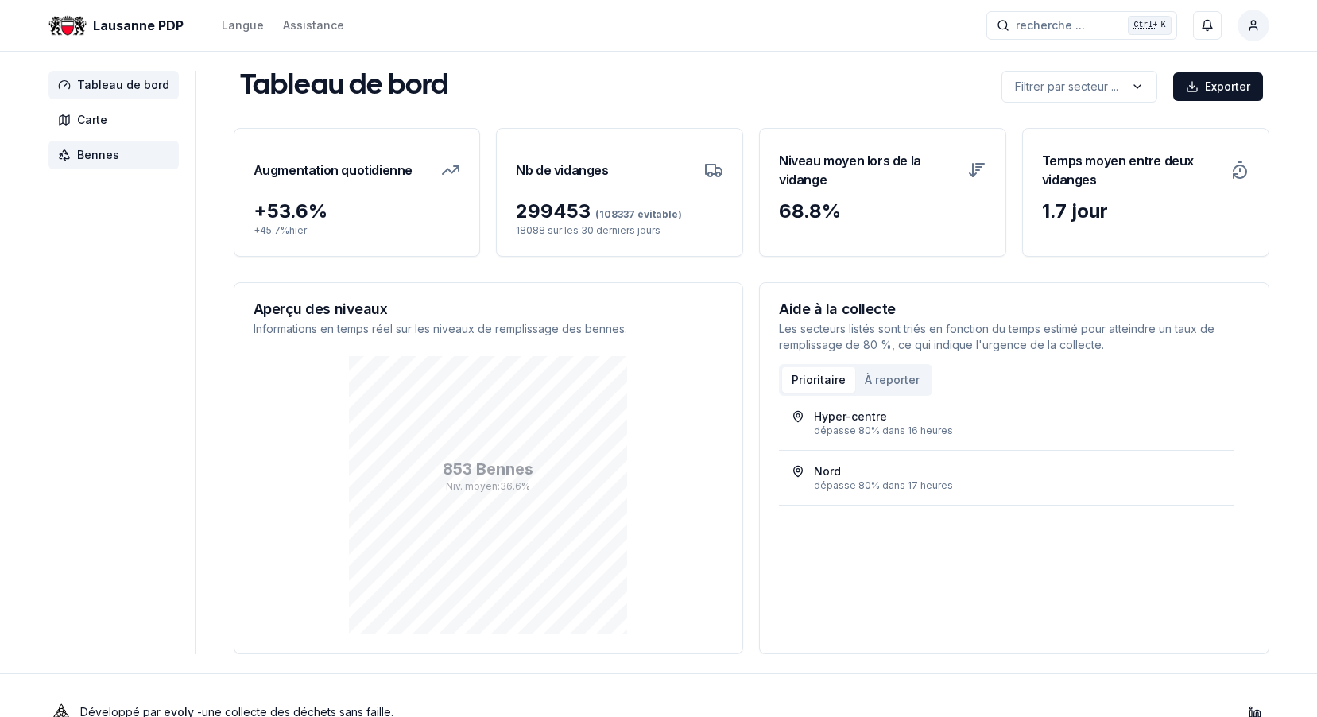
click at [87, 157] on span "Bennes" at bounding box center [98, 155] width 42 height 16
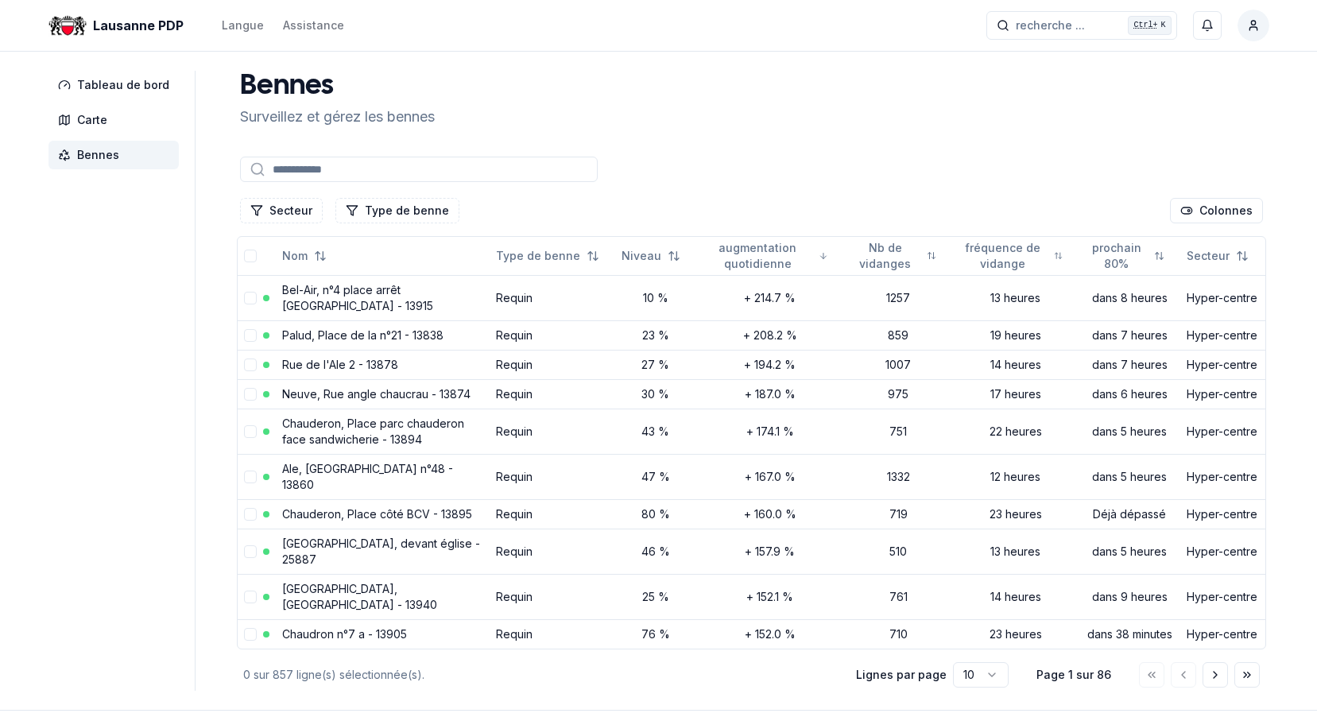
click at [339, 174] on input at bounding box center [419, 169] width 358 height 25
click at [1046, 27] on span "recherche ..." at bounding box center [1050, 25] width 69 height 16
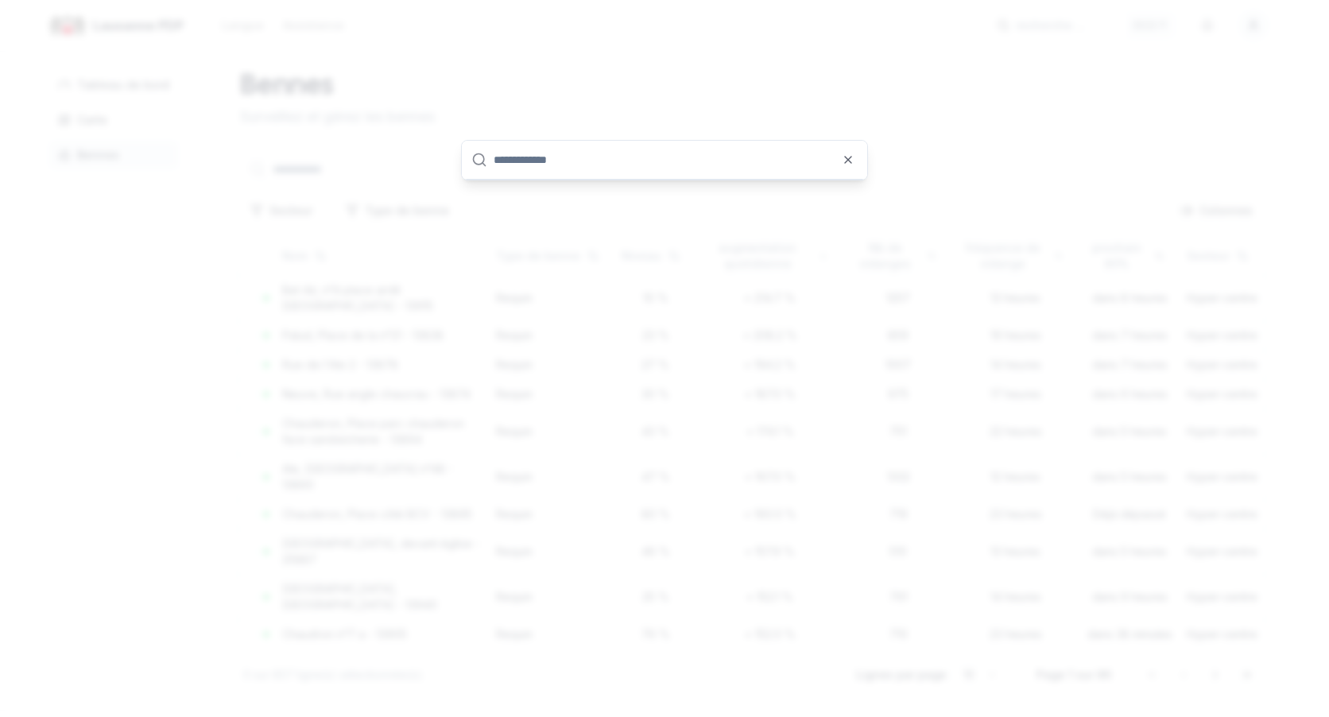
click at [594, 168] on input "text" at bounding box center [675, 160] width 364 height 38
type input "*****"
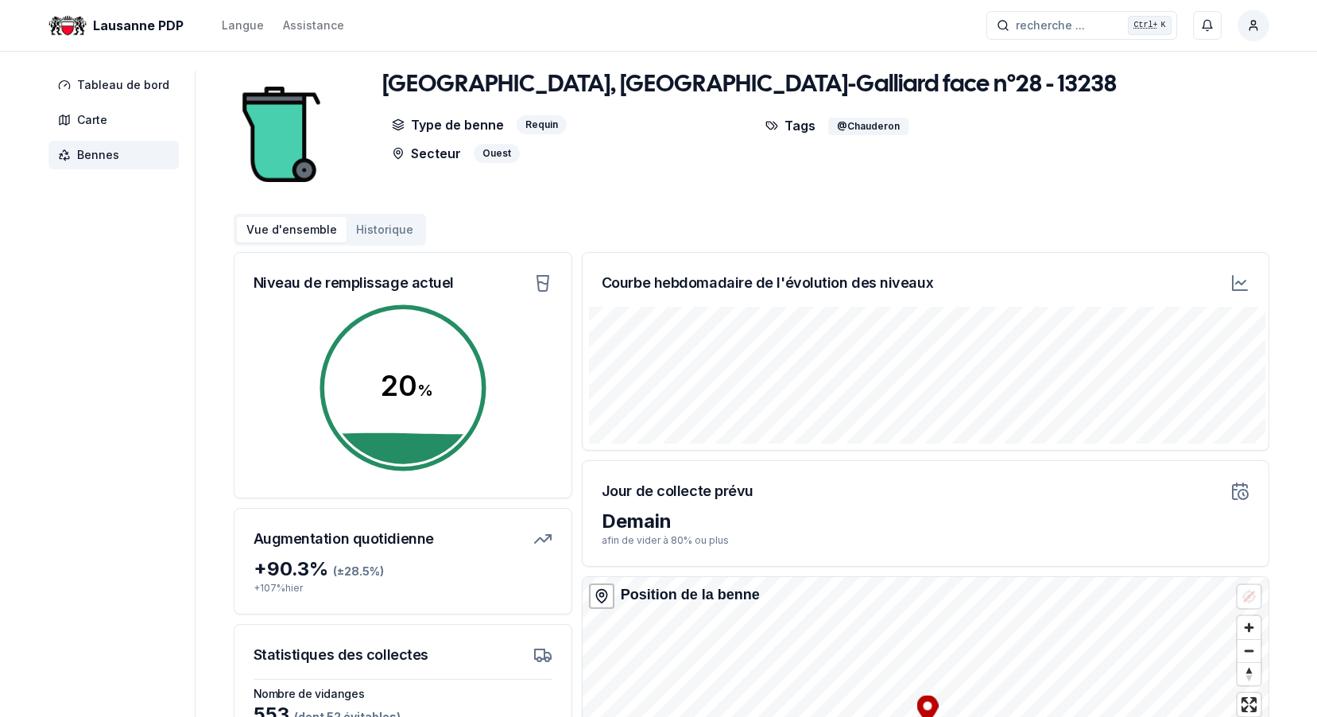
click at [1241, 284] on icon at bounding box center [1241, 283] width 10 height 4
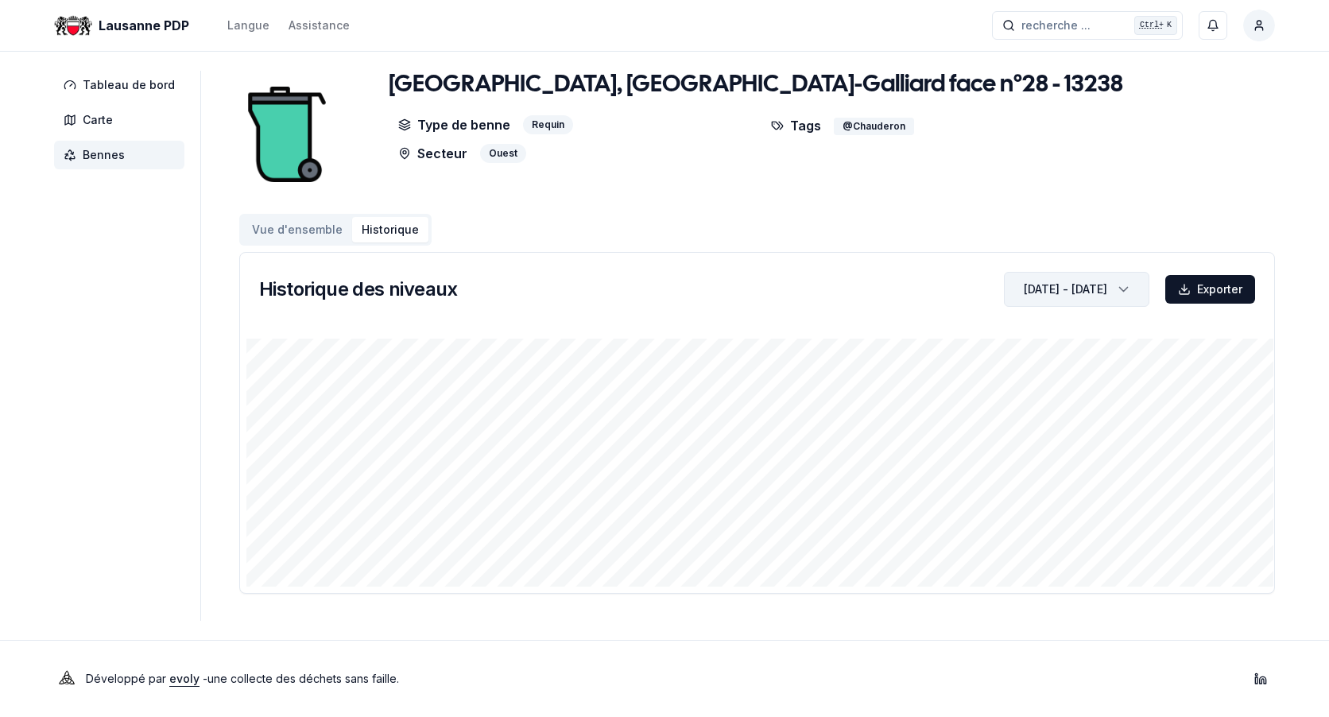
click at [1119, 285] on icon "button" at bounding box center [1124, 289] width 16 height 24
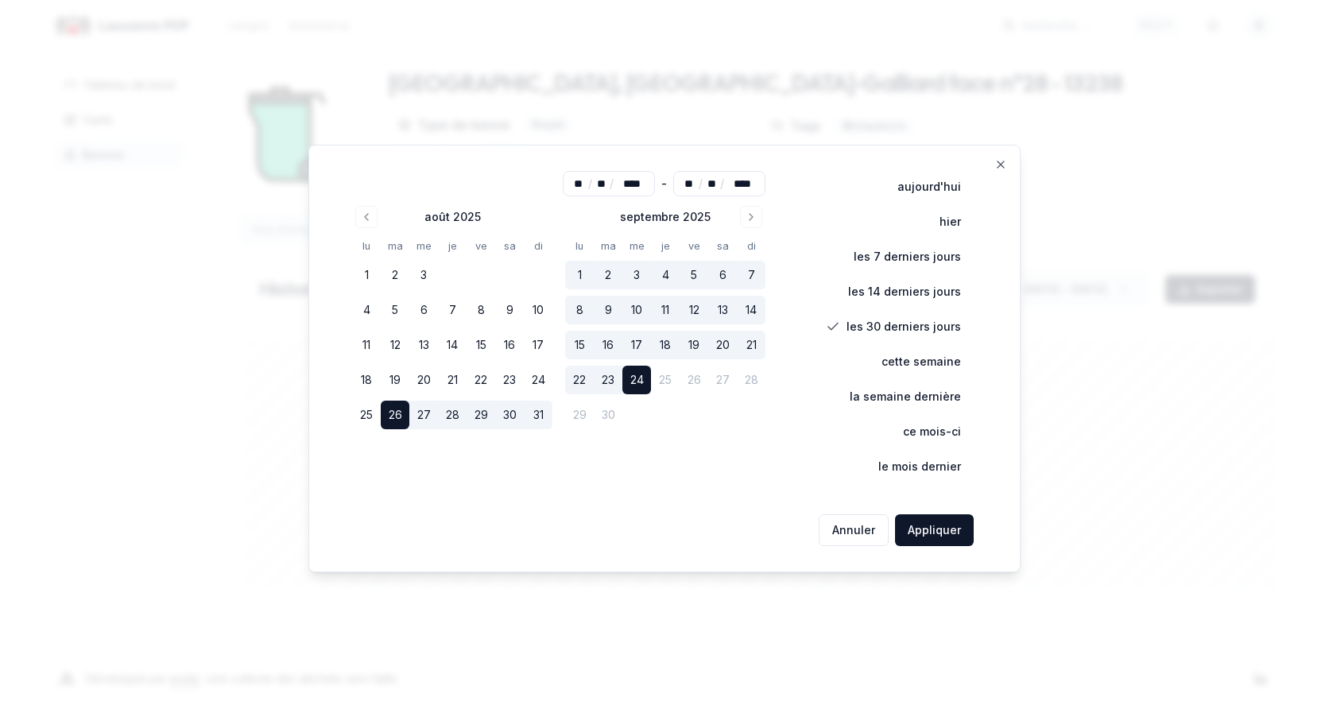
click at [581, 271] on button "1" at bounding box center [579, 275] width 29 height 29
type input "**"
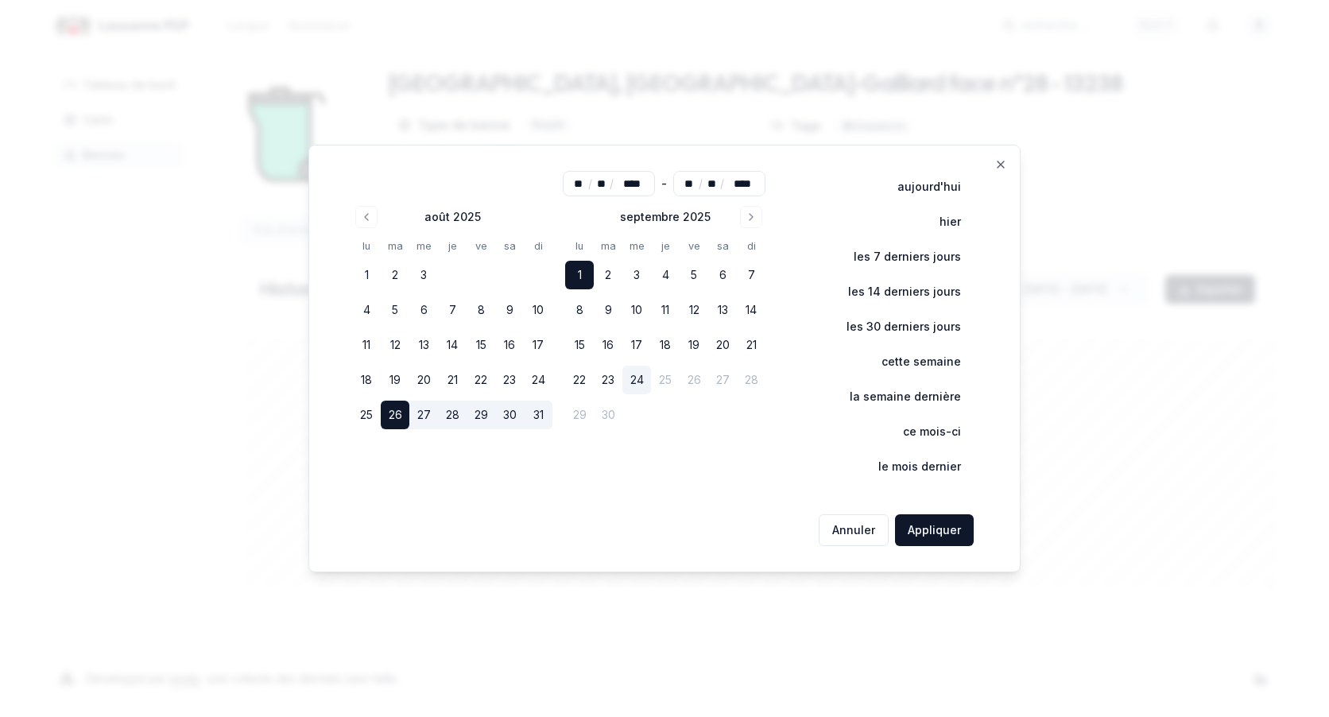
click at [581, 271] on button "1" at bounding box center [579, 275] width 29 height 29
type input "**"
click at [636, 381] on button "24" at bounding box center [636, 380] width 29 height 29
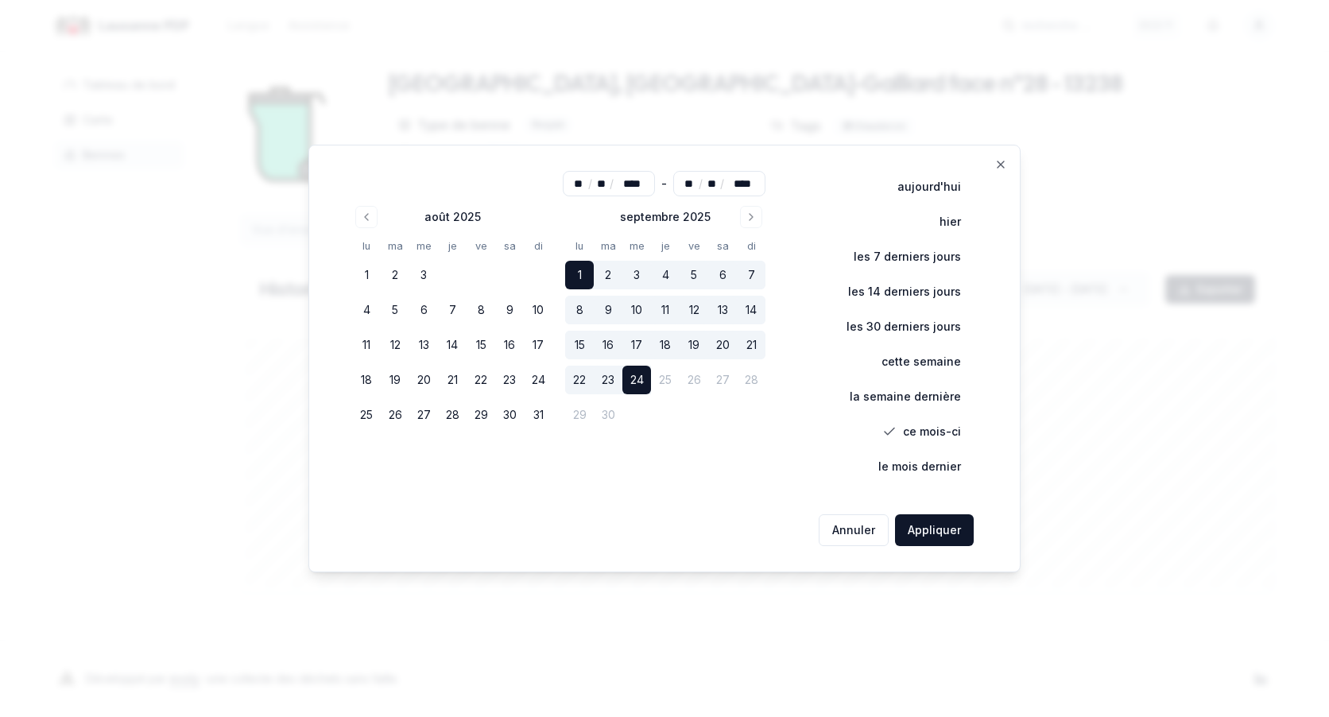
click at [636, 381] on button "24" at bounding box center [636, 380] width 29 height 29
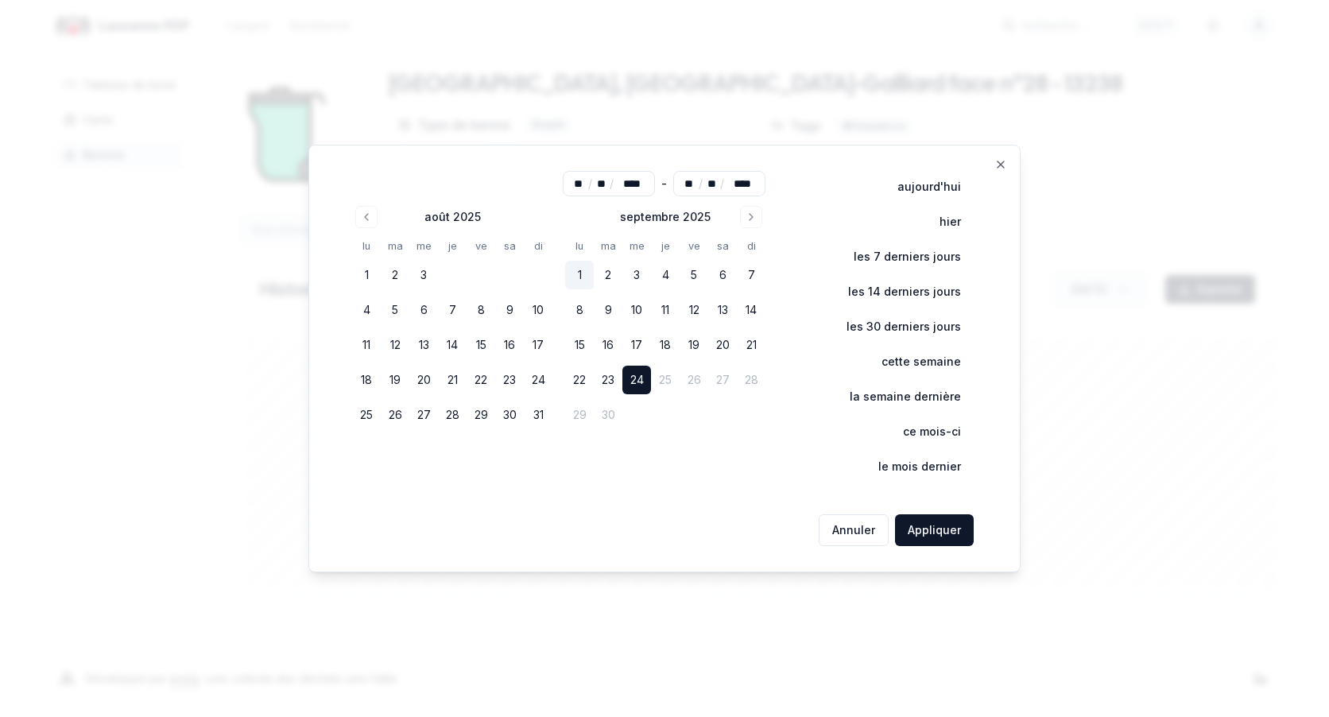
click at [573, 273] on button "1" at bounding box center [579, 275] width 29 height 29
type input "**"
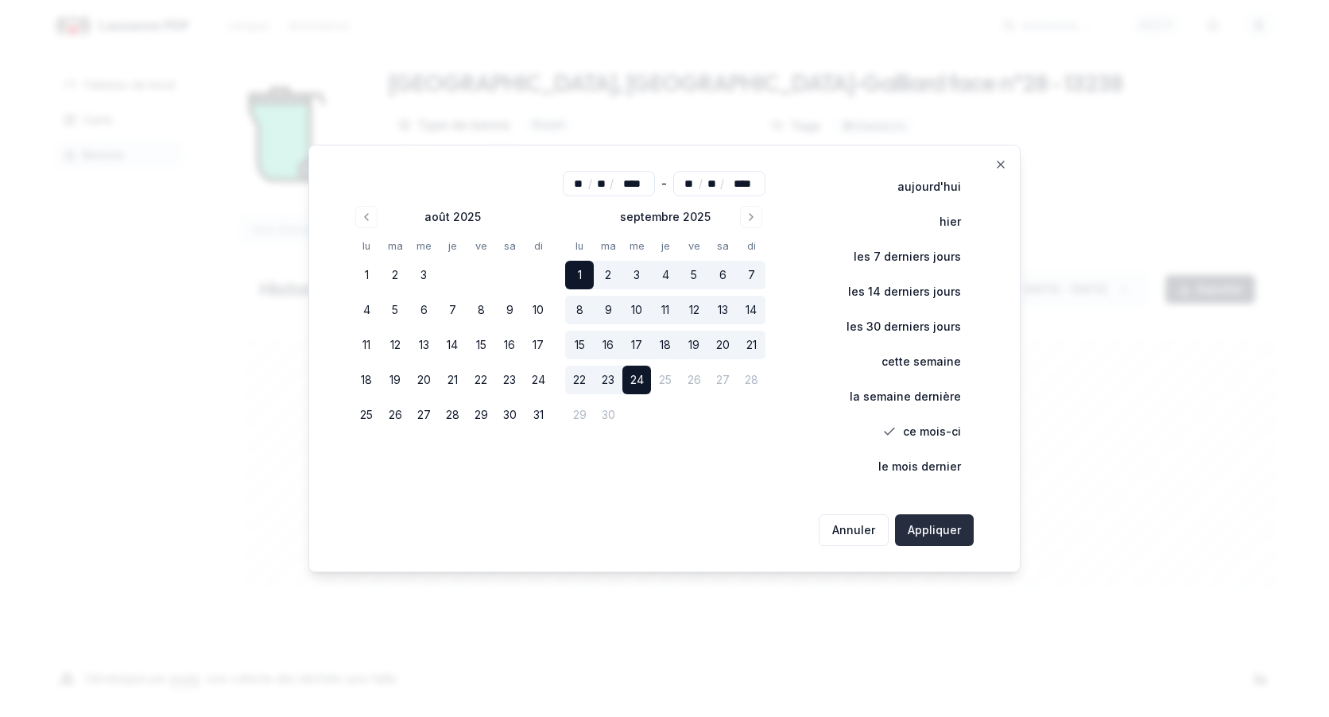
click at [947, 536] on button "Appliquer" at bounding box center [934, 530] width 79 height 32
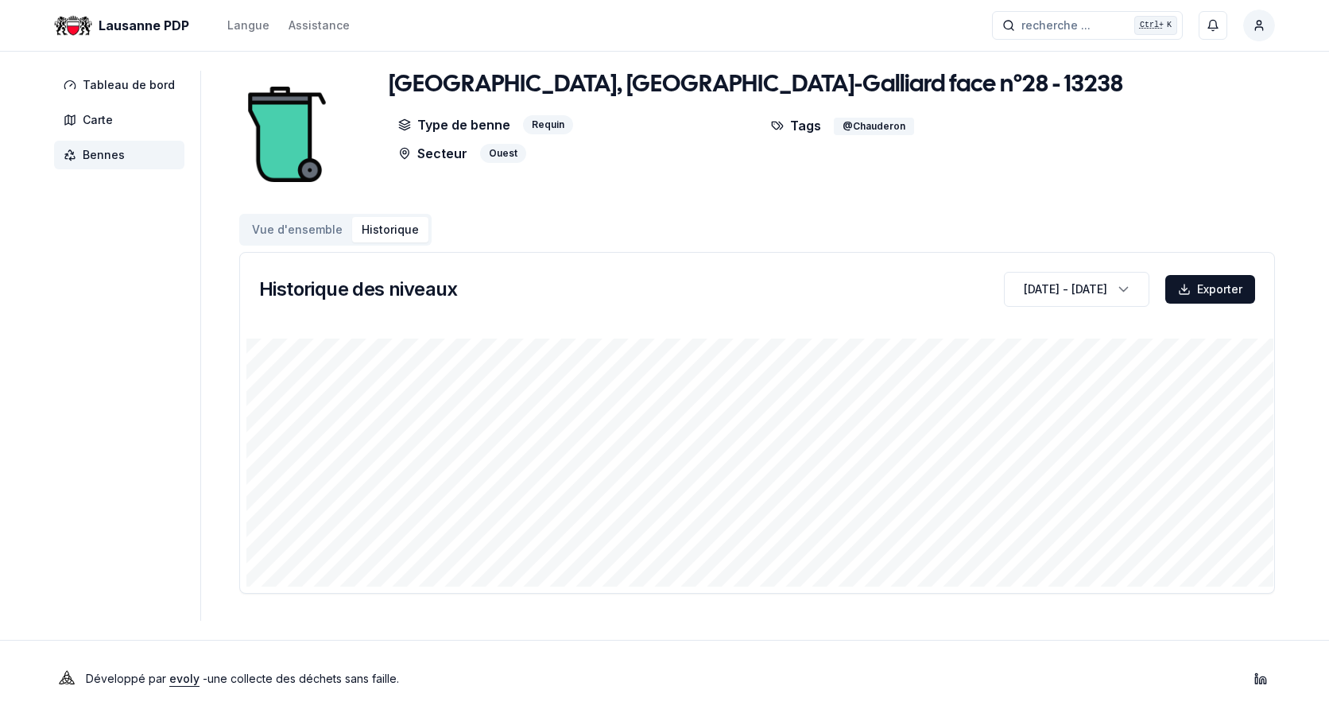
click at [997, 184] on div "Saint-Roch, rue angle Jean-Louis-Galliard face n°28 - 13238 Type de benne Requi…" at bounding box center [756, 134] width 1035 height 127
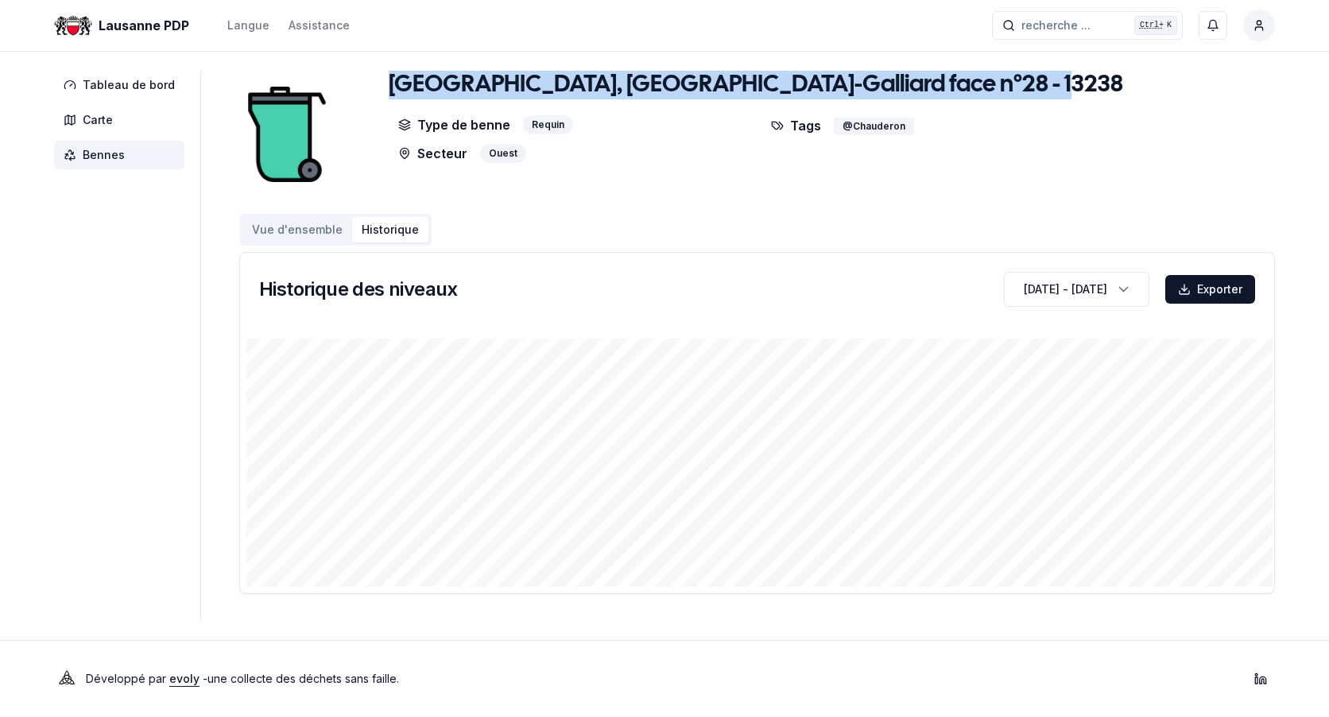
drag, startPoint x: 988, startPoint y: 83, endPoint x: 389, endPoint y: 81, distance: 599.2
click at [389, 81] on h1 "Saint-Roch, rue angle Jean-Louis-Galliard face n°28 - 13238" at bounding box center [756, 85] width 734 height 29
copy h1 "Saint-Roch, rue angle Jean-Louis-Galliard face n°28 - 13238"
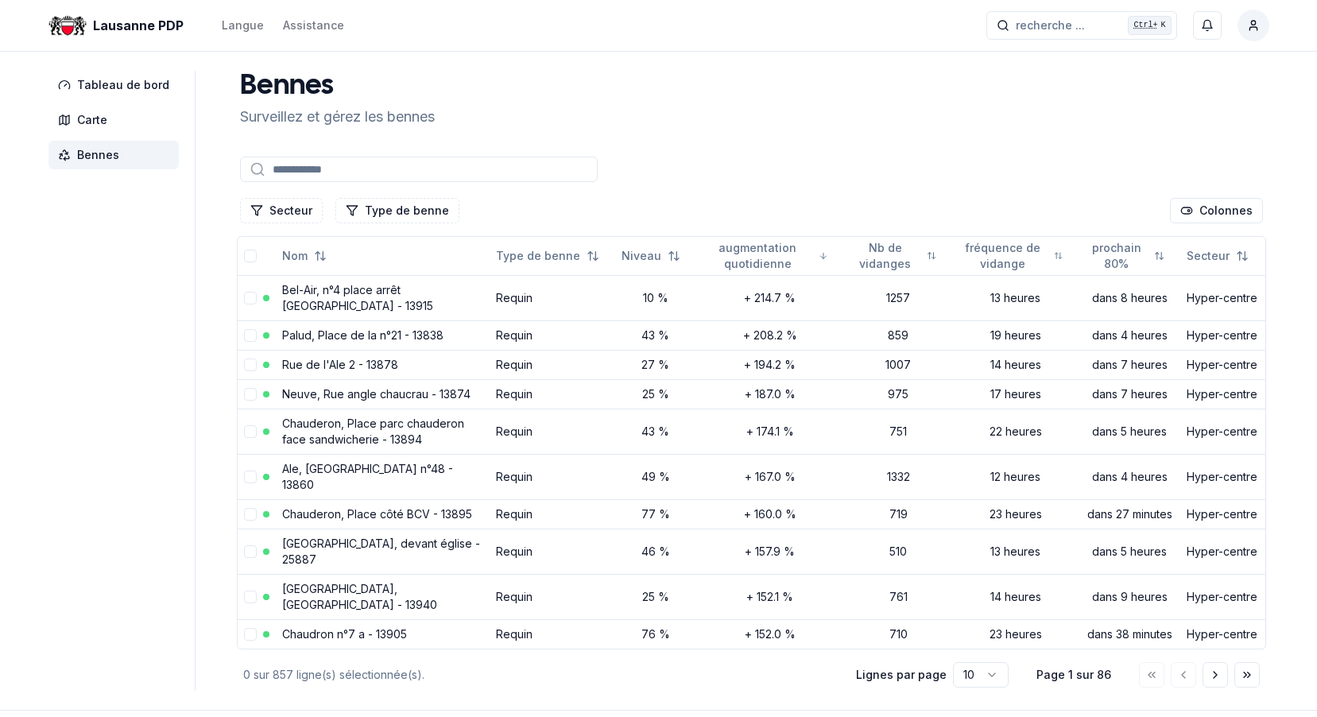
click at [385, 166] on input at bounding box center [419, 169] width 358 height 25
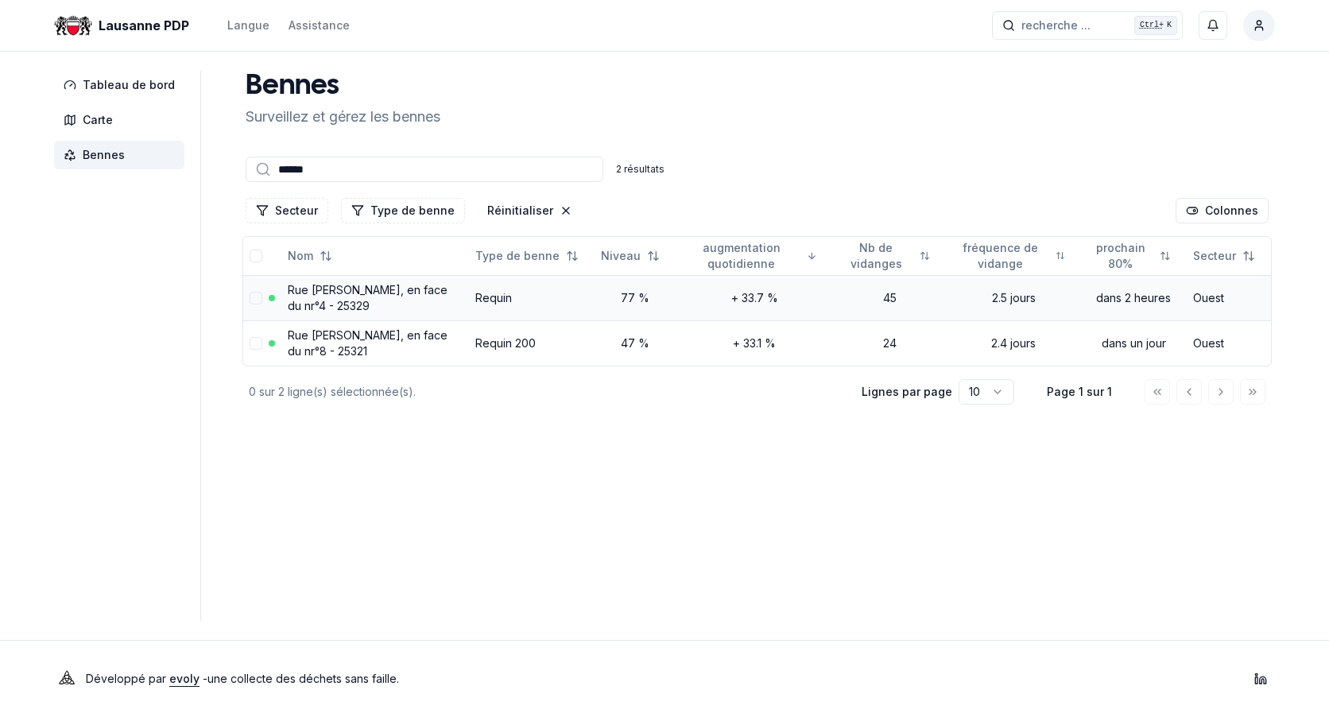
type input "******"
click at [332, 287] on link "Rue [PERSON_NAME], en face du nr°4 - 25329" at bounding box center [368, 297] width 160 height 29
click at [331, 329] on link "Rue [PERSON_NAME], en face du nr°8 - 25321" at bounding box center [368, 342] width 160 height 29
click at [323, 296] on td "Rue [PERSON_NAME], en face du nr°4 - 25329" at bounding box center [375, 297] width 188 height 45
click at [325, 292] on link "Rue [PERSON_NAME], en face du nr°4 - 25329" at bounding box center [368, 297] width 160 height 29
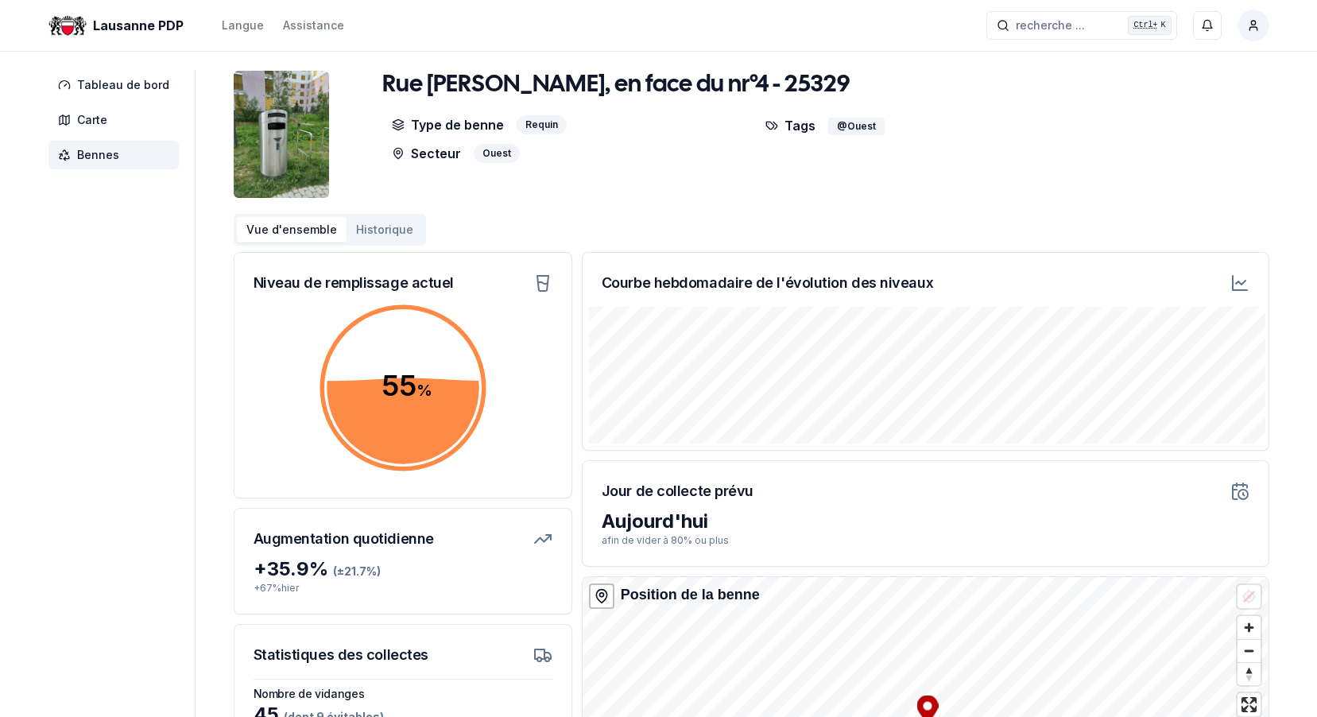
click at [1237, 287] on icon at bounding box center [1239, 282] width 19 height 19
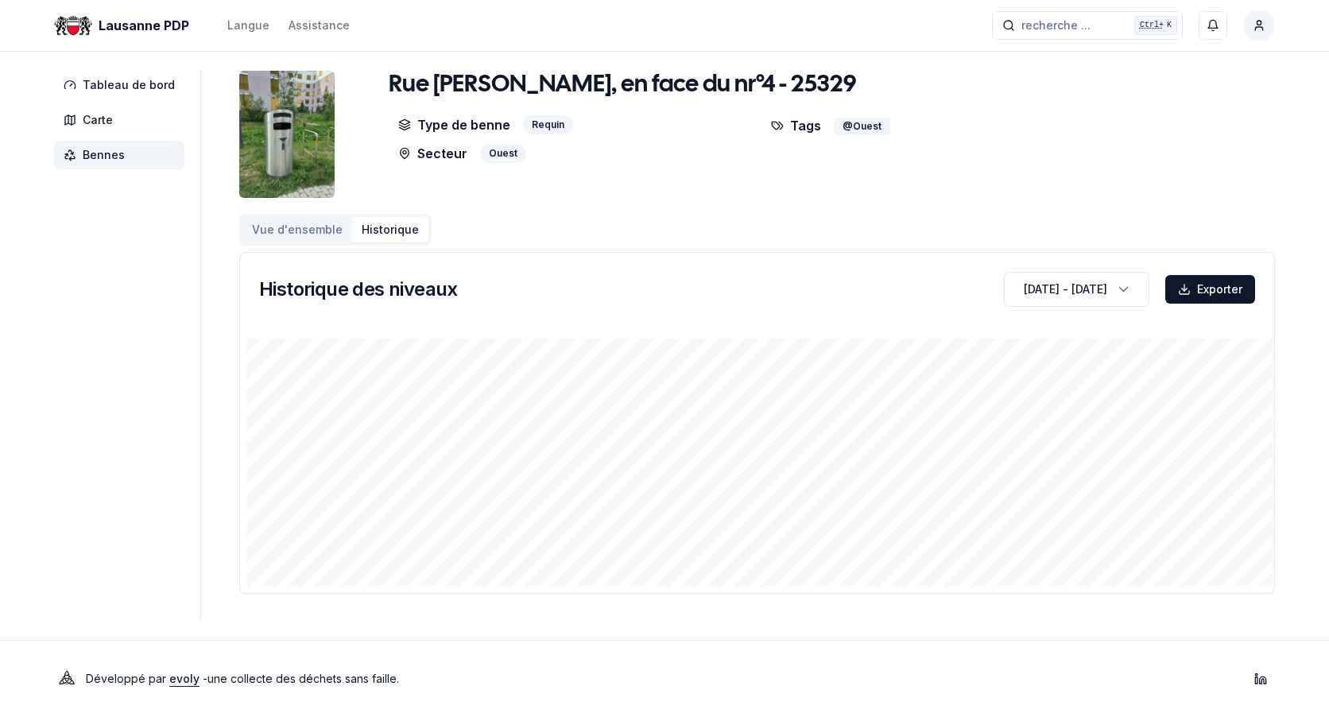
click at [1248, 143] on div "Rue [PERSON_NAME], en face du nr°4 - 25329 Type de benne Requin Secteur Ouest T…" at bounding box center [756, 134] width 1035 height 127
drag, startPoint x: 683, startPoint y: 132, endPoint x: 694, endPoint y: 120, distance: 15.8
click at [683, 132] on div "Type de benne Requin" at bounding box center [571, 124] width 364 height 19
click at [807, 81] on div "Rue [PERSON_NAME], en face du nr°4 - 25329" at bounding box center [757, 88] width 737 height 35
click at [802, 81] on div "Rue [PERSON_NAME], en face du nr°4 - 25329" at bounding box center [757, 88] width 737 height 35
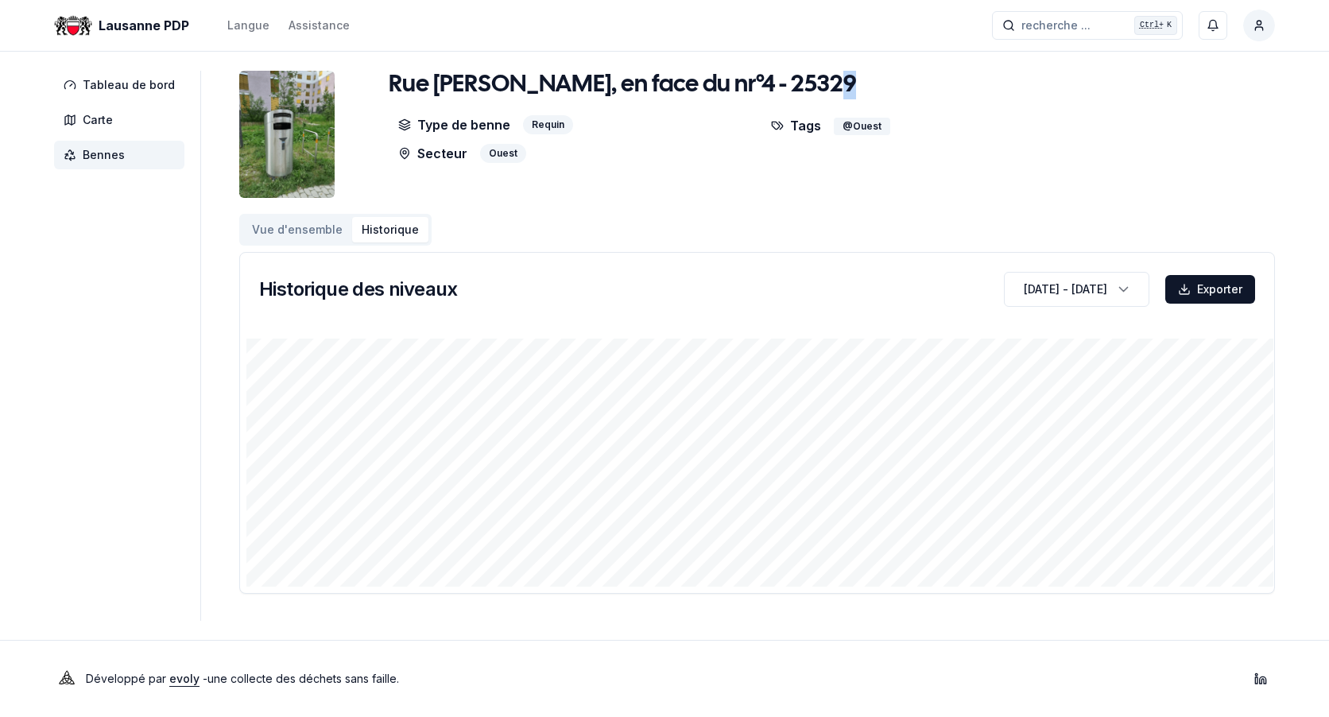
click at [802, 81] on div "Rue [PERSON_NAME], en face du nr°4 - 25329" at bounding box center [757, 88] width 737 height 35
click at [799, 82] on h1 "Rue [PERSON_NAME], en face du nr°4 - 25329" at bounding box center [622, 85] width 467 height 29
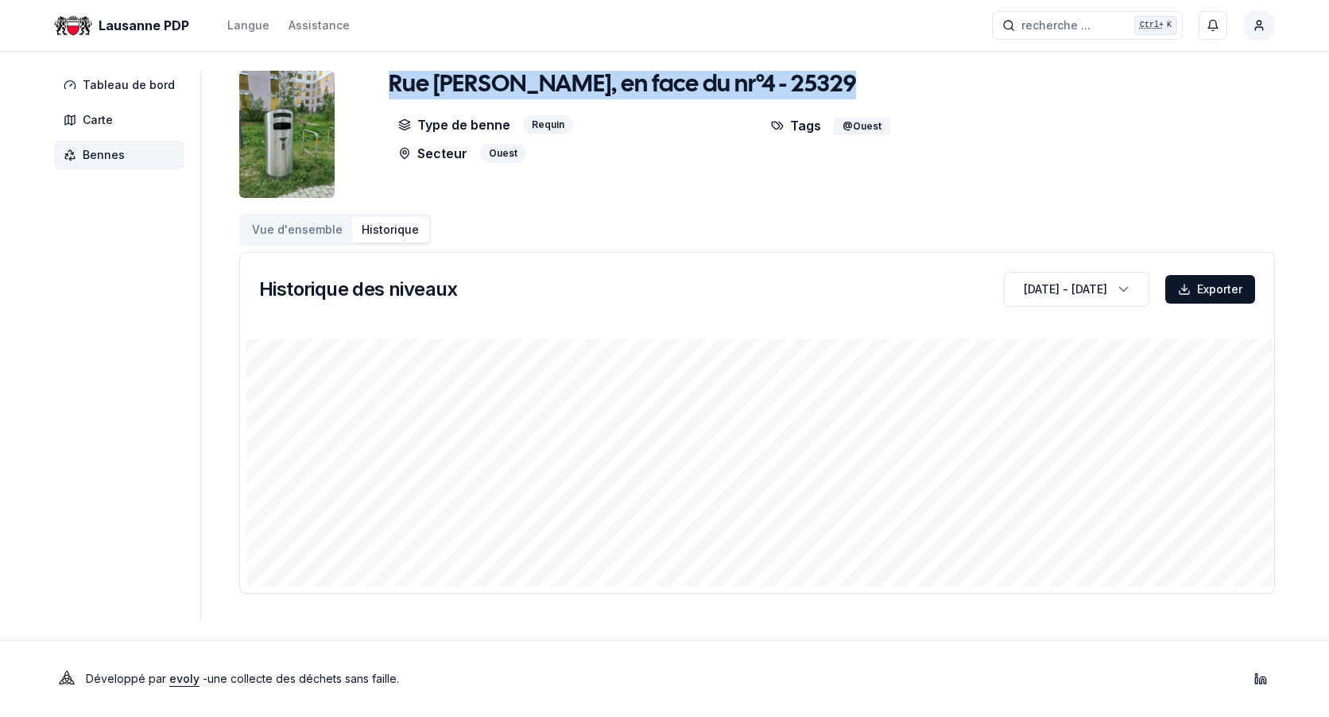
drag, startPoint x: 799, startPoint y: 82, endPoint x: 404, endPoint y: 86, distance: 394.2
click at [404, 86] on h1 "Rue [PERSON_NAME], en face du nr°4 - 25329" at bounding box center [622, 85] width 467 height 29
